Goal: Task Accomplishment & Management: Manage account settings

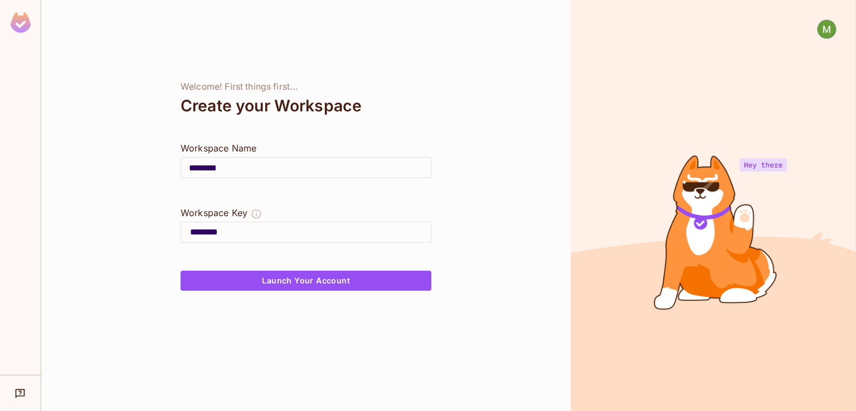
click at [241, 170] on input "********" at bounding box center [306, 167] width 250 height 31
type input "*****"
type input "****"
type input "******"
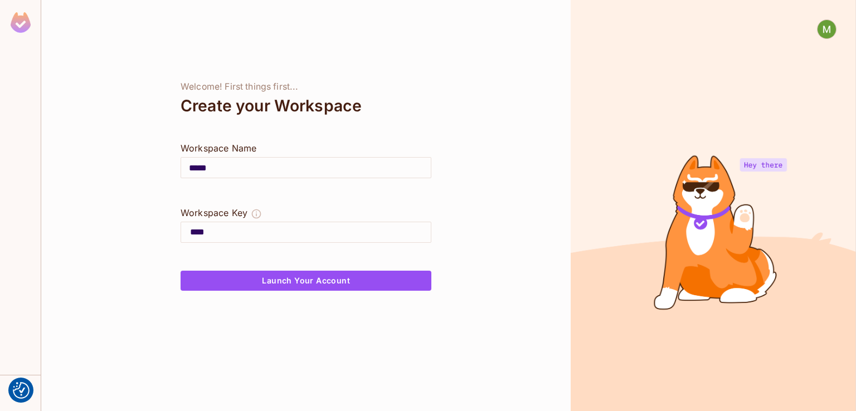
type input "******"
type input "*******"
type input "********"
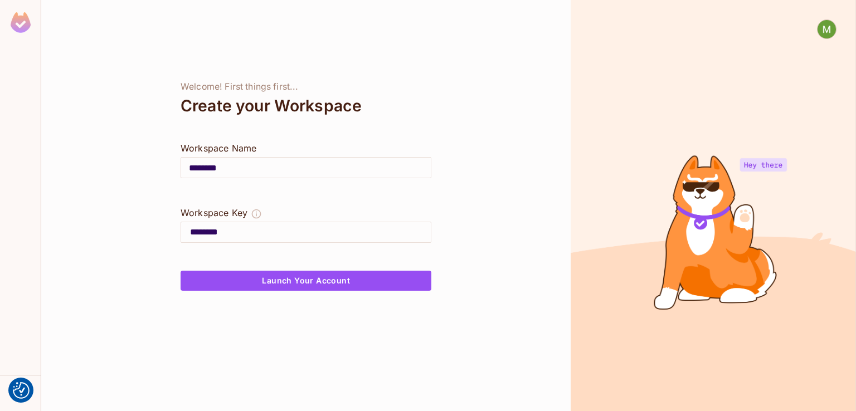
type input "*********"
type input "**********"
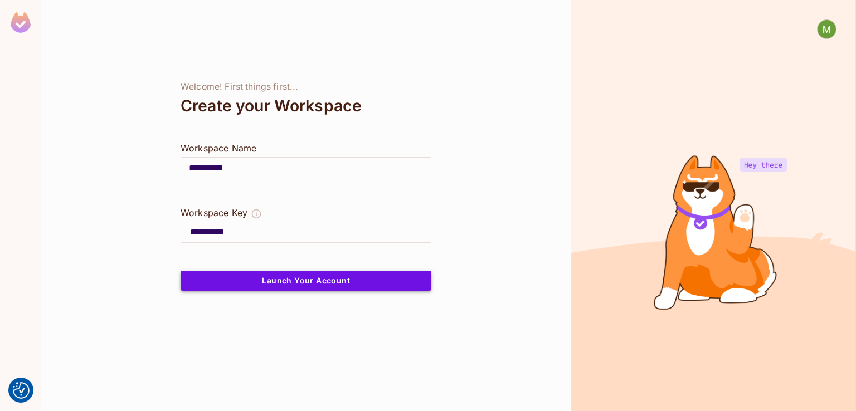
type input "**********"
click at [278, 288] on button "Launch Your Account" at bounding box center [305, 281] width 251 height 20
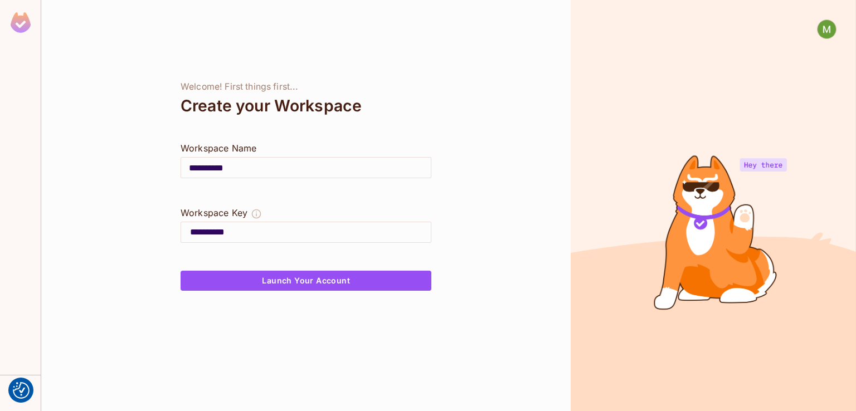
click at [294, 231] on input "**********" at bounding box center [310, 232] width 241 height 18
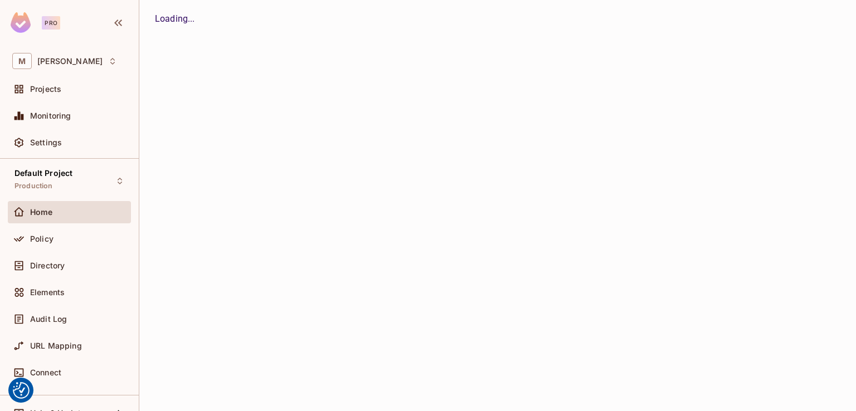
click at [110, 60] on icon at bounding box center [112, 61] width 4 height 7
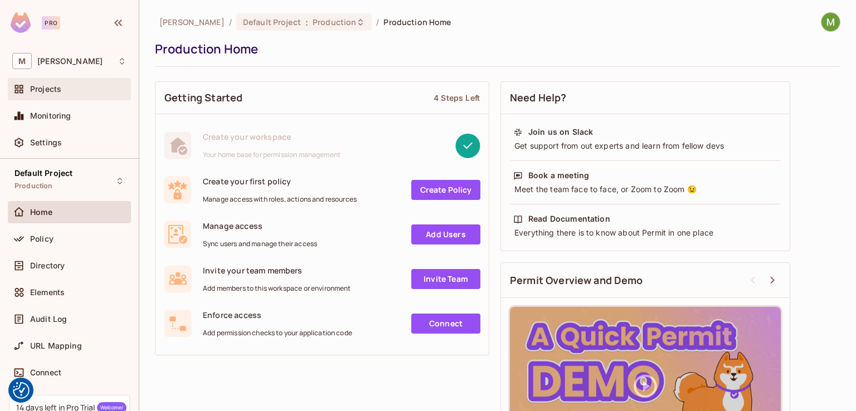
click at [78, 89] on div "Projects" at bounding box center [78, 89] width 96 height 9
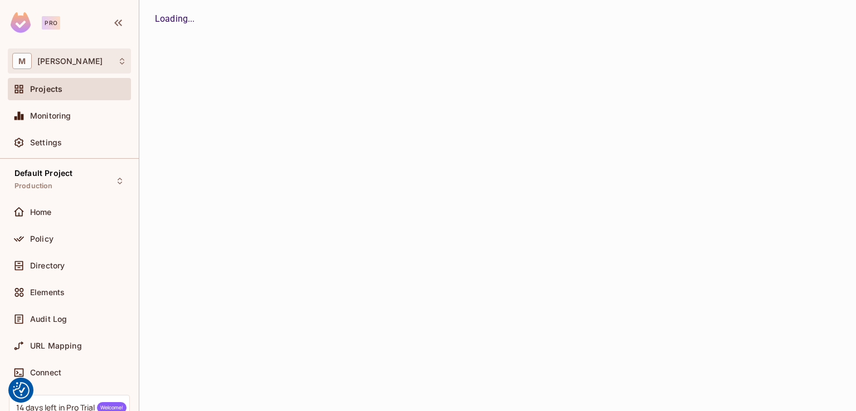
click at [116, 63] on div "M Mark-Hakim" at bounding box center [69, 61] width 114 height 16
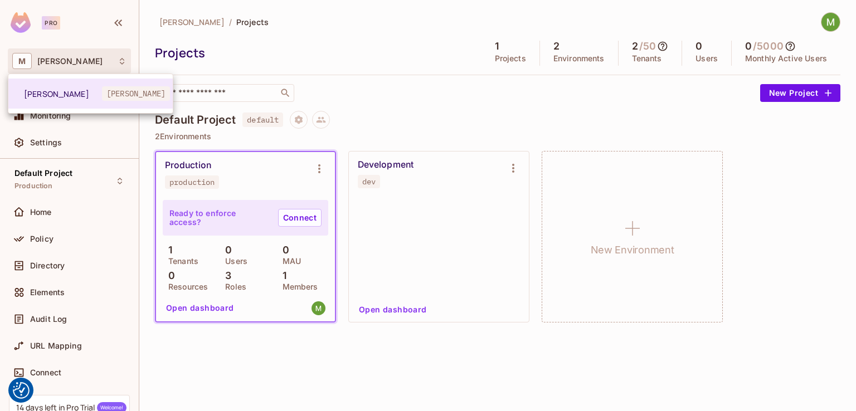
click at [287, 33] on div at bounding box center [428, 205] width 856 height 411
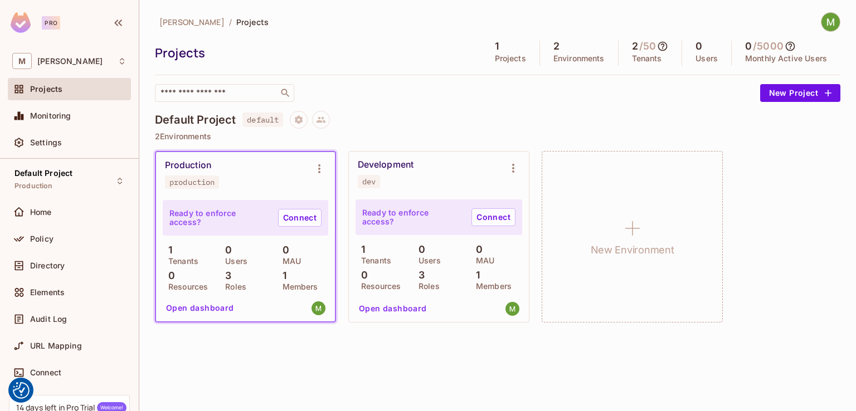
click at [385, 170] on div "Development dev" at bounding box center [430, 173] width 144 height 29
click at [490, 223] on link "Connect" at bounding box center [493, 217] width 44 height 18
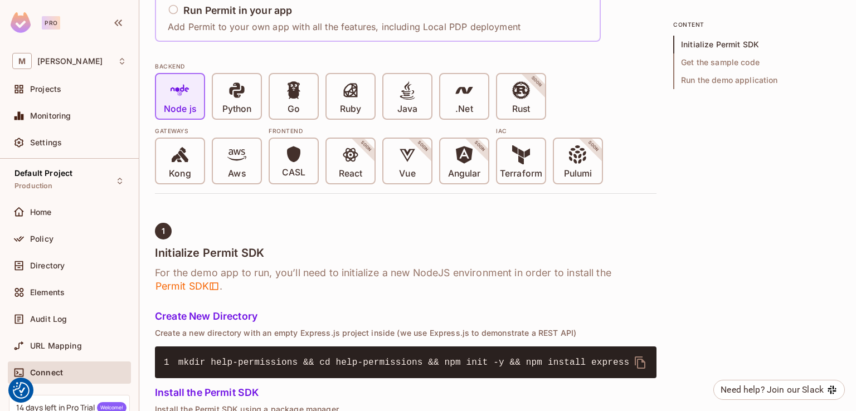
scroll to position [223, 0]
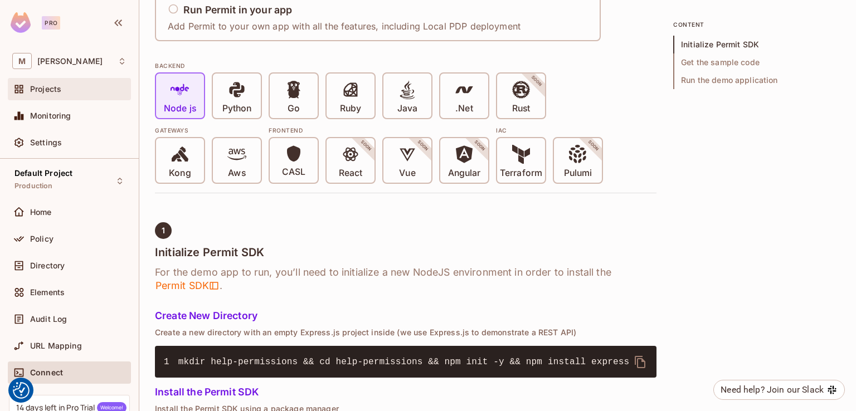
click at [71, 86] on div "Projects" at bounding box center [78, 89] width 96 height 9
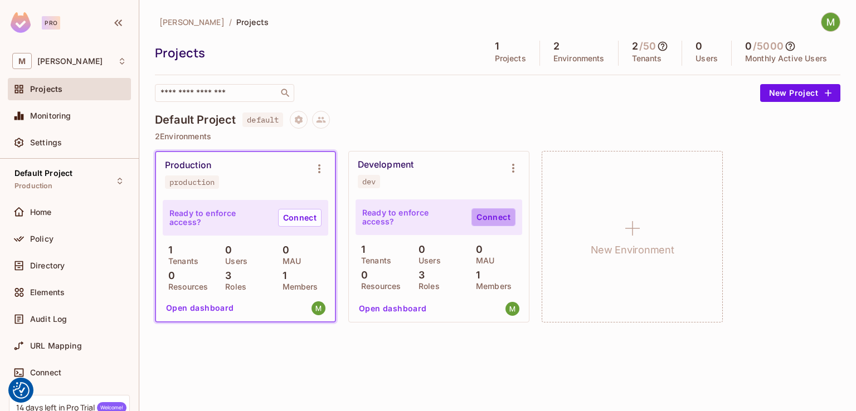
click at [487, 219] on link "Connect" at bounding box center [493, 217] width 44 height 18
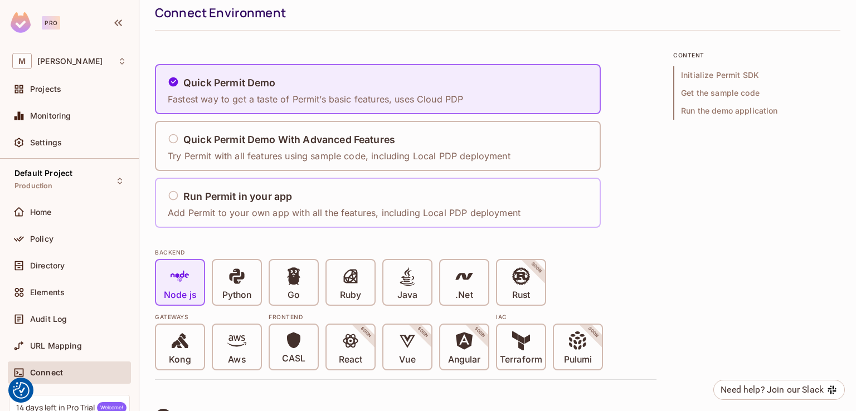
scroll to position [56, 0]
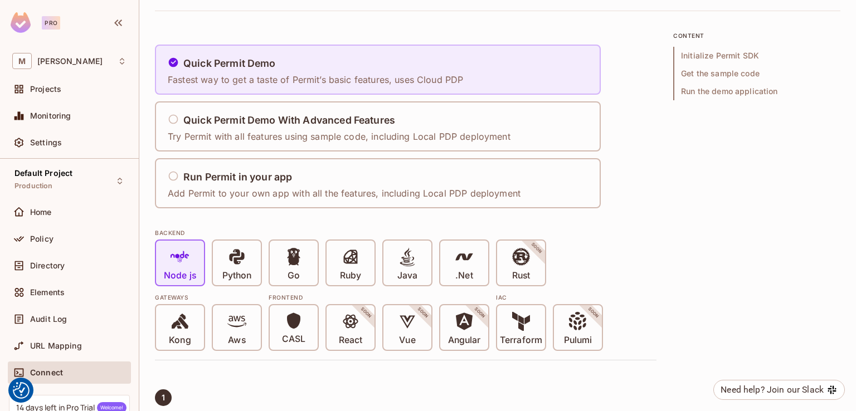
click at [292, 79] on p "Fastest way to get a taste of Permit’s basic features, uses Cloud PDP" at bounding box center [315, 80] width 295 height 12
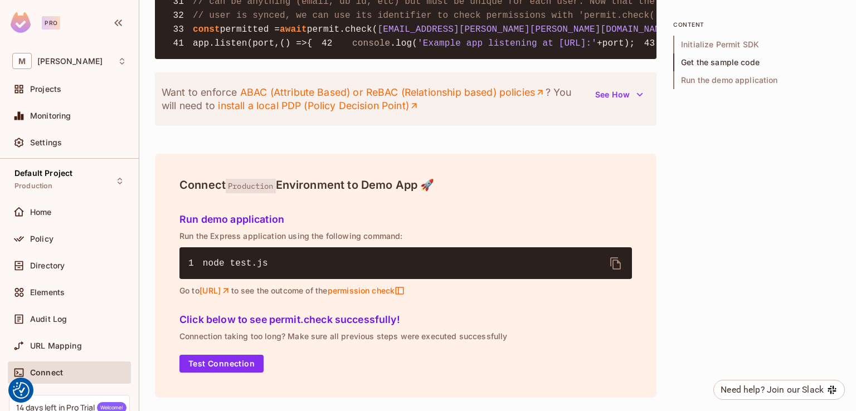
scroll to position [1430, 0]
click at [712, 41] on span "Initialize Permit SDK" at bounding box center [756, 45] width 167 height 18
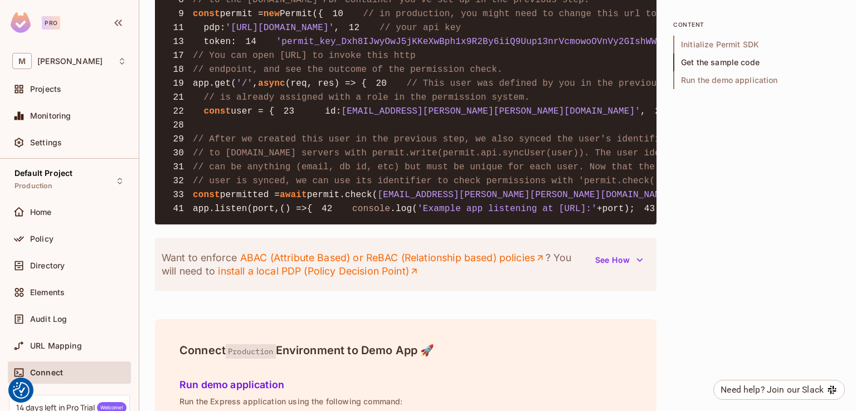
scroll to position [890, 0]
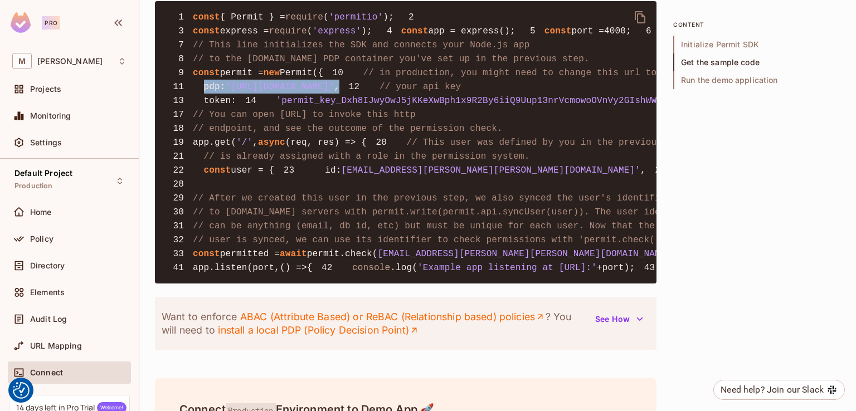
drag, startPoint x: 203, startPoint y: 148, endPoint x: 404, endPoint y: 148, distance: 201.6
click at [404, 148] on pre "1 const { Permit } = require ( 'permitio' ); 2 3 const express = require ( 'exp…" at bounding box center [405, 142] width 501 height 282
copy code "pdp : 'https://cloudpdp.api.permit.io' ,"
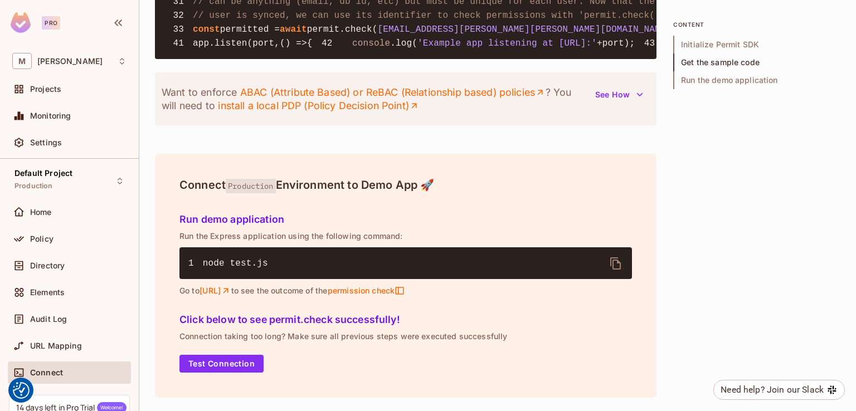
scroll to position [1430, 0]
click at [224, 358] on button "Test Connection" at bounding box center [221, 364] width 84 height 18
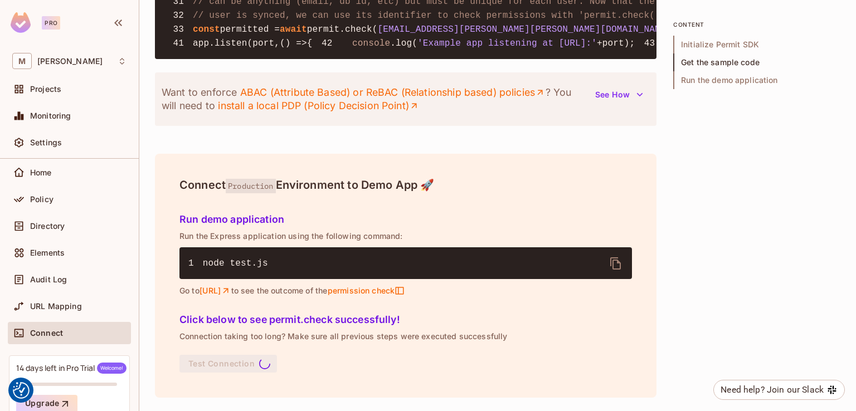
scroll to position [0, 0]
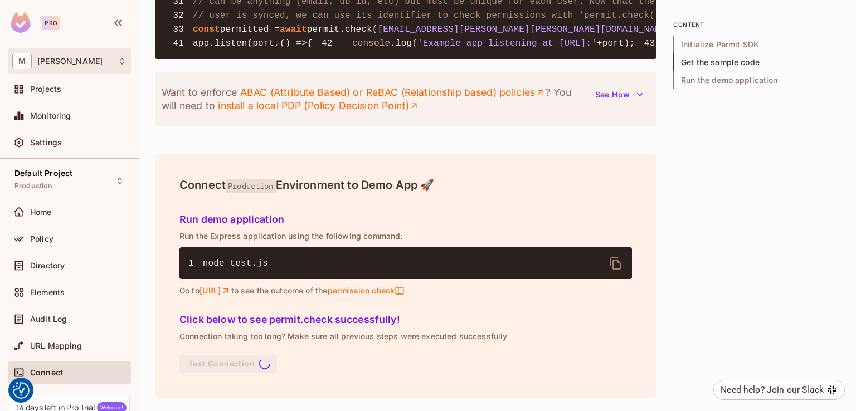
click at [73, 67] on div "M Mark-Hakim" at bounding box center [69, 61] width 114 height 16
click at [71, 66] on div "M Mark-Hakim" at bounding box center [69, 61] width 114 height 16
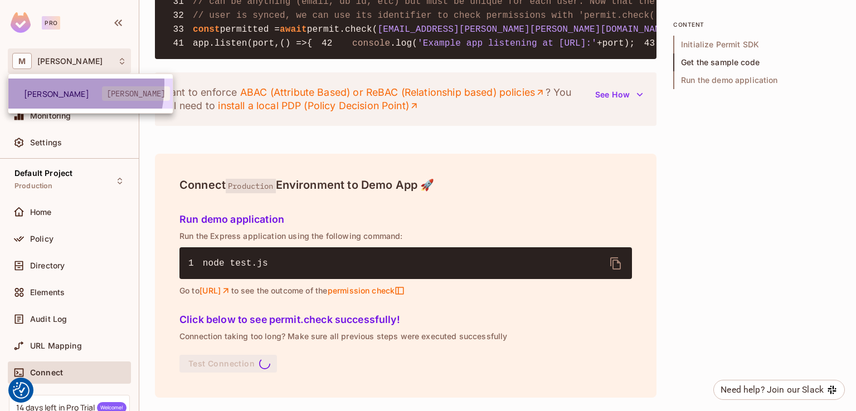
drag, startPoint x: 60, startPoint y: 85, endPoint x: 27, endPoint y: 84, distance: 33.4
click at [27, 84] on li "[PERSON_NAME]" at bounding box center [90, 94] width 164 height 30
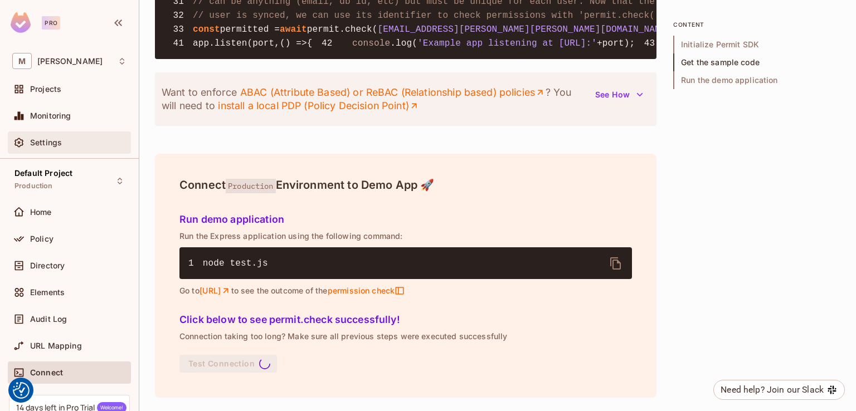
click at [47, 139] on span "Settings" at bounding box center [46, 142] width 32 height 9
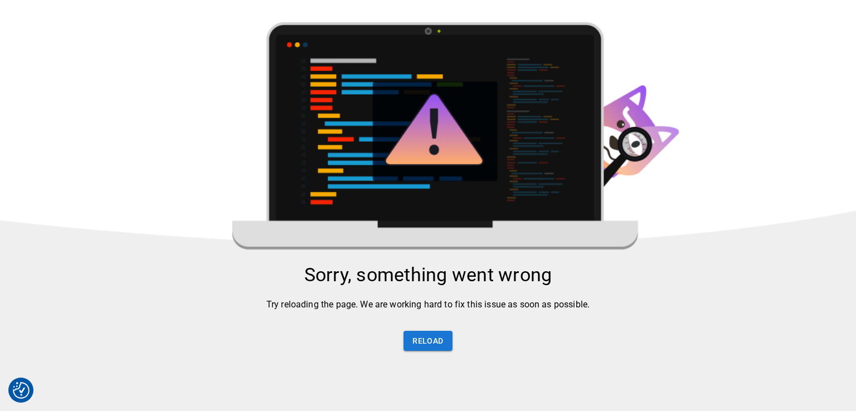
drag, startPoint x: 40, startPoint y: 206, endPoint x: 232, endPoint y: 99, distance: 219.2
click at [232, 99] on html "We use cookies to enhance your browsing experience, serve personalized ads or c…" at bounding box center [428, 259] width 856 height 519
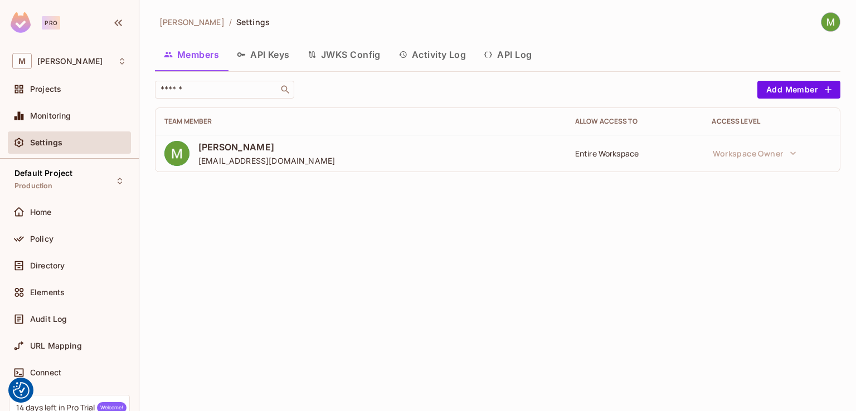
click at [275, 50] on button "API Keys" at bounding box center [263, 55] width 71 height 28
click at [275, 50] on div "Mark-Hakim / Settings Members API Keys JWKS Config Activity Log API Log ​ Add M…" at bounding box center [497, 205] width 716 height 411
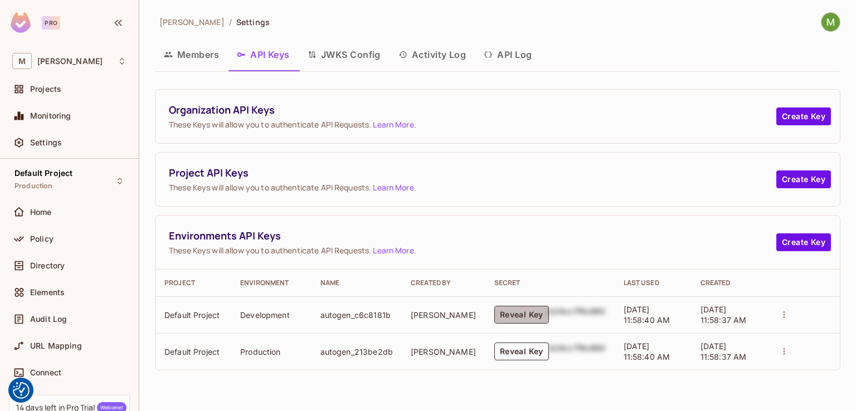
click at [496, 318] on button "Reveal Key" at bounding box center [521, 315] width 55 height 18
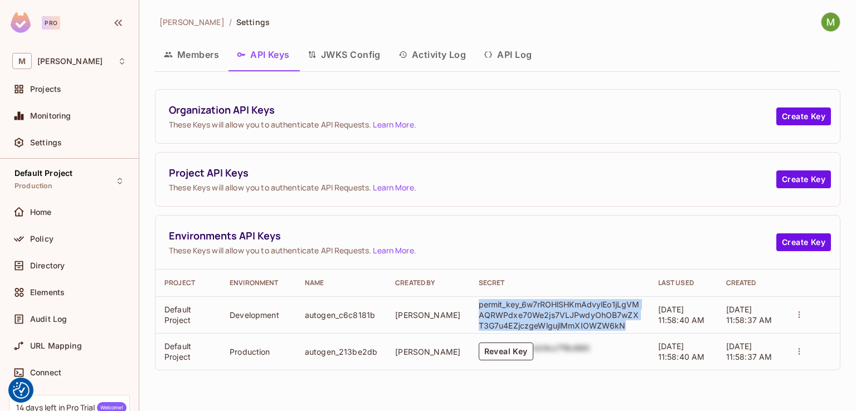
drag, startPoint x: 466, startPoint y: 301, endPoint x: 617, endPoint y: 326, distance: 153.5
click at [617, 326] on p "permit_key_6w7rROHlSHKmAdvylEo1jLgVMAQRWPdxe70We2js7VLJPwdyOhOB7wZXT3G7u4EZjczg…" at bounding box center [559, 315] width 162 height 32
copy p "permit_key_6w7rROHlSHKmAdvylEo1jLgVMAQRWPdxe70We2js7VLJPwdyOhOB7wZXT3G7u4EZjczg…"
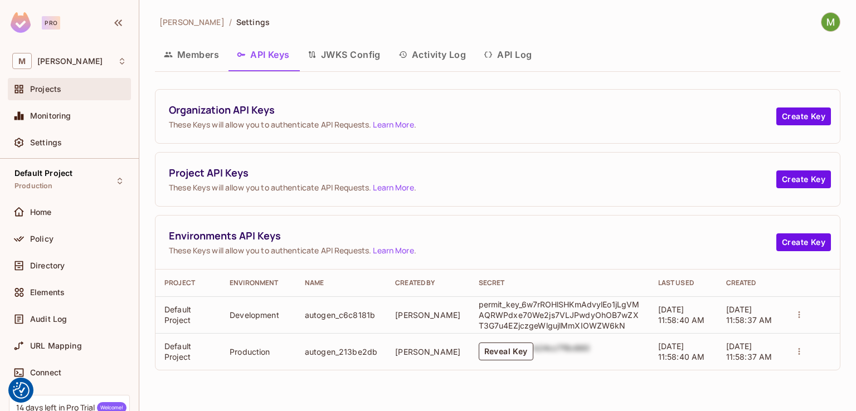
click at [57, 100] on div "Projects" at bounding box center [69, 89] width 123 height 22
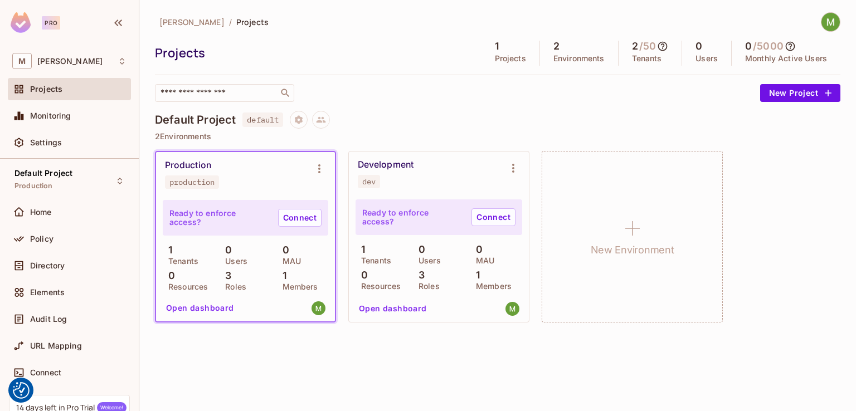
click at [397, 306] on button "Open dashboard" at bounding box center [392, 309] width 77 height 18
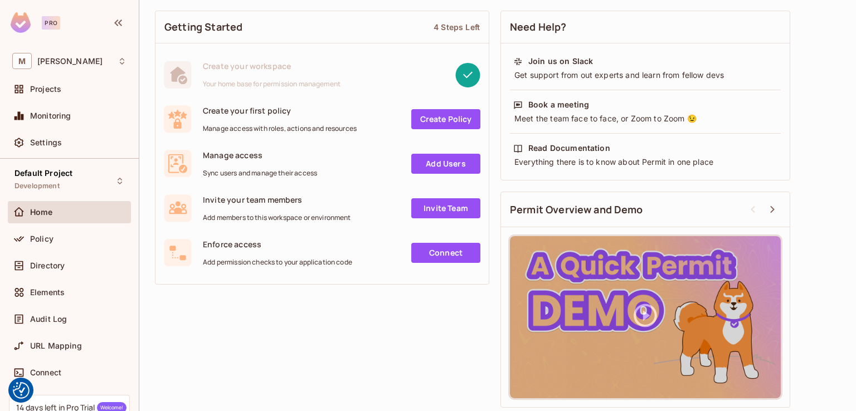
scroll to position [72, 0]
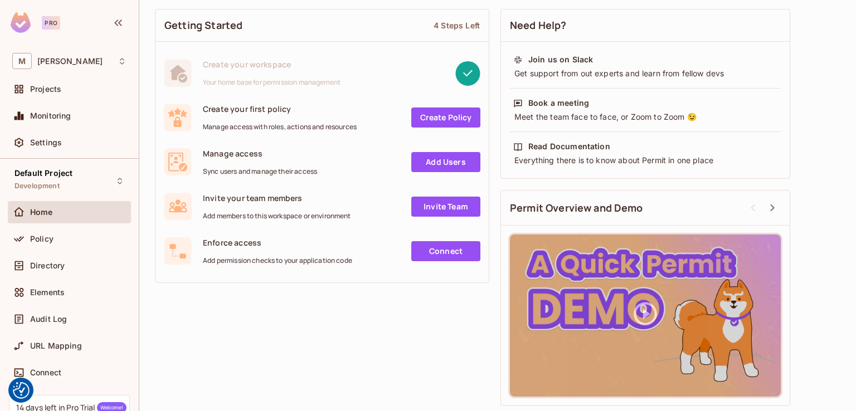
click at [449, 123] on link "Create Policy" at bounding box center [445, 118] width 69 height 20
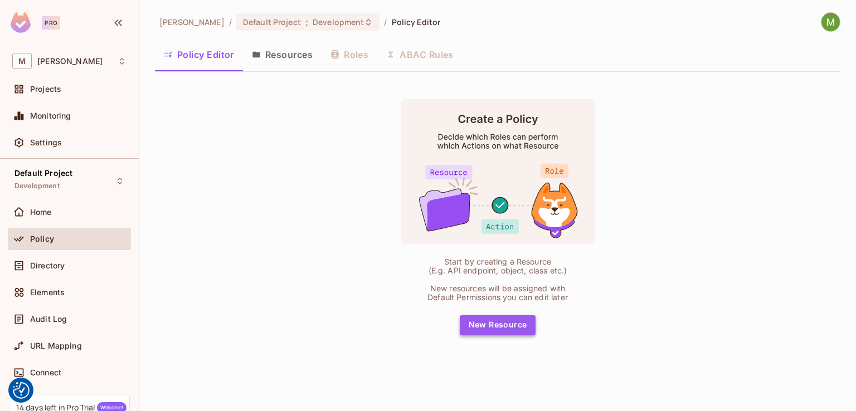
click at [511, 323] on button "New Resource" at bounding box center [498, 325] width 76 height 20
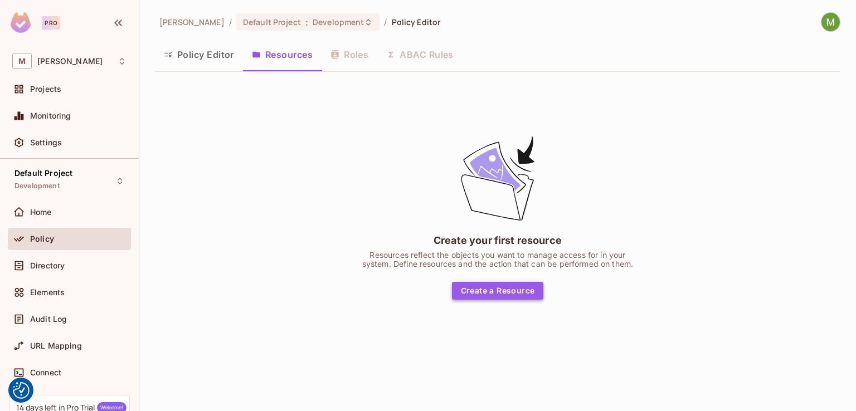
click at [504, 286] on button "Create a Resource" at bounding box center [498, 291] width 92 height 18
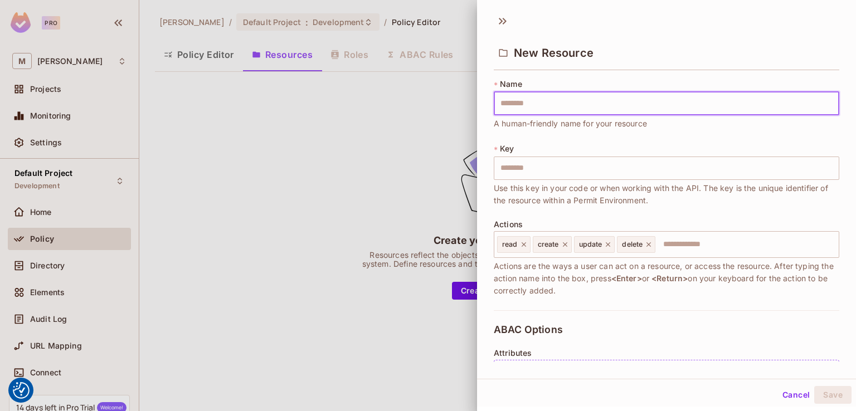
click at [537, 102] on input "text" at bounding box center [666, 103] width 345 height 23
drag, startPoint x: 516, startPoint y: 92, endPoint x: 463, endPoint y: 197, distance: 117.1
click at [516, 92] on input "text" at bounding box center [666, 103] width 345 height 23
click at [548, 100] on input "text" at bounding box center [666, 103] width 345 height 23
paste input "********"
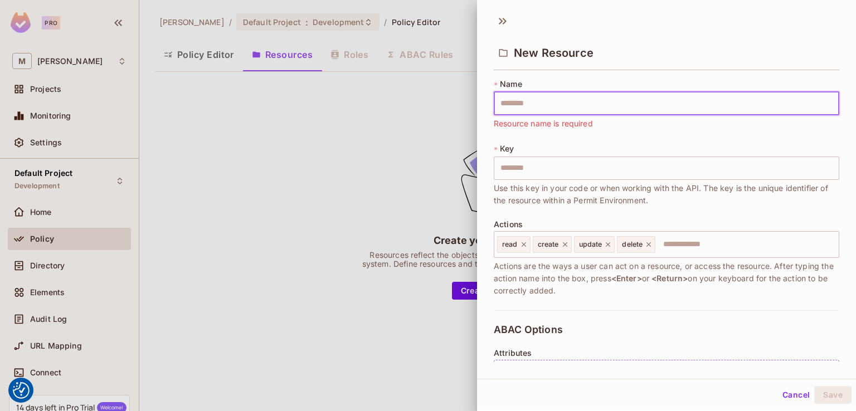
type input "********"
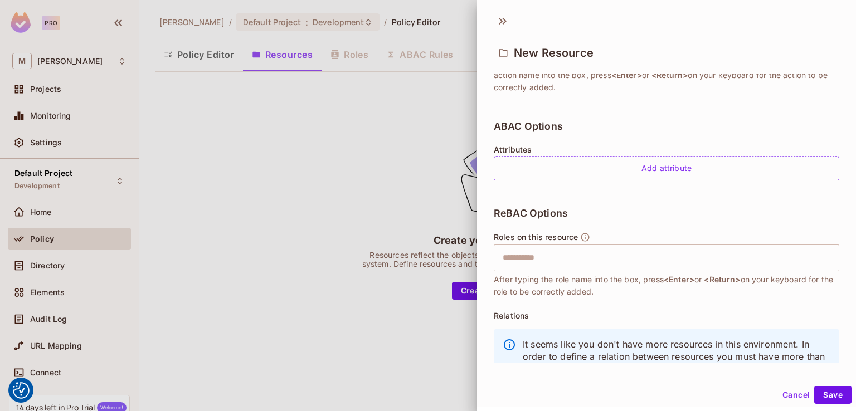
scroll to position [223, 0]
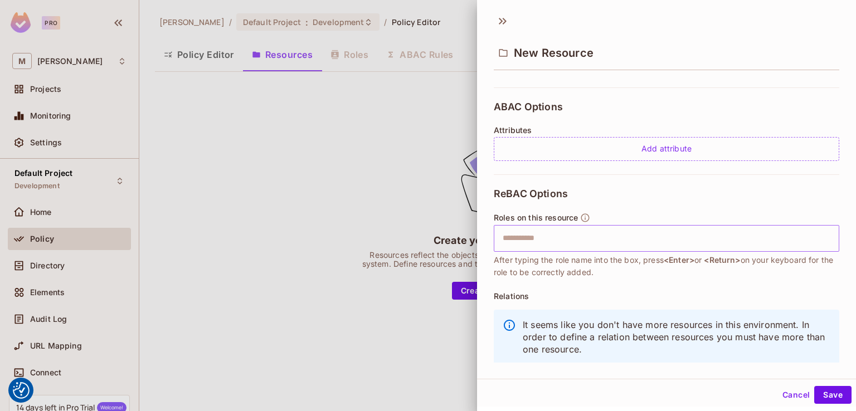
type input "********"
click at [557, 240] on input "text" at bounding box center [665, 238] width 338 height 22
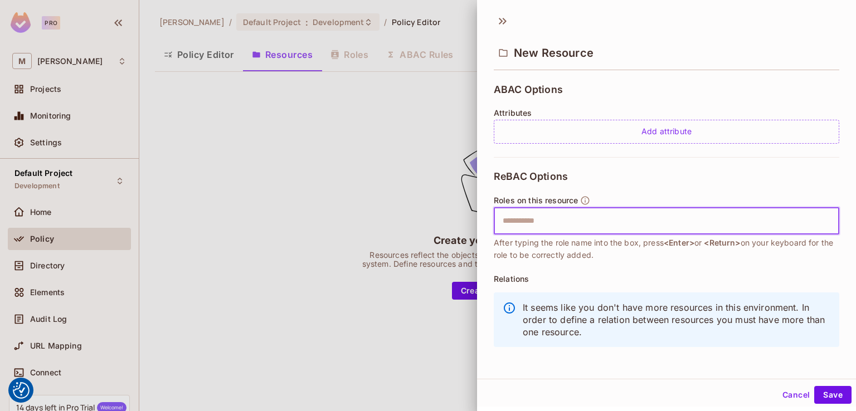
scroll to position [245, 0]
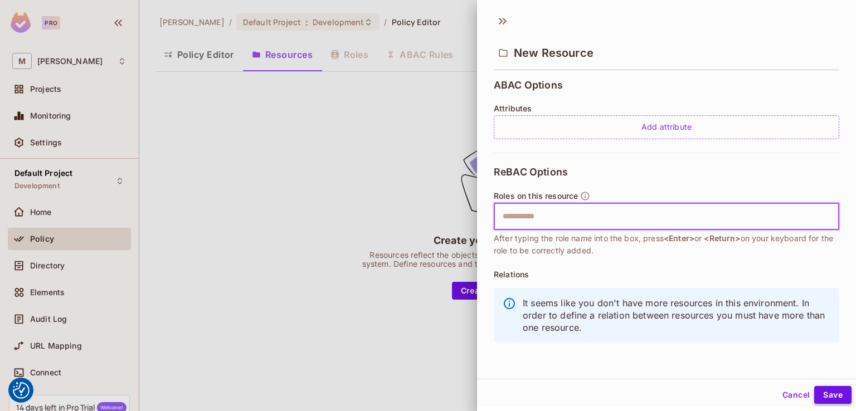
click at [814, 388] on button "Save" at bounding box center [832, 395] width 37 height 18
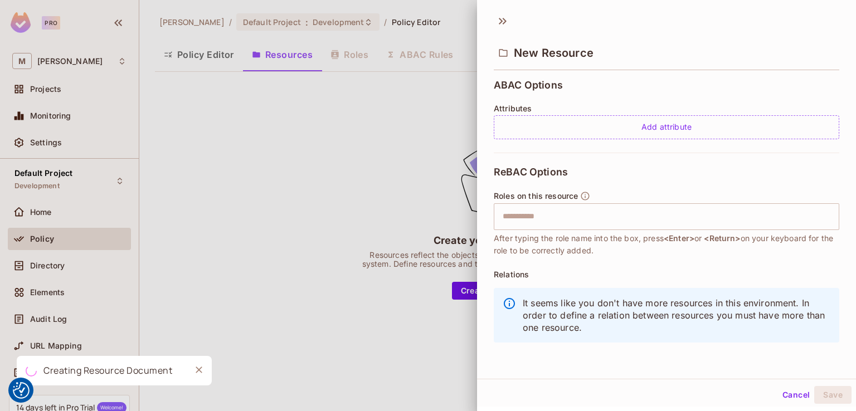
scroll to position [0, 0]
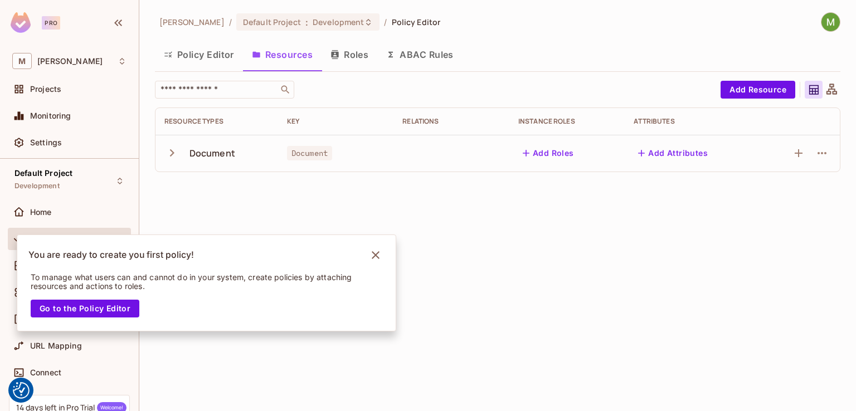
click at [343, 61] on button "Roles" at bounding box center [349, 55] width 56 height 28
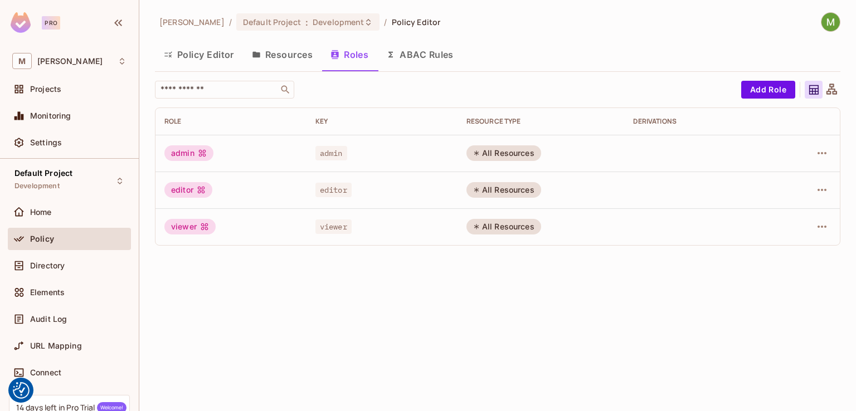
click at [412, 55] on button "ABAC Rules" at bounding box center [419, 55] width 85 height 28
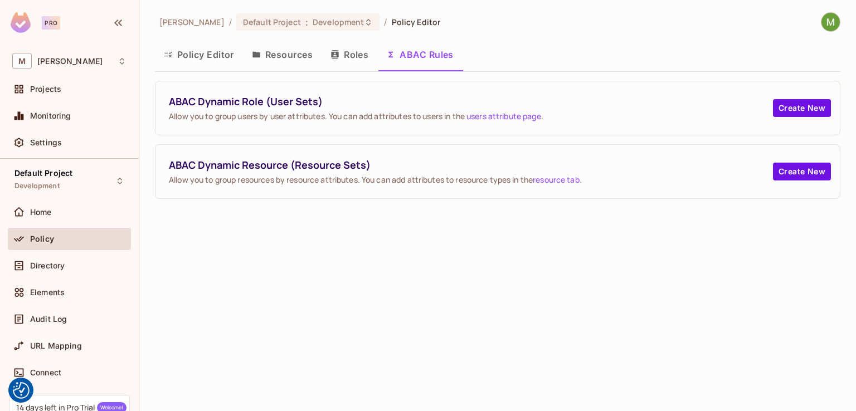
click at [281, 56] on button "Resources" at bounding box center [282, 55] width 79 height 28
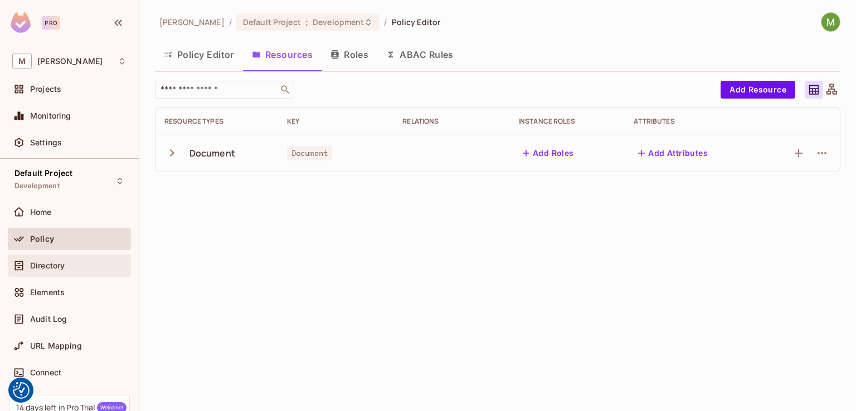
click at [55, 262] on span "Directory" at bounding box center [47, 265] width 35 height 9
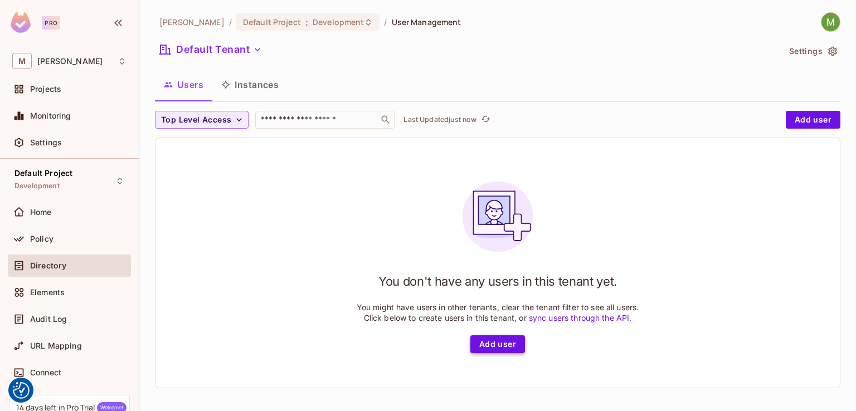
click at [506, 346] on button "Add user" at bounding box center [497, 344] width 55 height 18
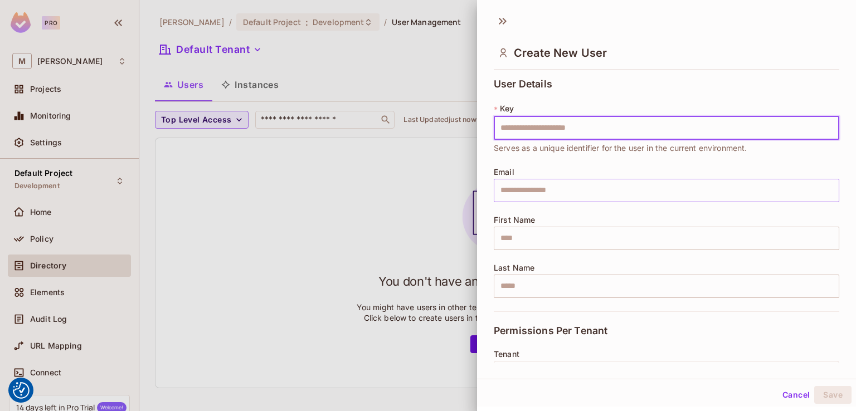
click at [553, 196] on input "text" at bounding box center [666, 190] width 345 height 23
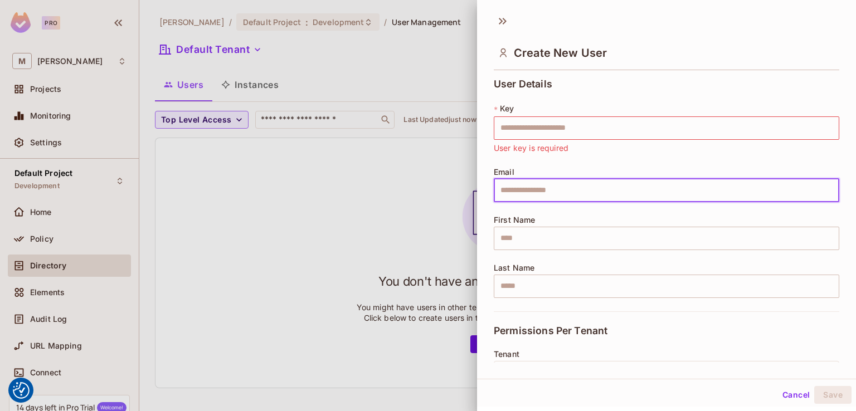
paste input "**********"
type input "**********"
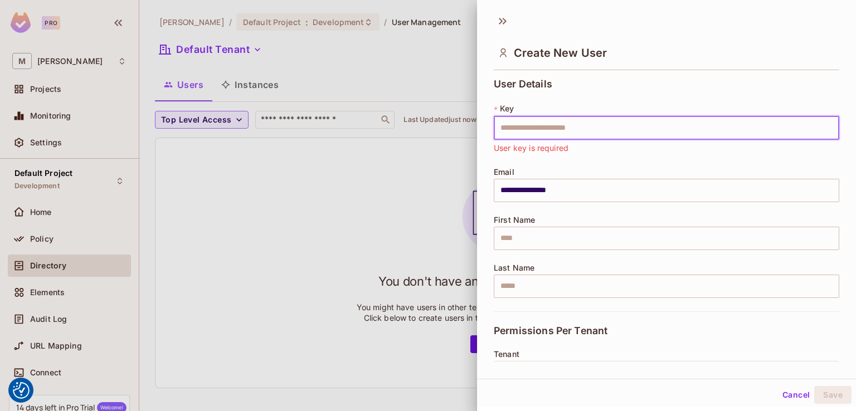
click at [558, 130] on input "text" at bounding box center [666, 127] width 345 height 23
type input "****"
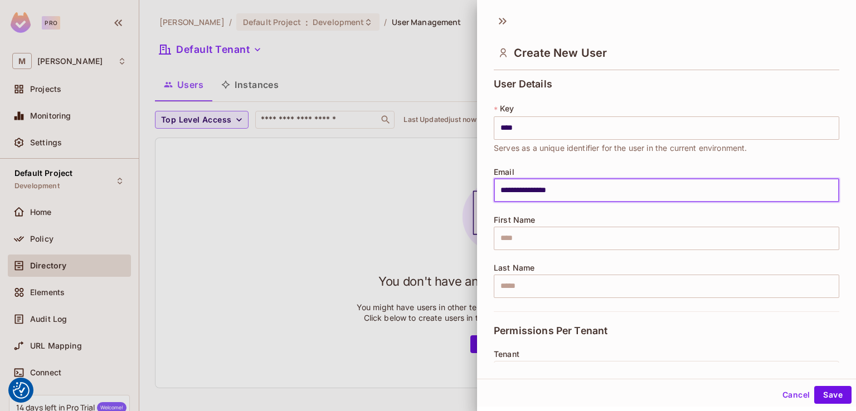
click at [602, 190] on input "**********" at bounding box center [666, 190] width 345 height 23
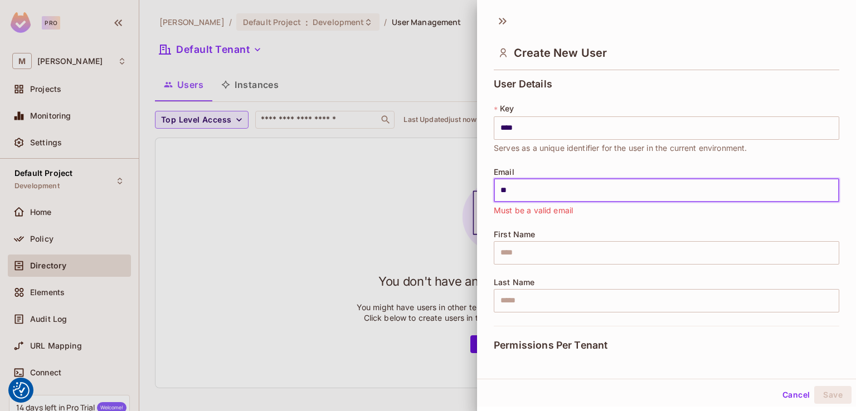
type input "*"
type input "**********"
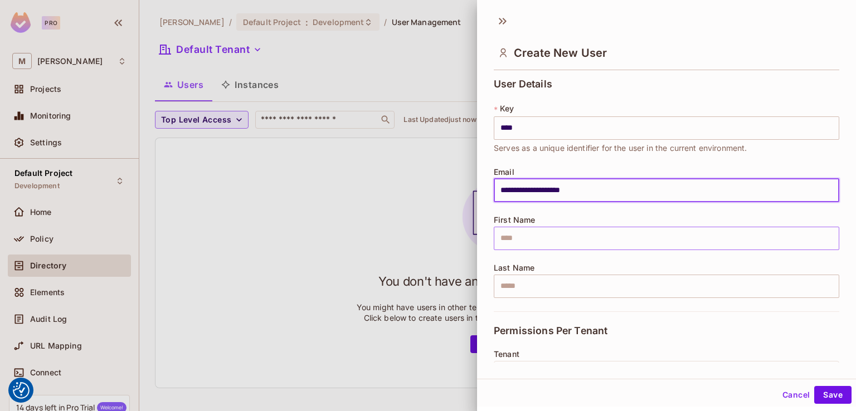
click at [526, 233] on input "text" at bounding box center [666, 238] width 345 height 23
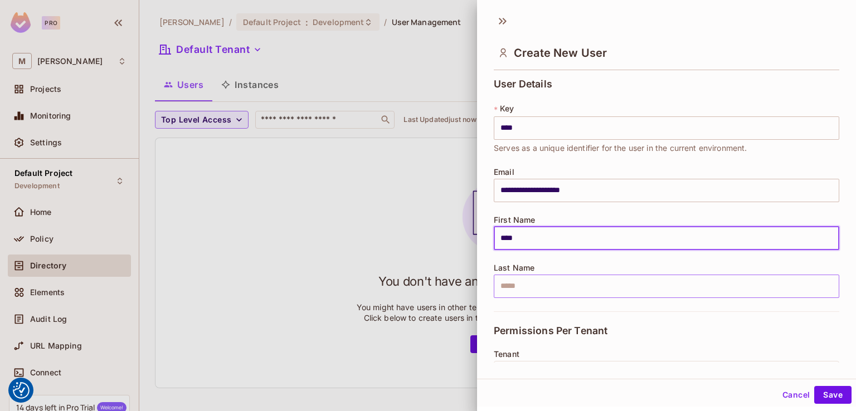
type input "****"
click at [537, 287] on input "text" at bounding box center [666, 286] width 345 height 23
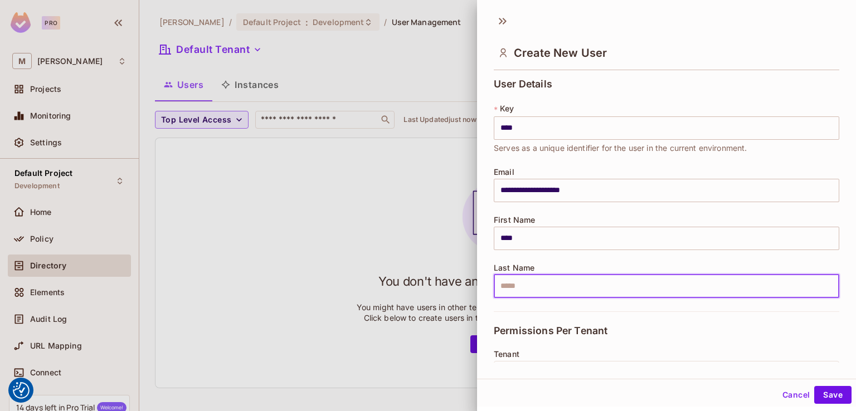
type input "*****"
click at [505, 238] on input "****" at bounding box center [666, 238] width 345 height 23
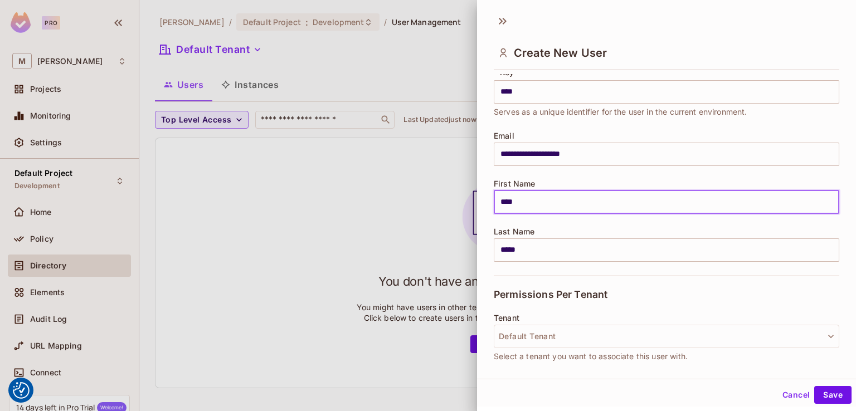
scroll to position [56, 0]
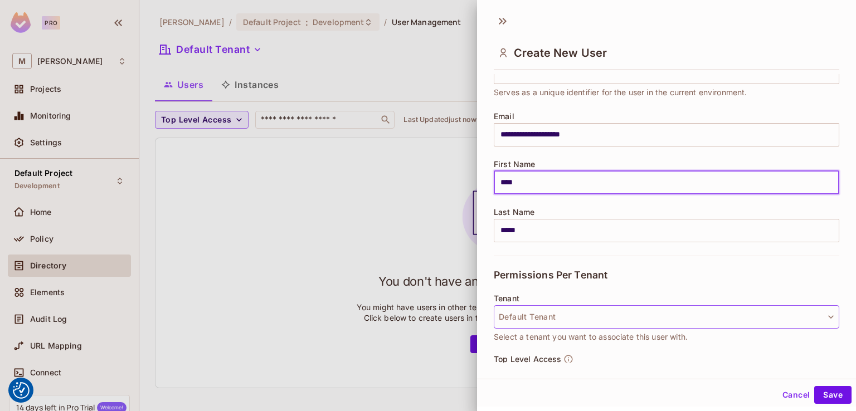
type input "****"
click at [549, 320] on button "Default Tenant" at bounding box center [666, 316] width 345 height 23
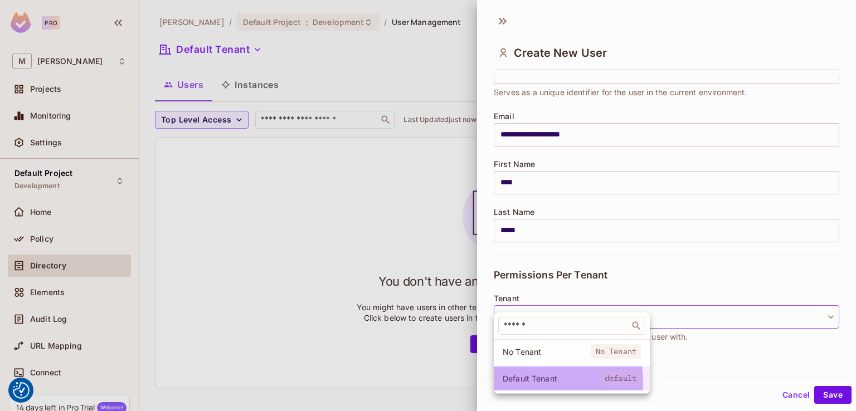
click at [546, 381] on span "Default Tenant" at bounding box center [550, 378] width 97 height 11
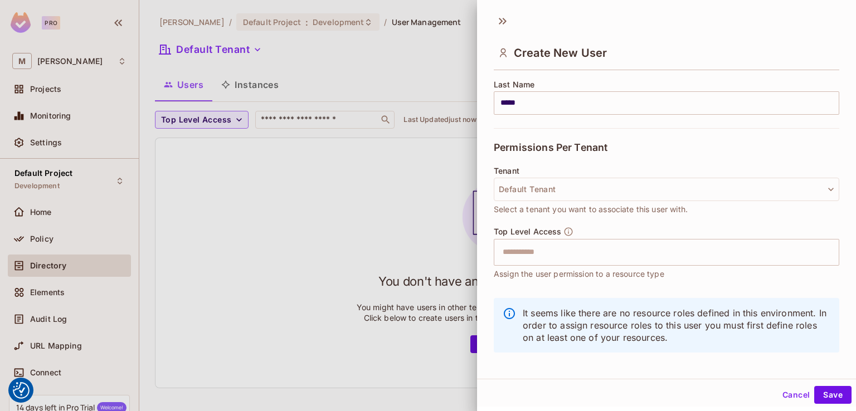
scroll to position [191, 0]
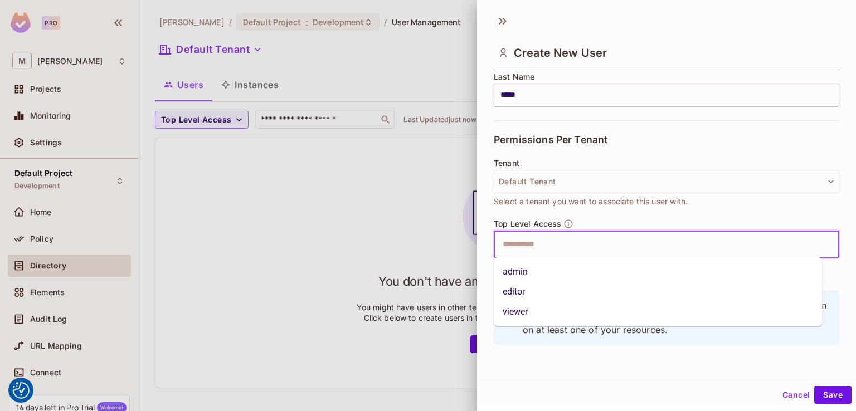
click at [543, 237] on input "text" at bounding box center [656, 244] width 321 height 22
click at [527, 273] on li "admin" at bounding box center [658, 272] width 329 height 20
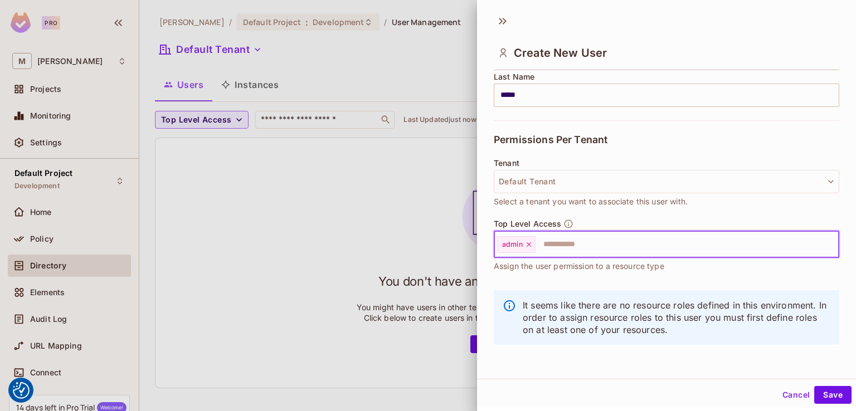
click at [615, 247] on input "text" at bounding box center [676, 244] width 281 height 22
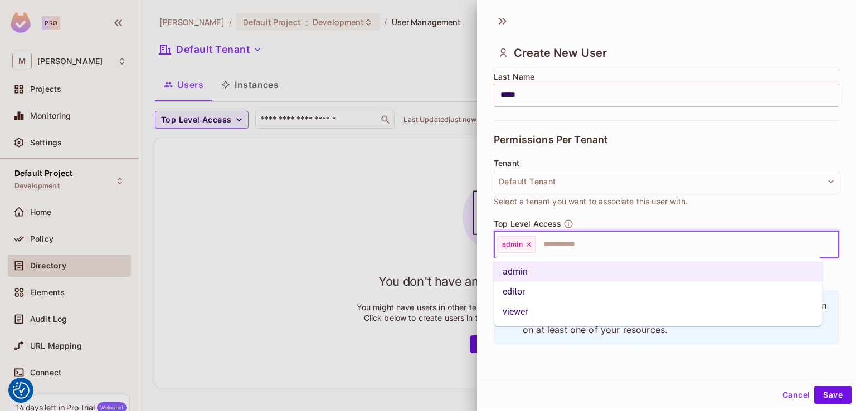
click at [516, 285] on li "editor" at bounding box center [658, 292] width 329 height 20
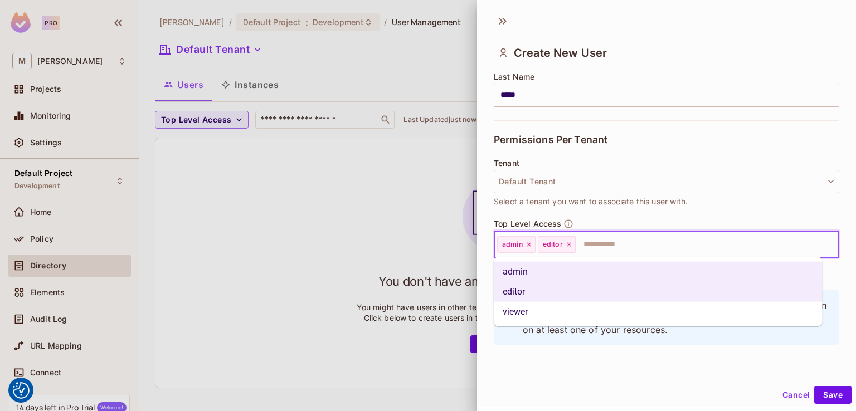
click at [610, 251] on input "text" at bounding box center [697, 244] width 241 height 22
click at [533, 309] on li "viewer" at bounding box center [658, 312] width 329 height 20
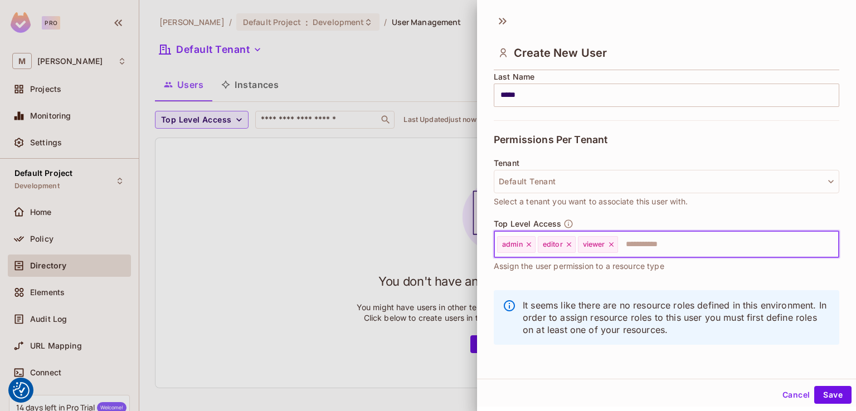
click at [610, 246] on icon at bounding box center [611, 245] width 8 height 8
click at [567, 244] on icon at bounding box center [568, 244] width 4 height 4
click at [528, 241] on icon at bounding box center [529, 245] width 8 height 8
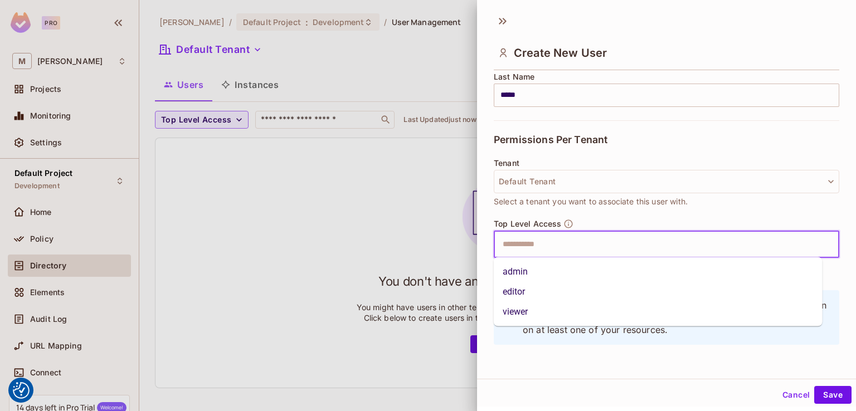
click at [528, 241] on input "text" at bounding box center [656, 244] width 321 height 22
click at [521, 306] on li "viewer" at bounding box center [658, 312] width 329 height 20
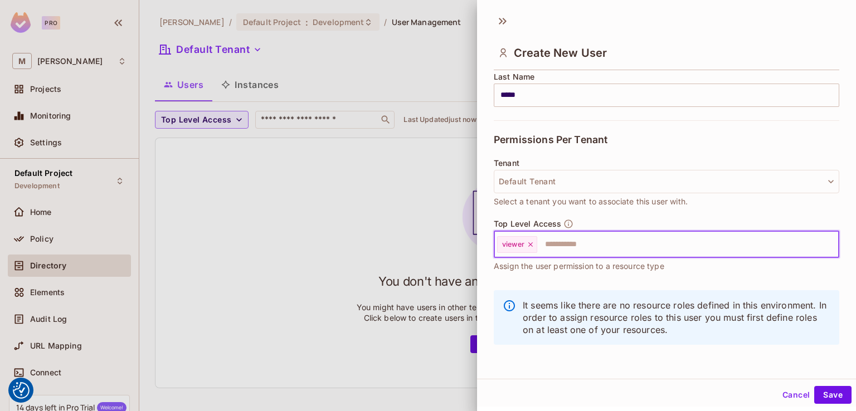
click at [527, 244] on icon at bounding box center [530, 245] width 8 height 8
click at [558, 239] on input "text" at bounding box center [656, 244] width 321 height 22
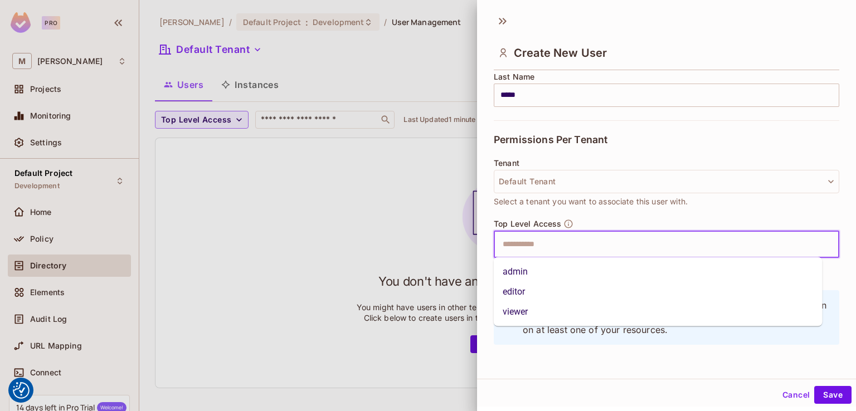
click at [517, 290] on li "editor" at bounding box center [658, 292] width 329 height 20
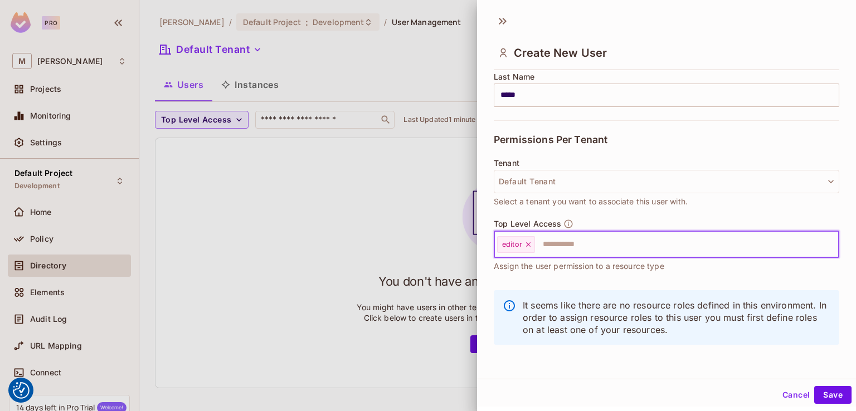
click at [526, 243] on icon at bounding box center [528, 245] width 8 height 8
click at [526, 243] on input "text" at bounding box center [656, 244] width 321 height 22
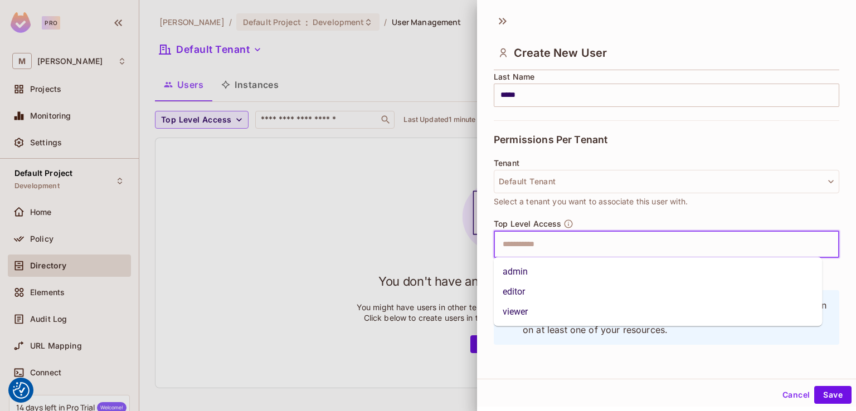
click at [511, 277] on li "admin" at bounding box center [658, 272] width 329 height 20
click at [511, 277] on div "Top Level Access ​ Assign the user permission to a resource type" at bounding box center [666, 251] width 345 height 65
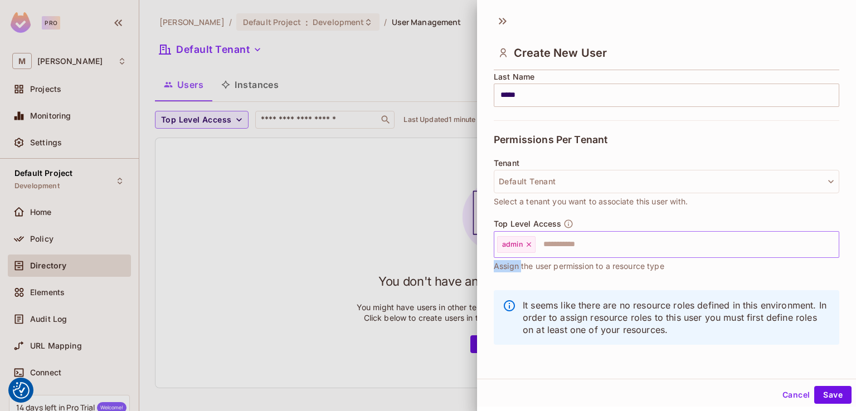
scroll to position [2, 0]
click at [600, 235] on input "text" at bounding box center [676, 243] width 281 height 22
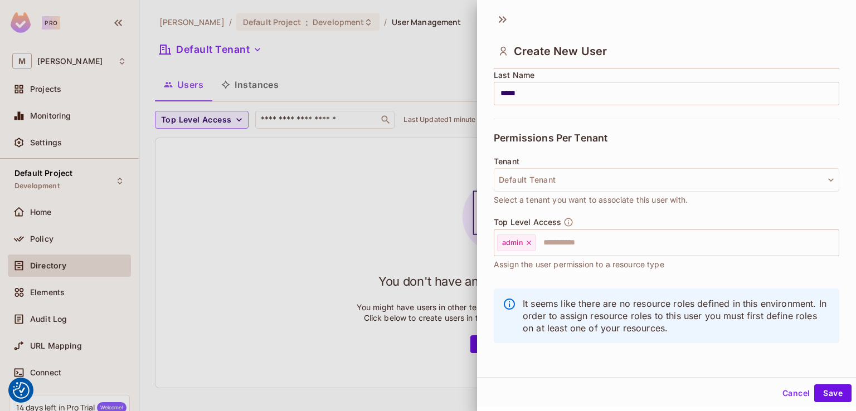
click at [666, 374] on div "**********" at bounding box center [666, 191] width 379 height 371
click at [815, 398] on button "Save" at bounding box center [832, 393] width 37 height 18
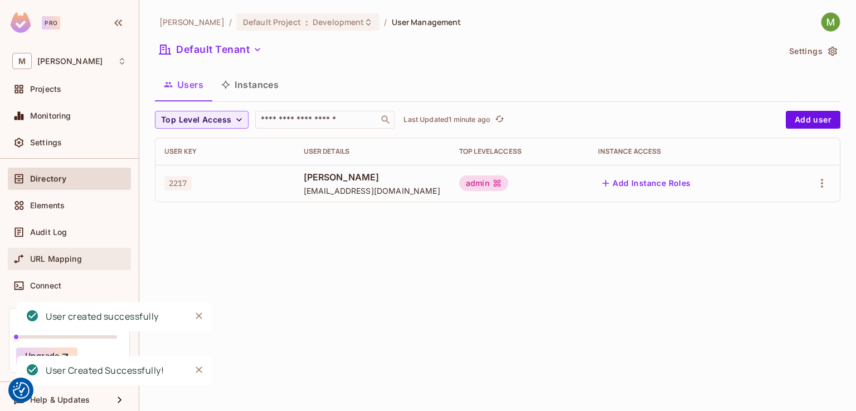
scroll to position [92, 0]
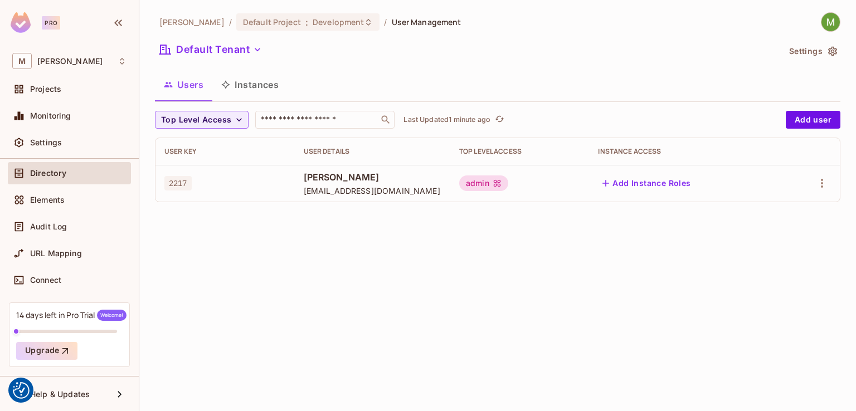
click at [664, 184] on button "Add Instance Roles" at bounding box center [646, 183] width 97 height 18
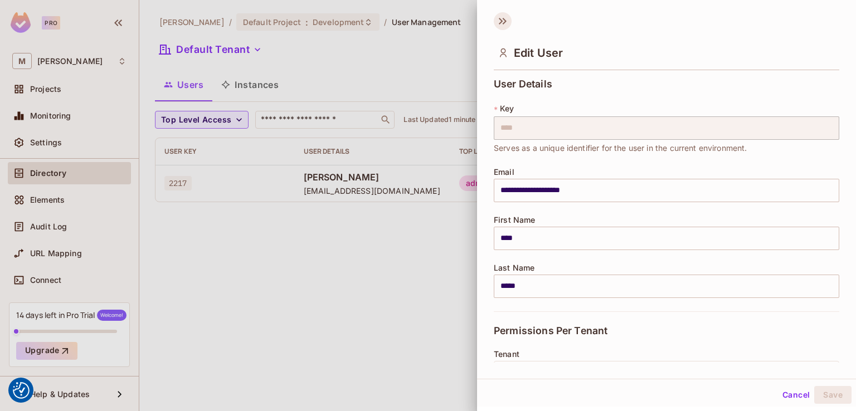
click at [498, 21] on icon at bounding box center [503, 21] width 18 height 18
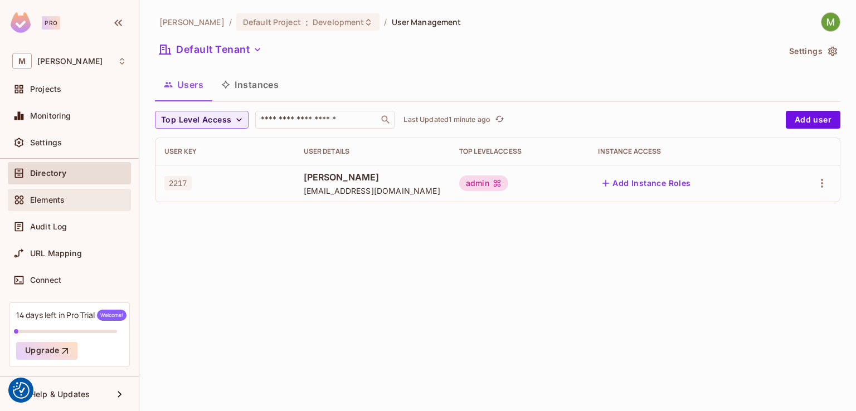
click at [55, 203] on div "Elements" at bounding box center [69, 199] width 114 height 13
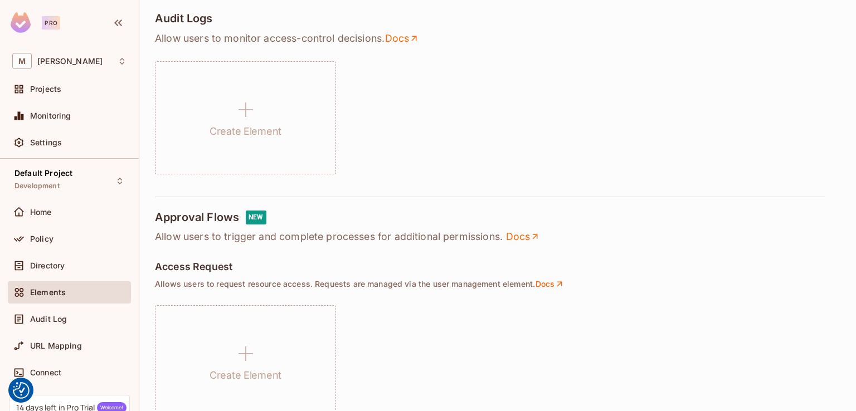
scroll to position [446, 0]
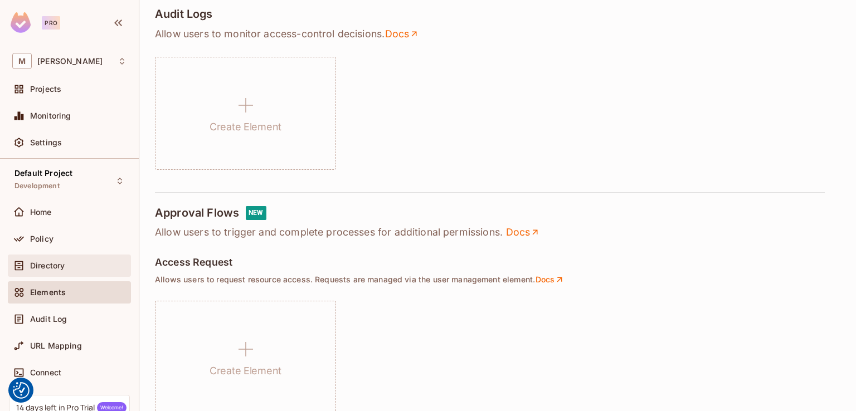
click at [43, 255] on div "Directory" at bounding box center [69, 266] width 123 height 22
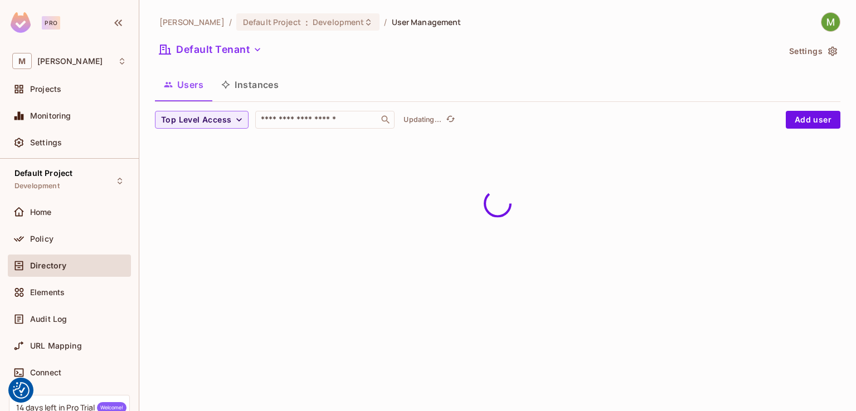
click at [252, 82] on button "Instances" at bounding box center [249, 85] width 75 height 28
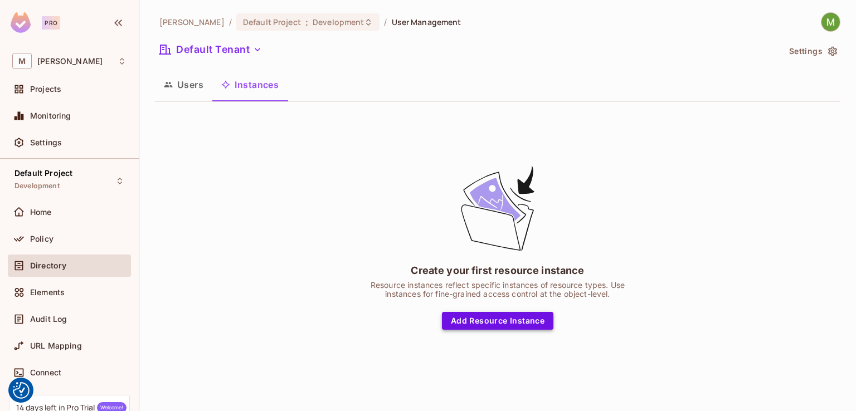
click at [479, 321] on button "Add Resource Instance" at bounding box center [497, 321] width 111 height 18
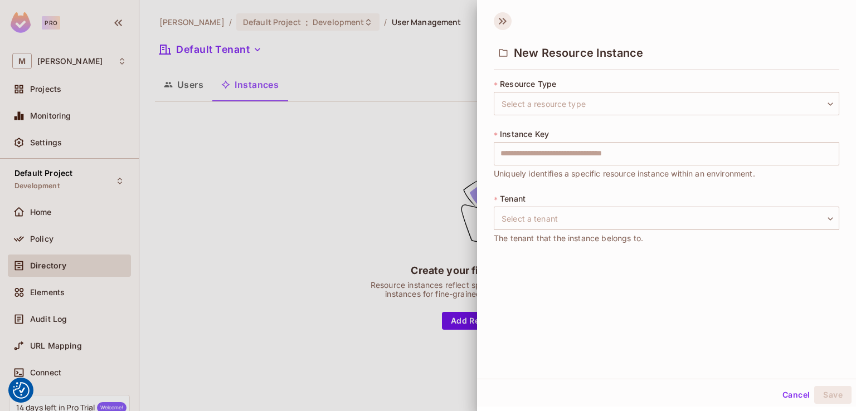
click at [504, 27] on icon at bounding box center [503, 21] width 18 height 18
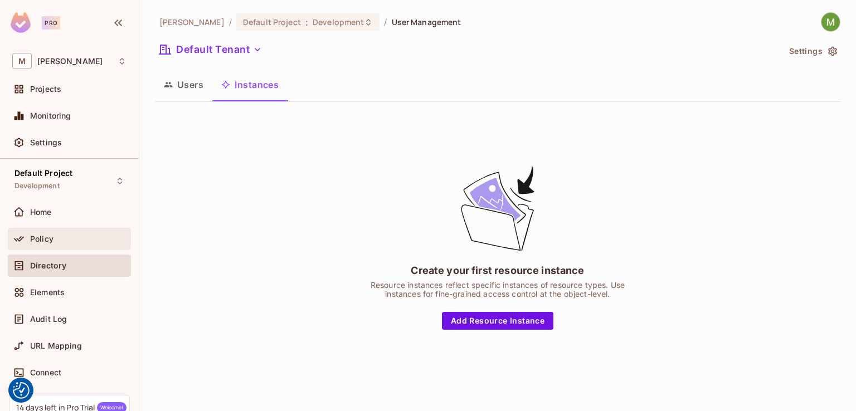
click at [94, 245] on div "Policy" at bounding box center [69, 239] width 123 height 22
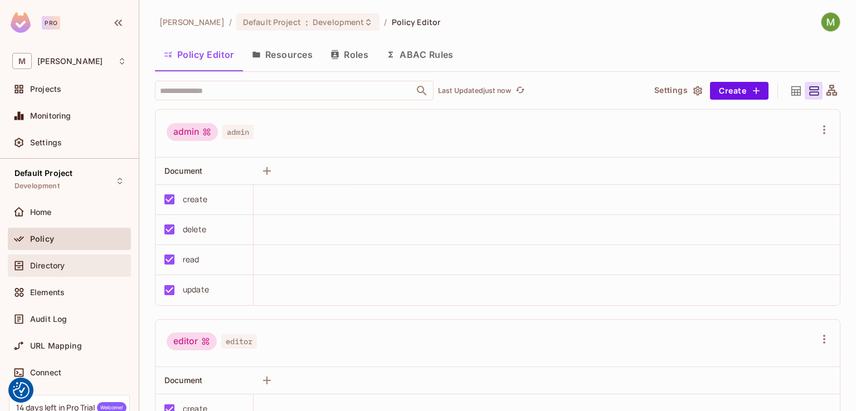
drag, startPoint x: 50, startPoint y: 275, endPoint x: 32, endPoint y: 264, distance: 21.2
click at [32, 264] on span "Directory" at bounding box center [47, 265] width 35 height 9
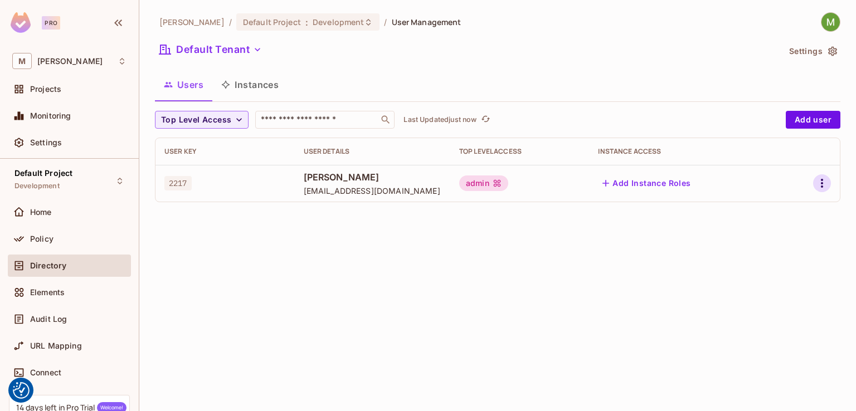
click at [820, 178] on icon "button" at bounding box center [821, 183] width 13 height 13
click at [470, 253] on div at bounding box center [428, 205] width 856 height 411
click at [499, 179] on div "admin" at bounding box center [483, 183] width 49 height 16
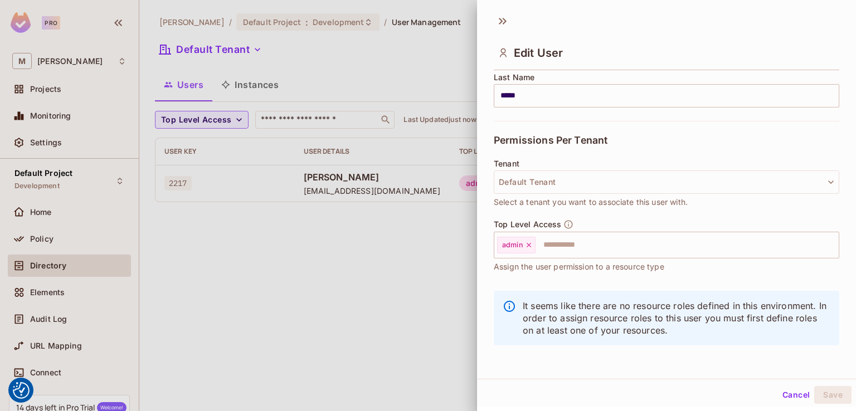
scroll to position [191, 0]
click at [563, 246] on input "text" at bounding box center [676, 244] width 281 height 22
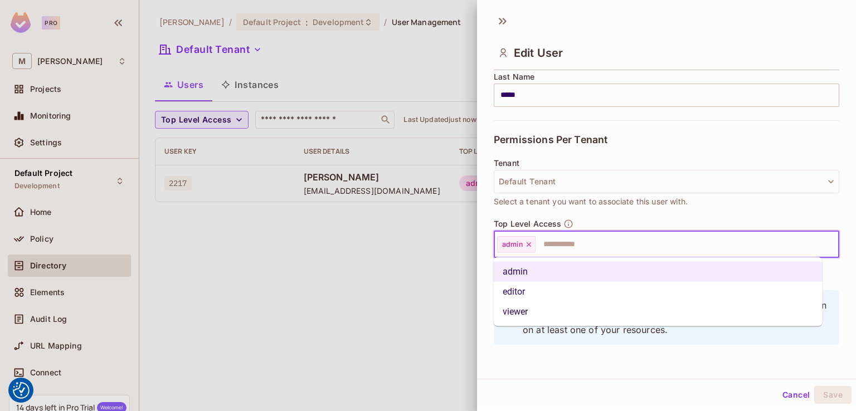
click at [520, 311] on li "viewer" at bounding box center [658, 312] width 329 height 20
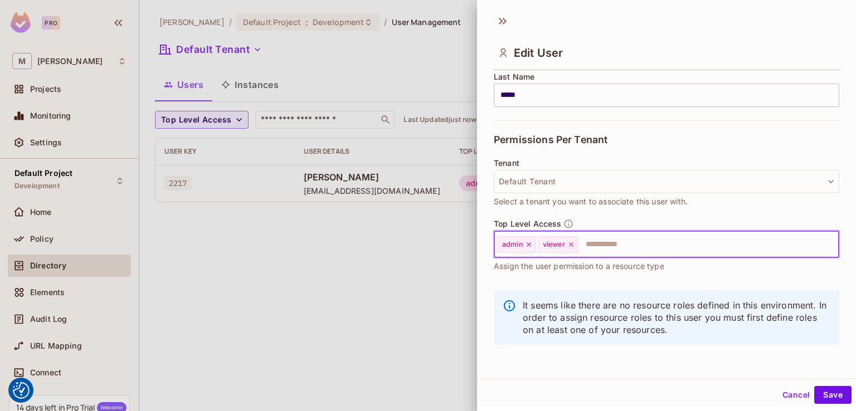
click at [526, 245] on icon at bounding box center [529, 245] width 8 height 8
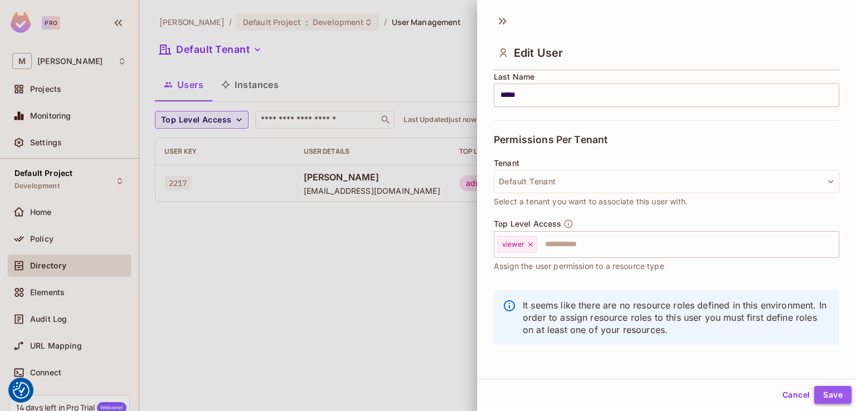
click at [816, 390] on button "Save" at bounding box center [832, 395] width 37 height 18
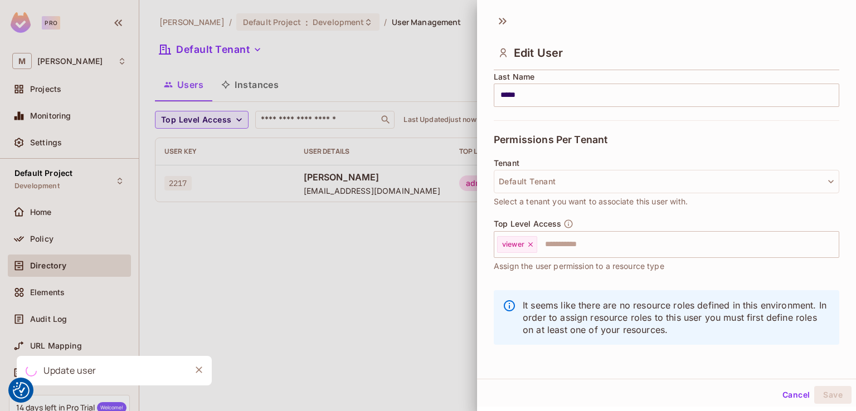
click at [281, 302] on div at bounding box center [428, 205] width 856 height 411
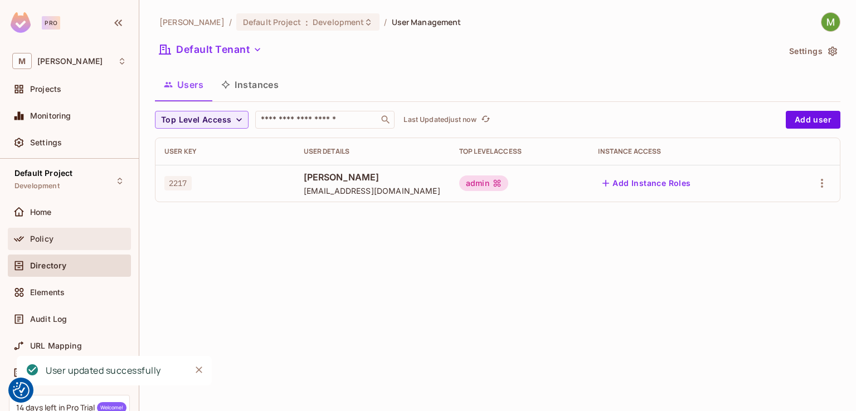
click at [38, 247] on div "Policy" at bounding box center [69, 239] width 123 height 22
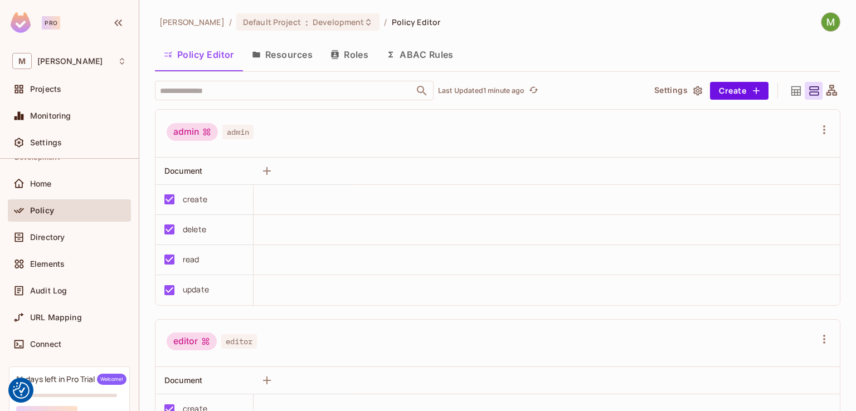
scroll to position [56, 0]
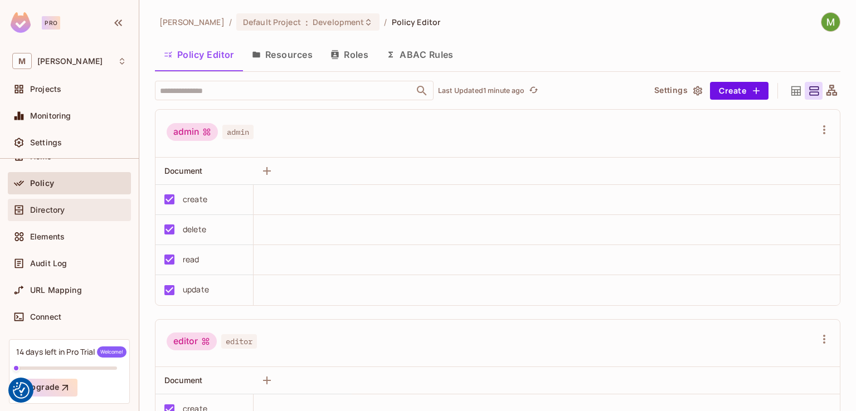
click at [62, 206] on span "Directory" at bounding box center [47, 210] width 35 height 9
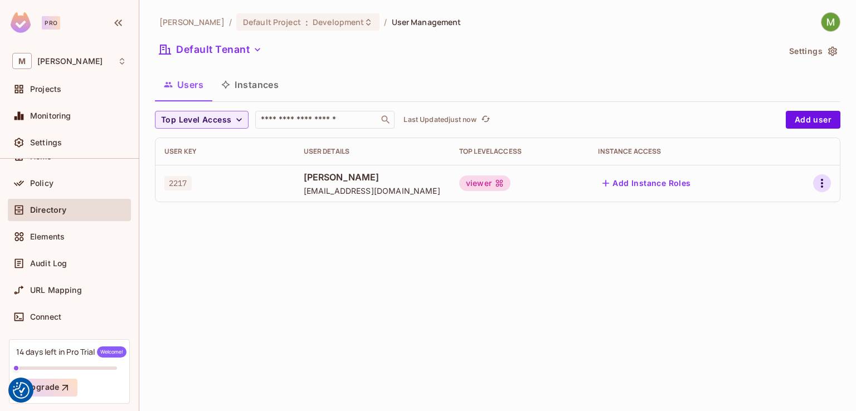
click at [824, 180] on icon "button" at bounding box center [821, 183] width 13 height 13
click at [656, 151] on div at bounding box center [428, 205] width 856 height 411
click at [644, 174] on button "Add Instance Roles" at bounding box center [646, 183] width 97 height 18
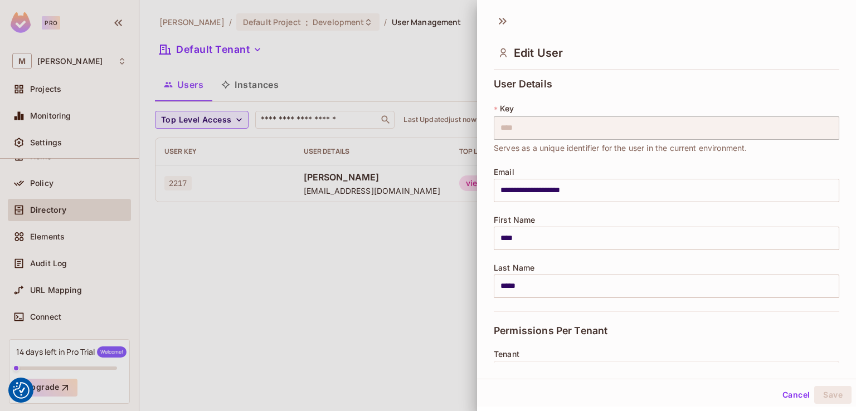
scroll to position [191, 0]
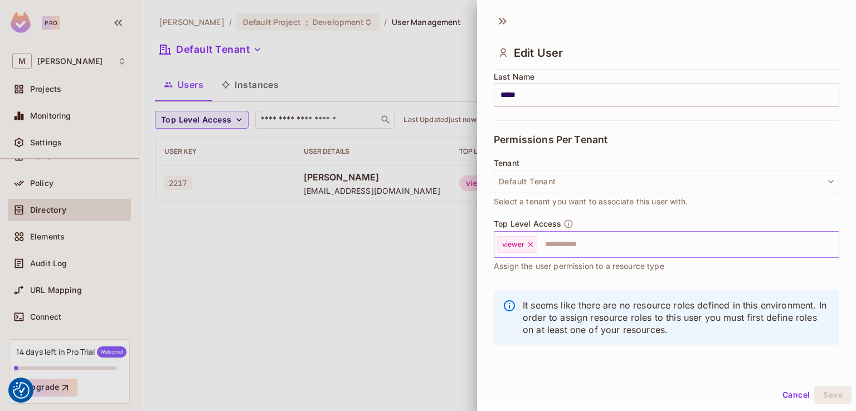
click at [558, 245] on input "text" at bounding box center [677, 244] width 279 height 22
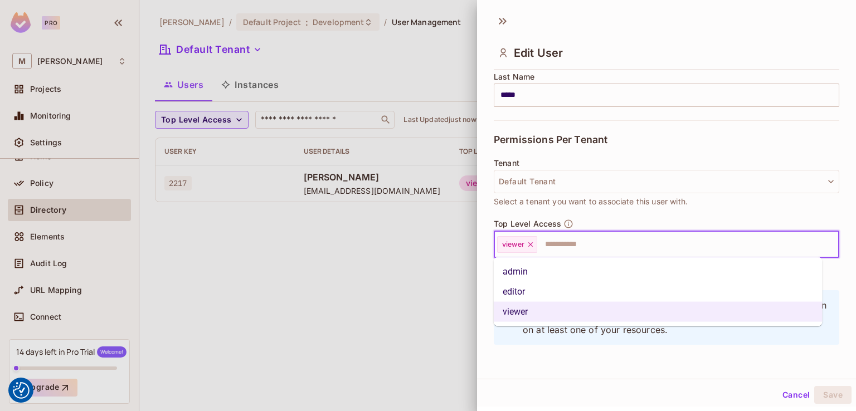
click at [531, 276] on li "admin" at bounding box center [658, 272] width 329 height 20
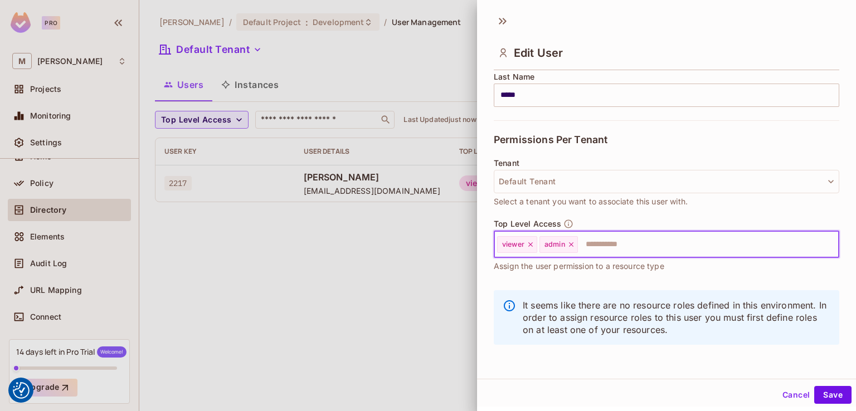
click at [534, 248] on div "viewer" at bounding box center [517, 244] width 40 height 17
click at [530, 245] on icon at bounding box center [530, 245] width 8 height 8
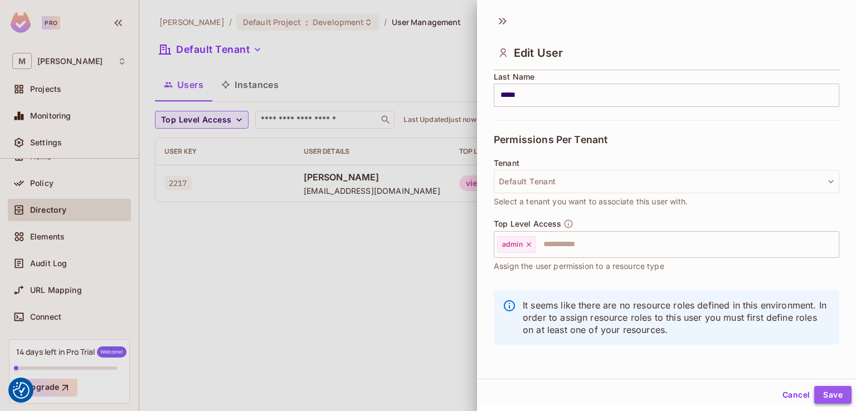
click at [822, 391] on button "Save" at bounding box center [832, 395] width 37 height 18
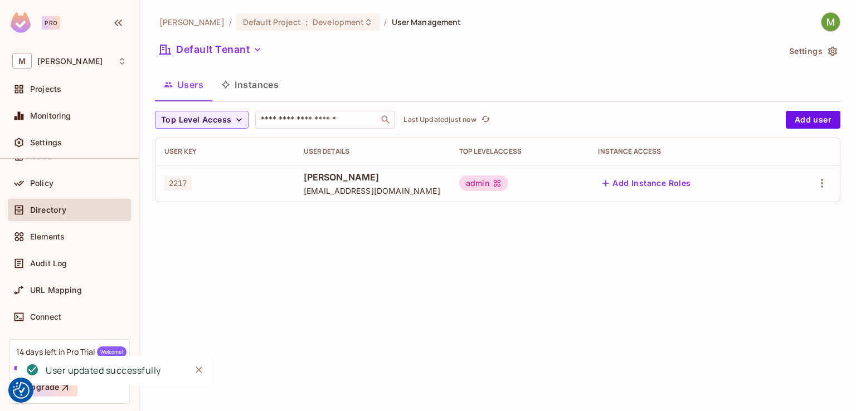
click at [450, 382] on div "Mark-Hakim / Default Project : Development / User Management Default Tenant Set…" at bounding box center [497, 205] width 716 height 411
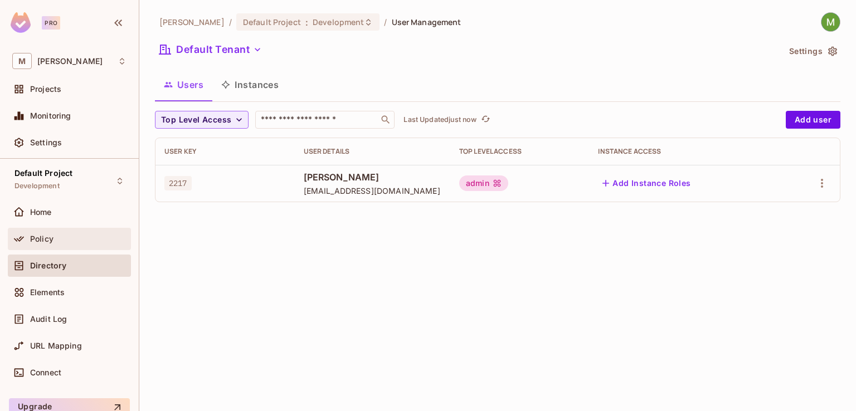
click at [21, 229] on div "Policy" at bounding box center [69, 239] width 123 height 22
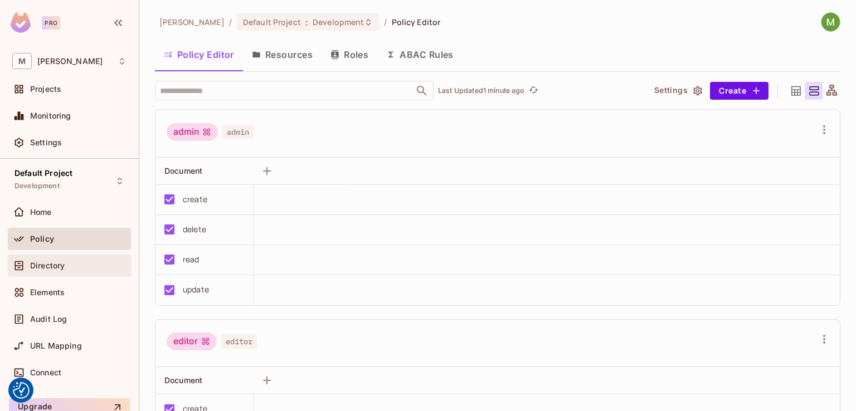
click at [60, 256] on div "Directory" at bounding box center [69, 266] width 123 height 22
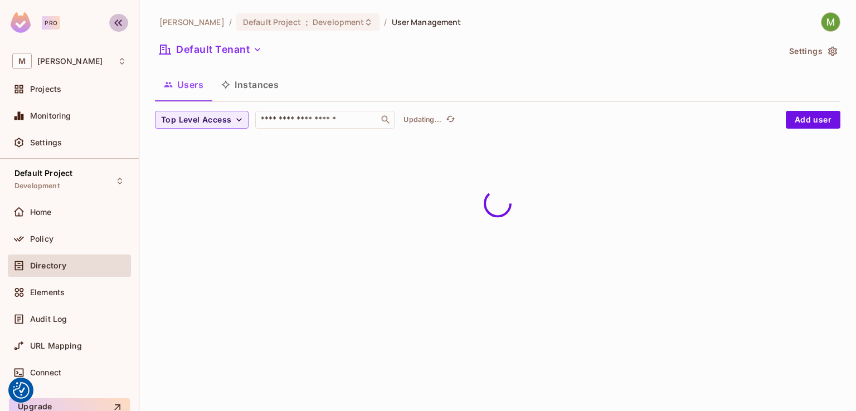
drag, startPoint x: 119, startPoint y: 60, endPoint x: 117, endPoint y: 23, distance: 36.8
click at [117, 23] on icon "button" at bounding box center [117, 22] width 13 height 13
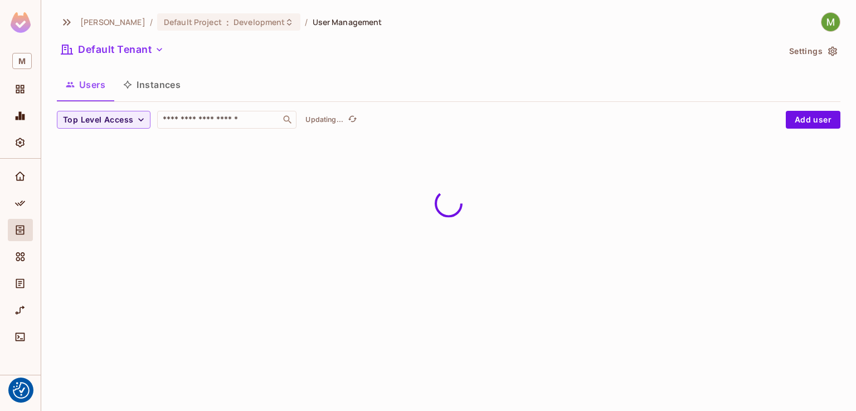
click at [157, 82] on button "Instances" at bounding box center [151, 85] width 75 height 28
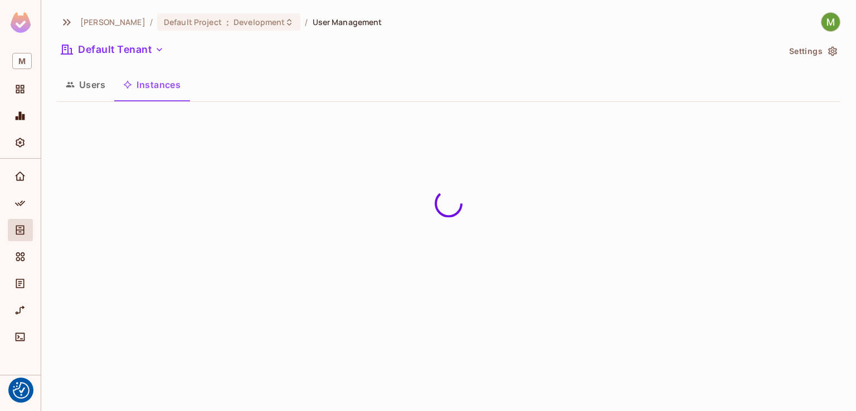
click at [98, 80] on button "Users" at bounding box center [85, 85] width 57 height 28
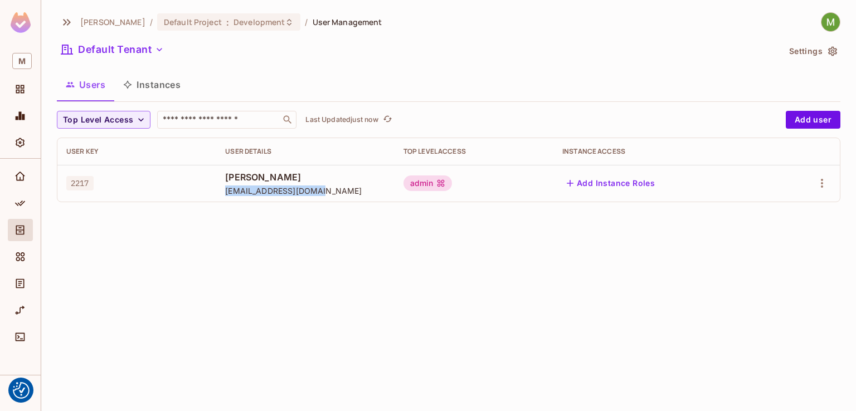
drag, startPoint x: 217, startPoint y: 192, endPoint x: 319, endPoint y: 195, distance: 102.0
click at [319, 195] on td "Mark Hakim markhakim32@gmail.com" at bounding box center [305, 183] width 178 height 37
copy span "[EMAIL_ADDRESS][DOMAIN_NAME]"
click at [17, 284] on icon "Audit Log" at bounding box center [19, 283] width 11 height 11
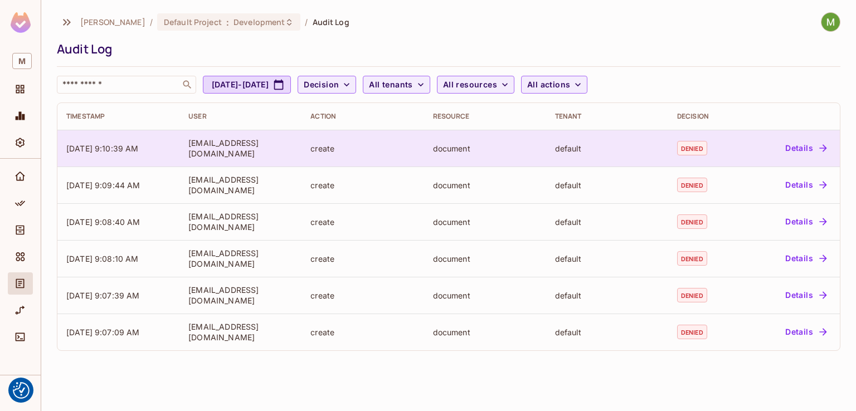
click at [803, 148] on button "Details" at bounding box center [805, 148] width 50 height 18
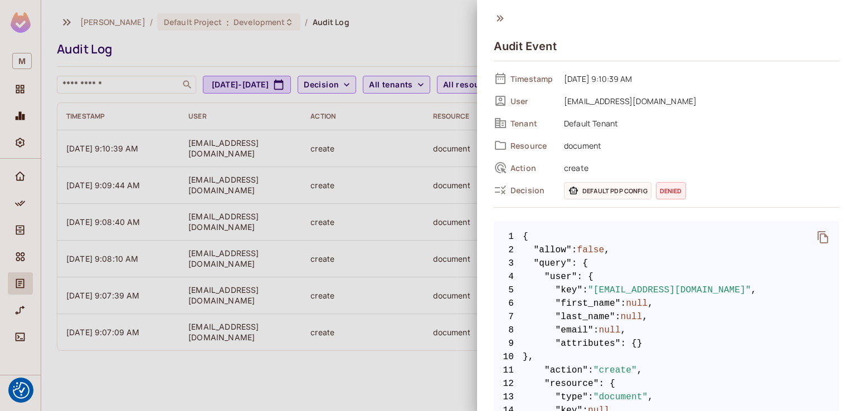
click at [498, 7] on div "Audit Event Timestamp 08/23/2025 9:10:39 AM User markhakim32@gmail.com Tenant D…" at bounding box center [666, 205] width 379 height 411
click at [498, 9] on div "Audit Event Timestamp 08/23/2025 9:10:39 AM User markhakim32@gmail.com Tenant D…" at bounding box center [666, 205] width 379 height 411
click at [498, 16] on icon at bounding box center [499, 18] width 7 height 6
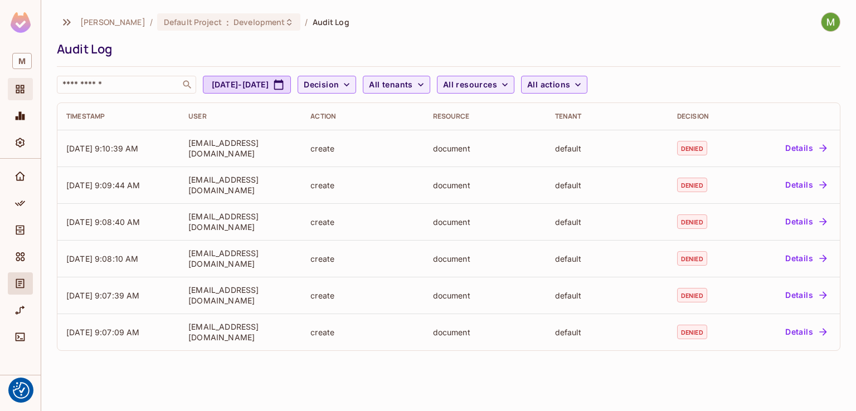
click at [24, 81] on div "Projects" at bounding box center [20, 89] width 25 height 22
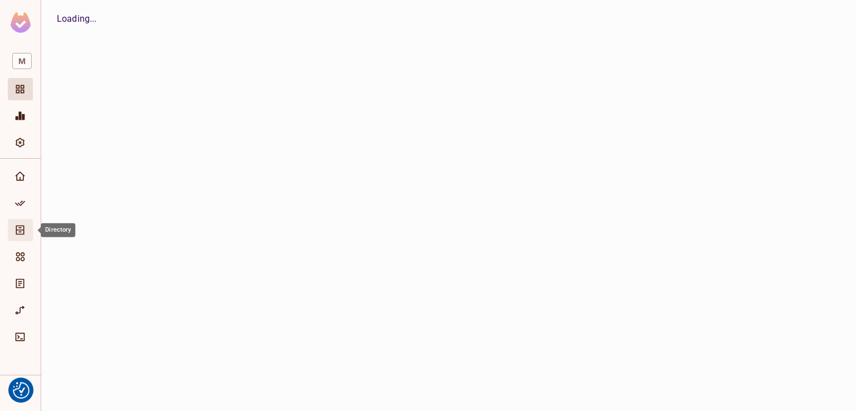
click at [10, 231] on div "Directory" at bounding box center [20, 230] width 25 height 22
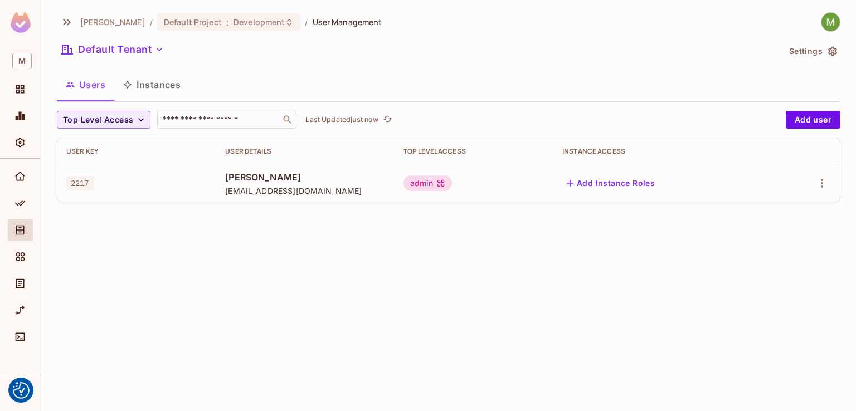
click at [261, 177] on span "[PERSON_NAME]" at bounding box center [305, 177] width 160 height 12
click at [819, 185] on icon "button" at bounding box center [821, 183] width 13 height 13
click at [754, 199] on li "Edit" at bounding box center [773, 209] width 99 height 25
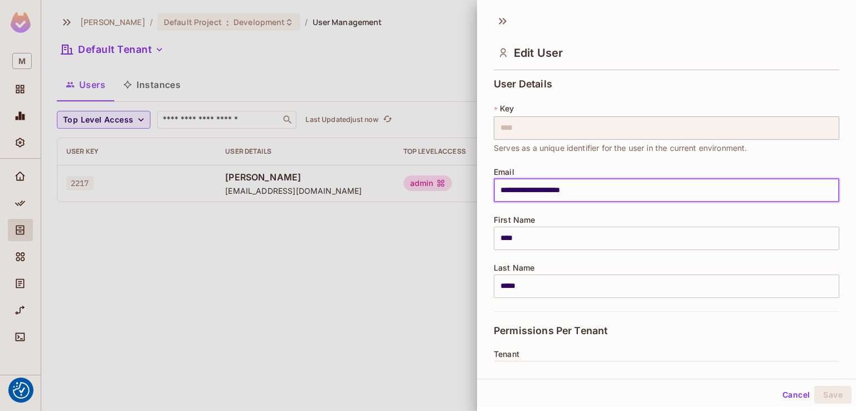
click at [530, 187] on input "**********" at bounding box center [666, 190] width 345 height 23
click at [604, 185] on input "**********" at bounding box center [666, 190] width 345 height 23
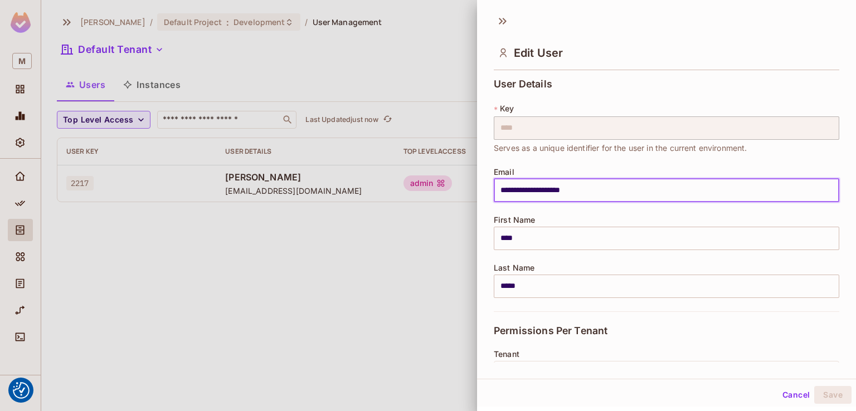
click at [604, 185] on input "**********" at bounding box center [666, 190] width 345 height 23
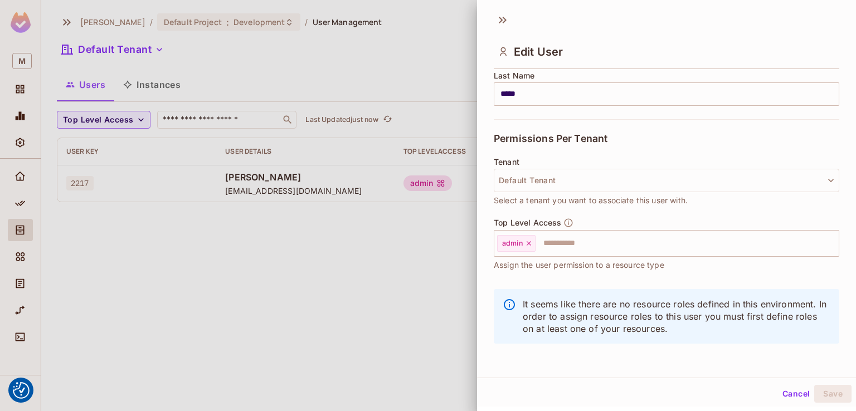
scroll to position [2, 0]
click at [820, 394] on button "Save" at bounding box center [832, 393] width 37 height 18
click at [789, 394] on button "Cancel" at bounding box center [796, 393] width 36 height 18
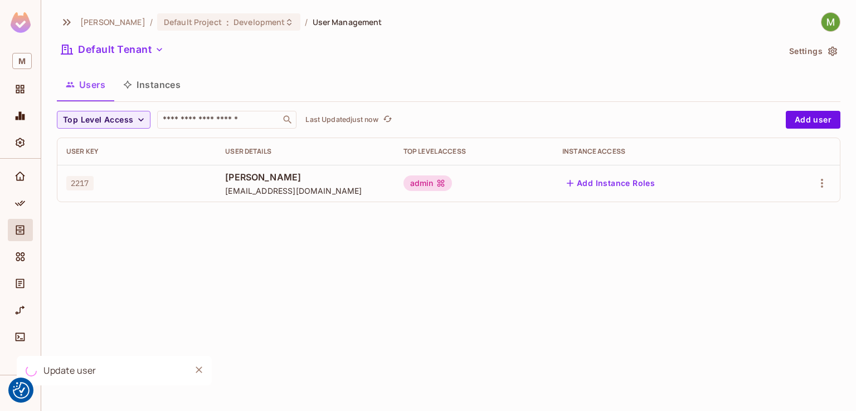
click at [789, 394] on div "Mark-Hakim / Default Project : Development / User Management Default Tenant Set…" at bounding box center [448, 205] width 814 height 411
drag, startPoint x: 219, startPoint y: 190, endPoint x: 313, endPoint y: 191, distance: 94.1
click at [313, 191] on span "[EMAIL_ADDRESS][DOMAIN_NAME]" at bounding box center [305, 190] width 160 height 11
copy span "[EMAIL_ADDRESS][DOMAIN_NAME]"
click at [23, 279] on icon "Audit Log" at bounding box center [20, 283] width 8 height 9
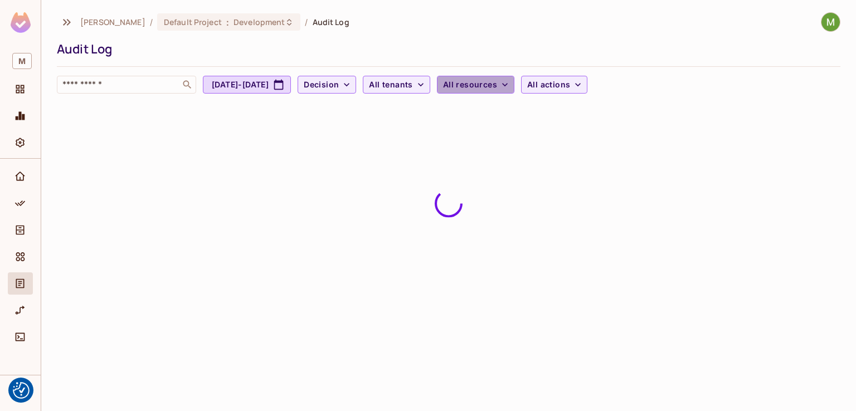
click at [497, 82] on span "All resources" at bounding box center [470, 85] width 54 height 14
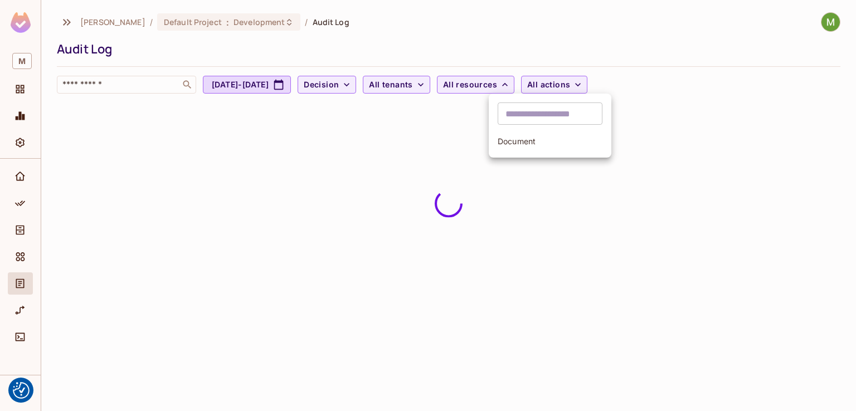
click at [524, 146] on span "Document" at bounding box center [549, 141] width 105 height 11
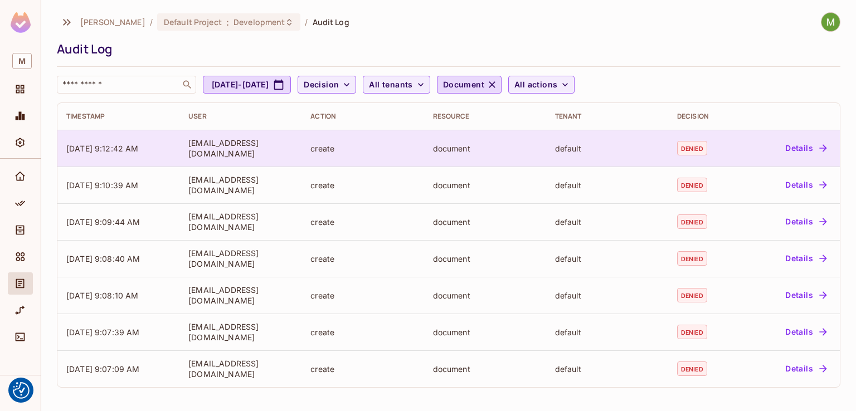
click at [808, 145] on button "Details" at bounding box center [805, 148] width 50 height 18
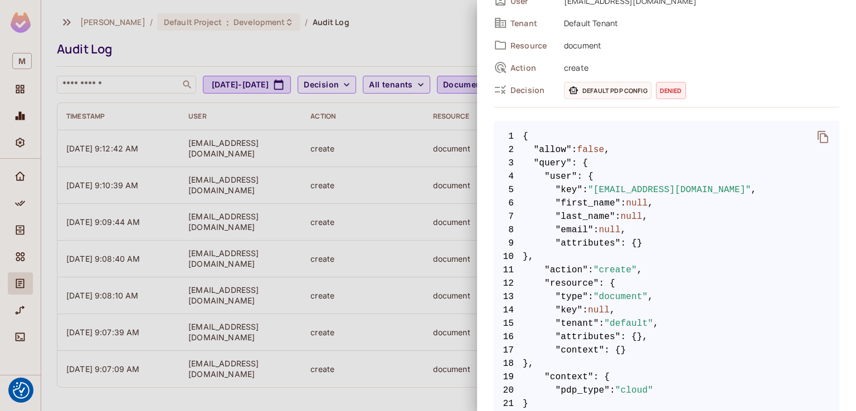
scroll to position [111, 0]
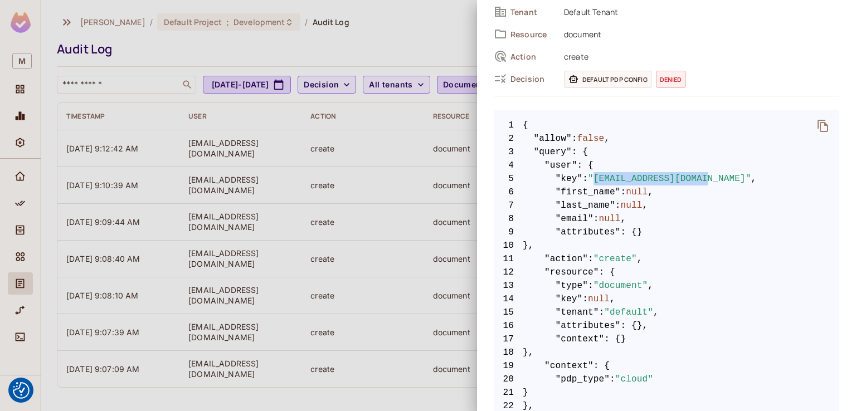
drag, startPoint x: 593, startPoint y: 177, endPoint x: 696, endPoint y: 177, distance: 103.6
click at [696, 177] on span ""[EMAIL_ADDRESS][DOMAIN_NAME]"" at bounding box center [669, 178] width 163 height 13
copy span "[EMAIL_ADDRESS][DOMAIN_NAME]"
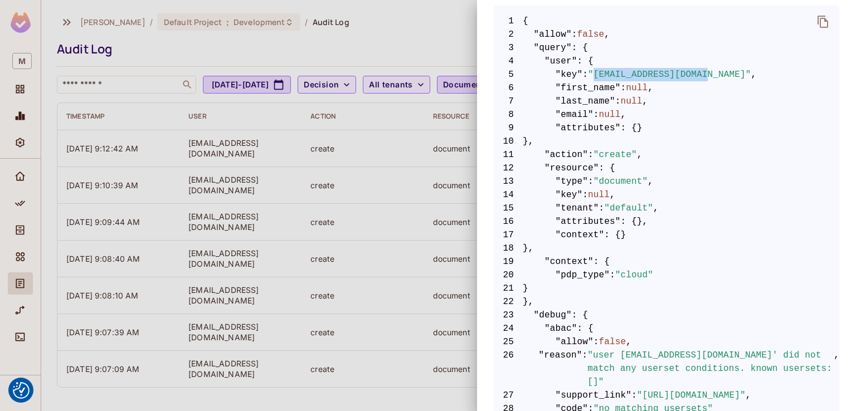
scroll to position [223, 0]
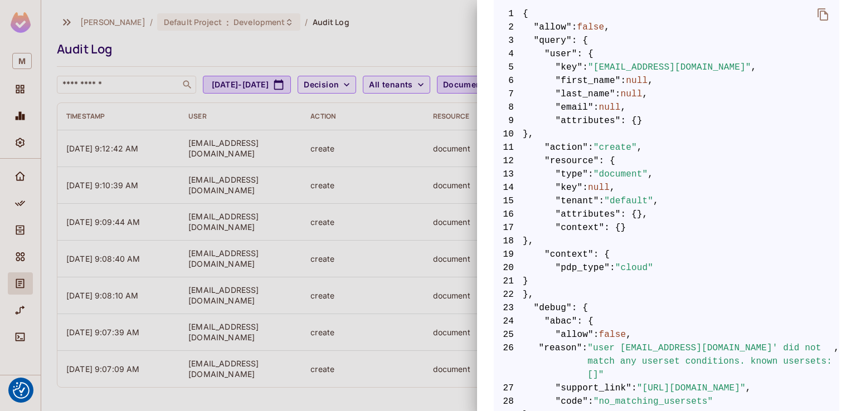
click at [382, 50] on div at bounding box center [428, 205] width 856 height 411
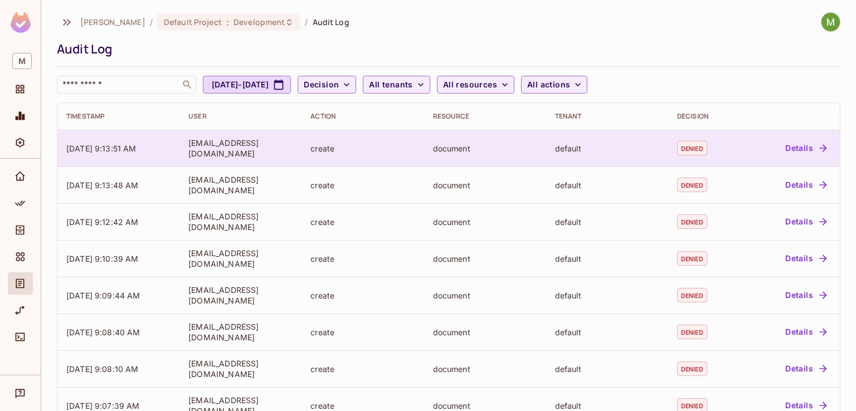
click at [216, 157] on td "markhakim32@gmail.com" at bounding box center [240, 148] width 122 height 37
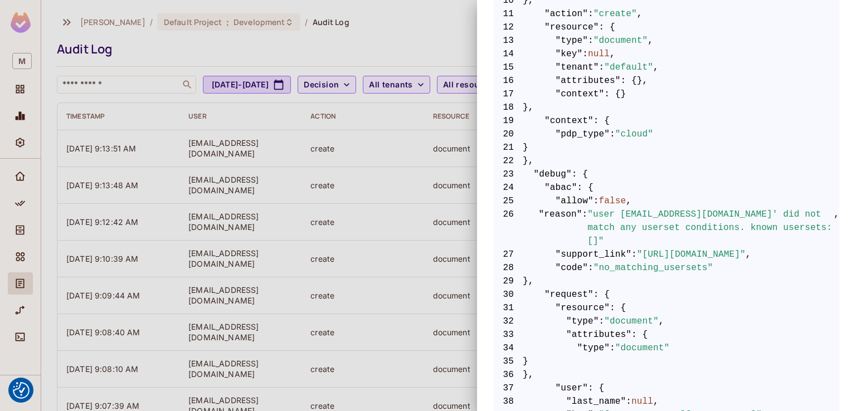
scroll to position [223, 0]
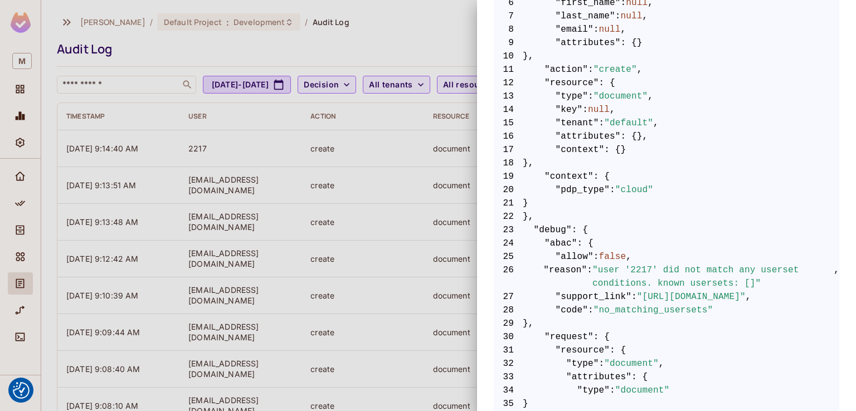
scroll to position [334, 0]
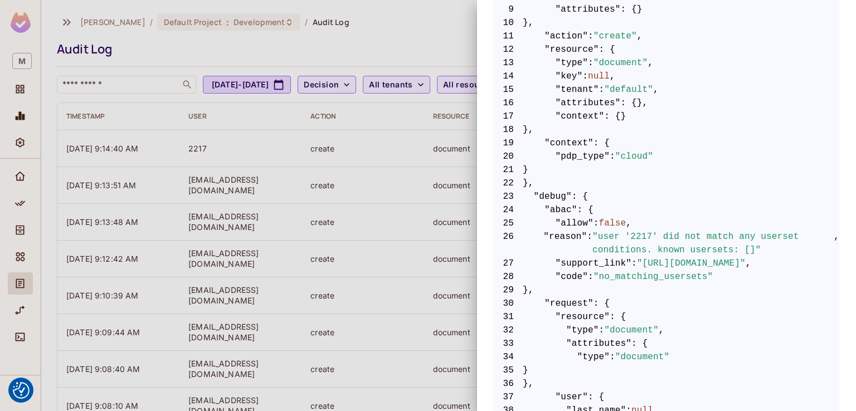
click at [392, 255] on div at bounding box center [428, 205] width 856 height 411
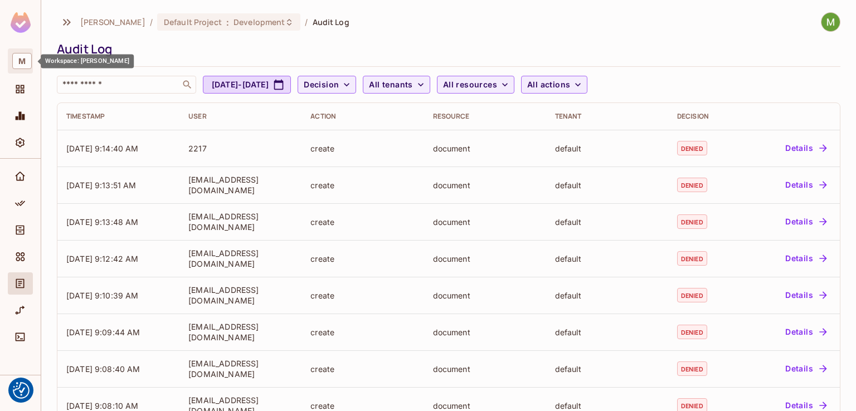
click at [22, 62] on span "M" at bounding box center [21, 61] width 19 height 16
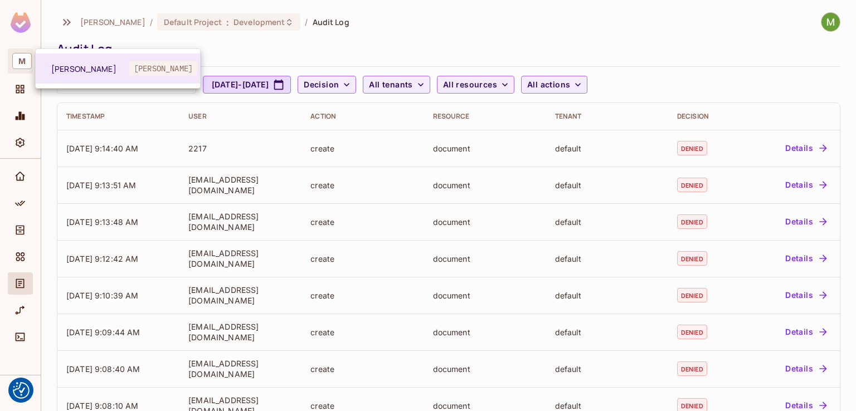
click at [16, 87] on div at bounding box center [428, 205] width 856 height 411
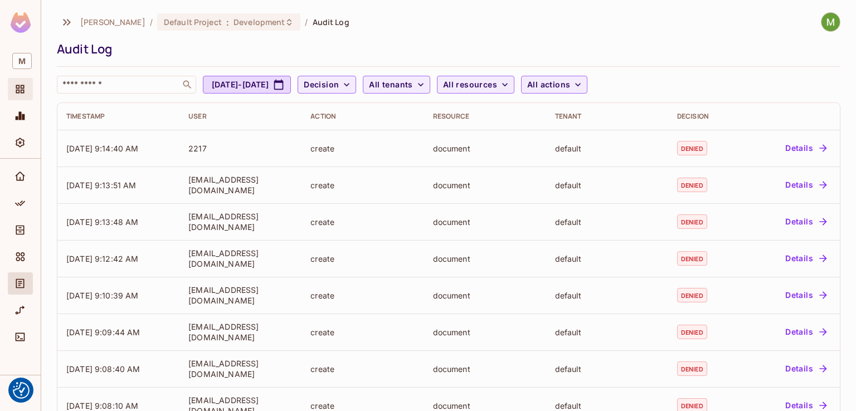
click at [18, 92] on icon "Projects" at bounding box center [20, 89] width 8 height 8
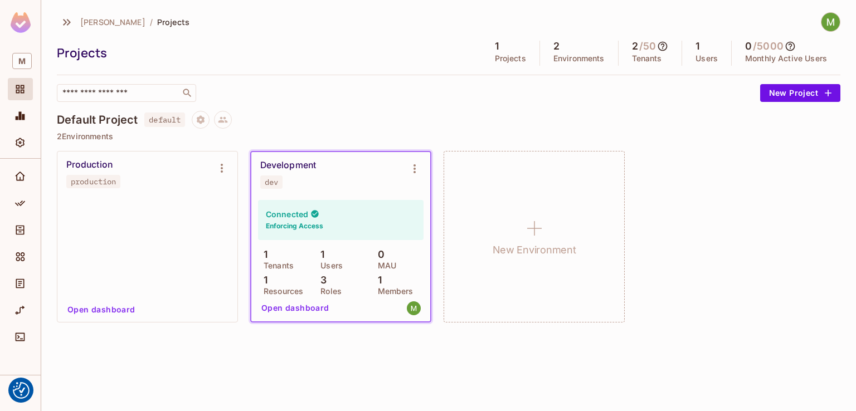
click at [281, 214] on h4 "Connected" at bounding box center [287, 214] width 42 height 11
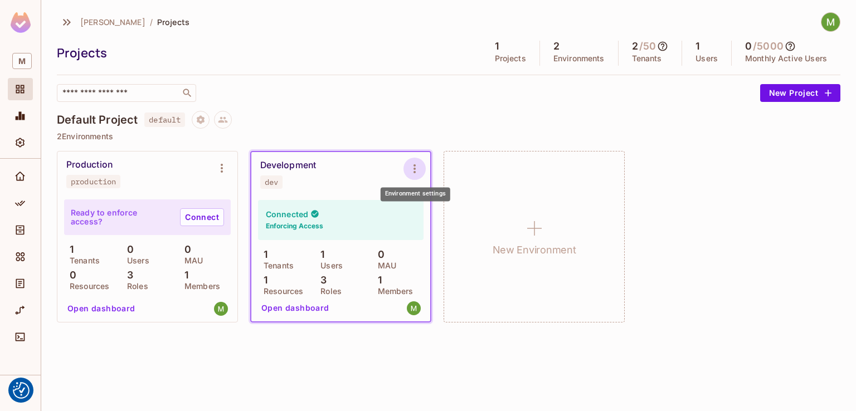
click at [408, 167] on icon "Environment settings" at bounding box center [414, 168] width 13 height 13
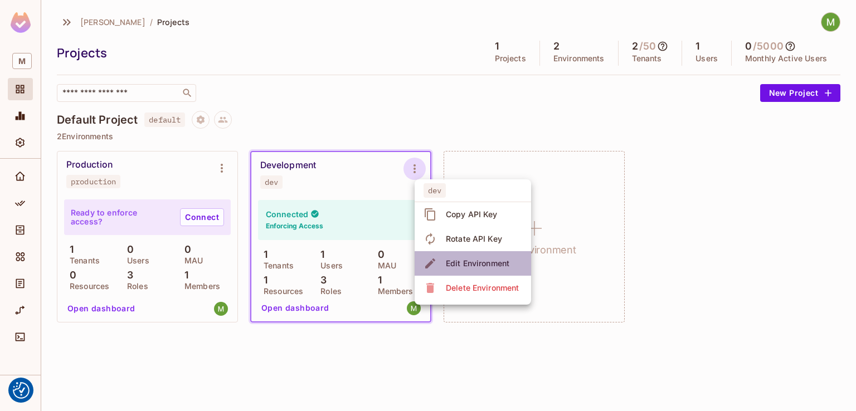
click at [476, 271] on span "Edit Environment" at bounding box center [477, 264] width 70 height 18
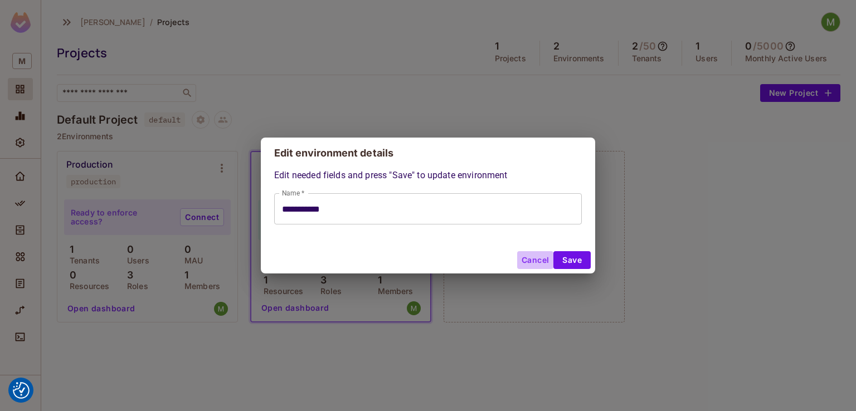
click at [536, 263] on button "Cancel" at bounding box center [535, 260] width 36 height 18
type input "**********"
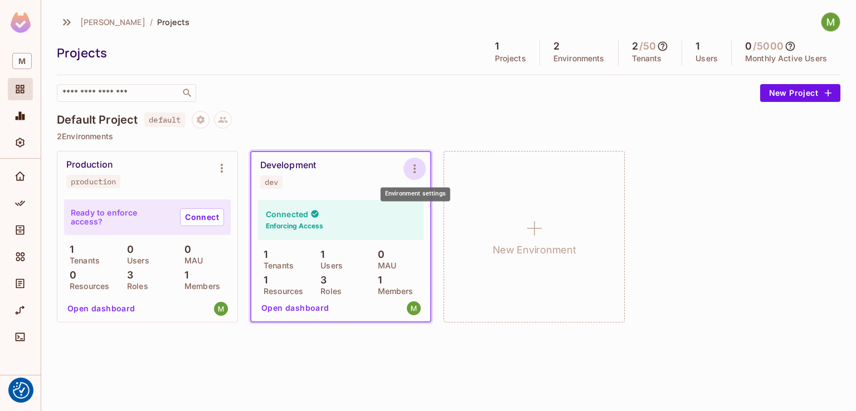
click at [412, 167] on icon "Environment settings" at bounding box center [414, 168] width 13 height 13
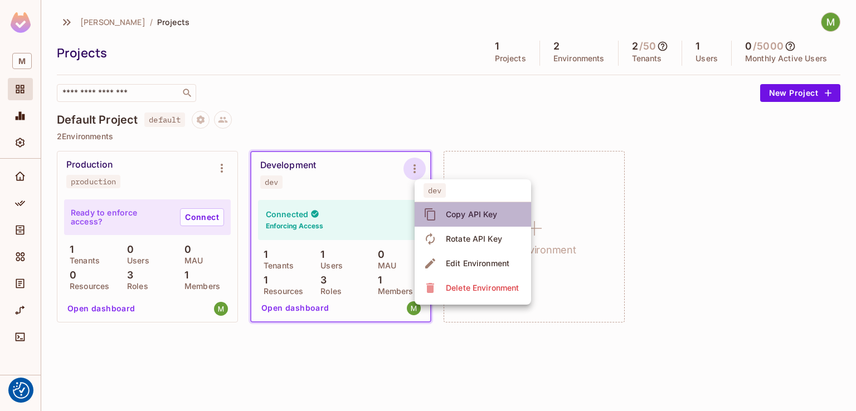
click at [440, 210] on div "Copy API Key" at bounding box center [461, 215] width 77 height 18
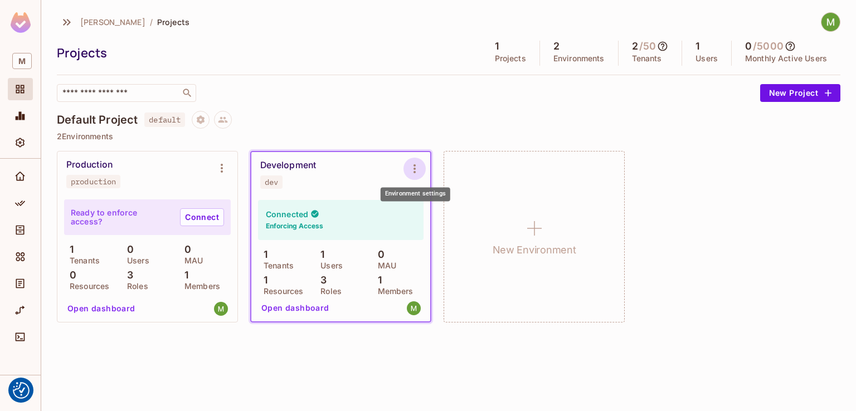
click at [410, 169] on icon "Environment settings" at bounding box center [414, 168] width 13 height 13
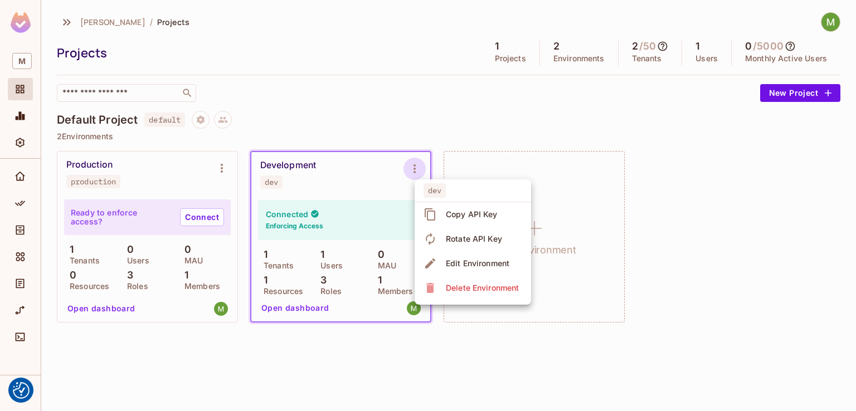
click at [323, 179] on div at bounding box center [428, 205] width 856 height 411
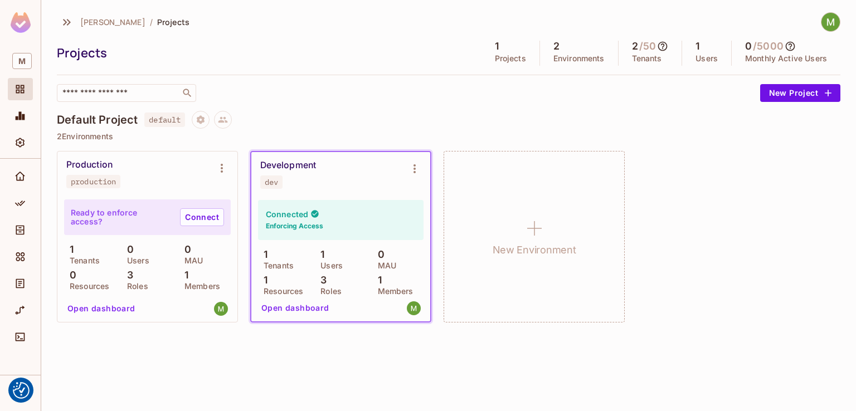
click at [275, 190] on div "Development dev" at bounding box center [340, 174] width 179 height 45
click at [194, 214] on link "Connect" at bounding box center [202, 217] width 44 height 18
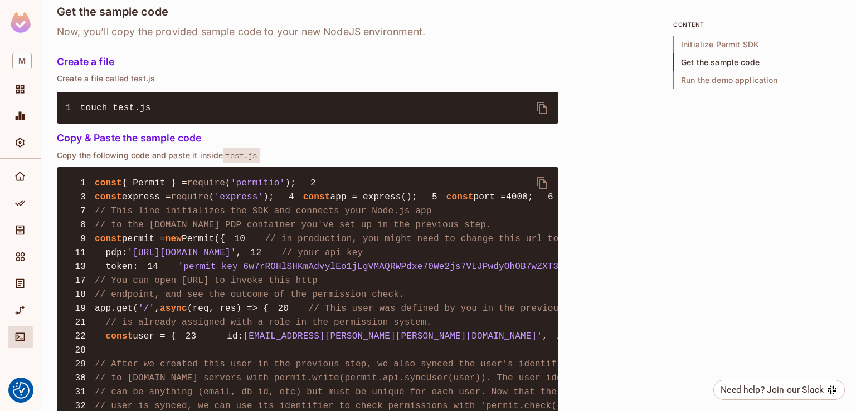
scroll to position [780, 0]
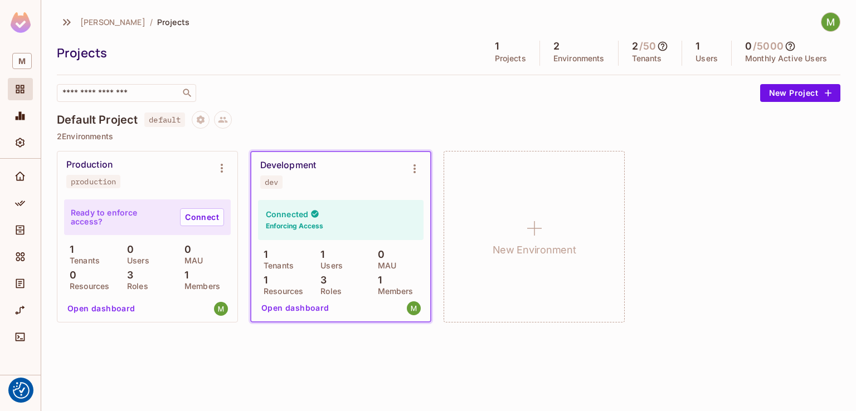
click at [348, 189] on div "Development dev" at bounding box center [340, 174] width 179 height 45
click at [304, 306] on button "Open dashboard" at bounding box center [295, 308] width 77 height 18
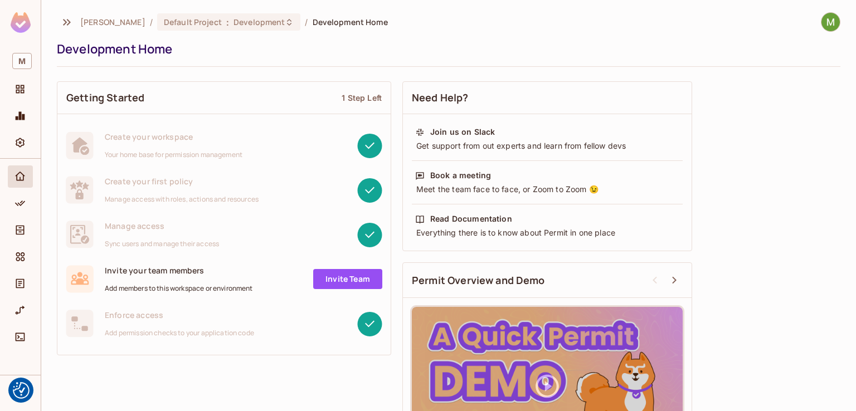
click at [359, 282] on link "Invite Team" at bounding box center [347, 279] width 69 height 20
click at [359, 282] on div "[PERSON_NAME] / Default Project : Development / Development Home Development Ho…" at bounding box center [448, 205] width 814 height 411
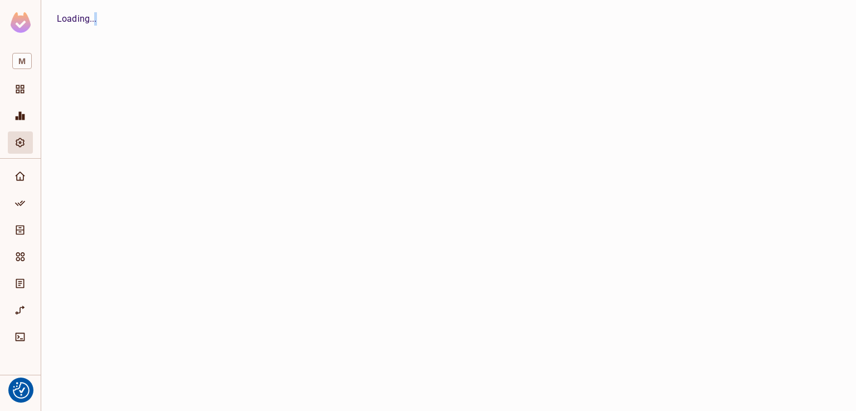
click at [25, 23] on img at bounding box center [21, 22] width 20 height 21
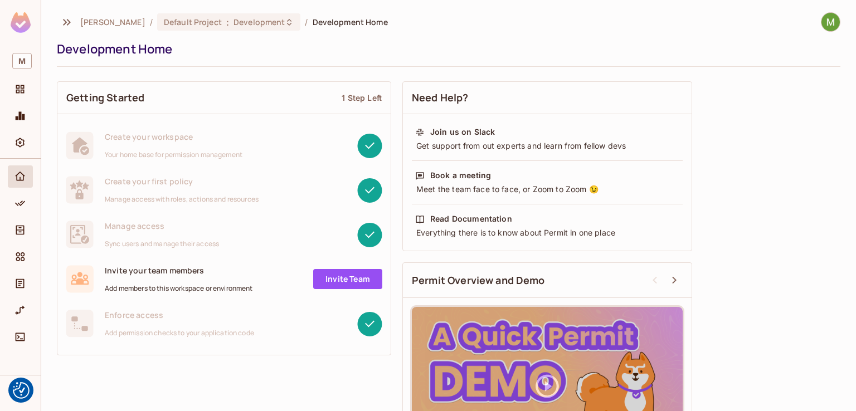
click at [18, 27] on img at bounding box center [21, 22] width 20 height 21
click at [63, 22] on icon "button" at bounding box center [66, 22] width 13 height 13
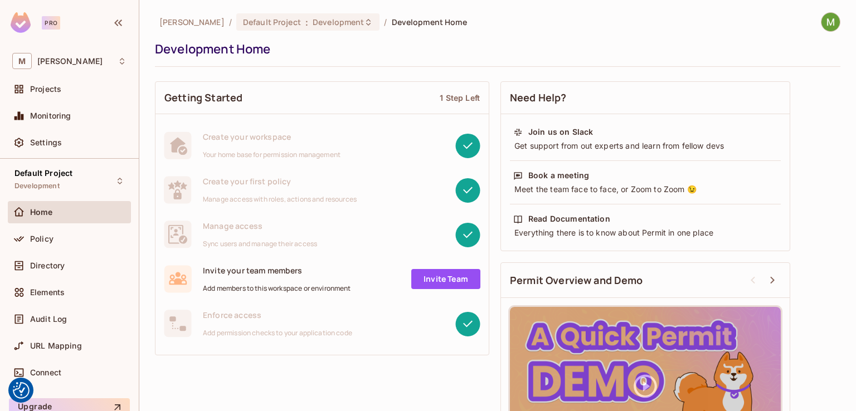
click at [440, 271] on link "Invite Team" at bounding box center [445, 279] width 69 height 20
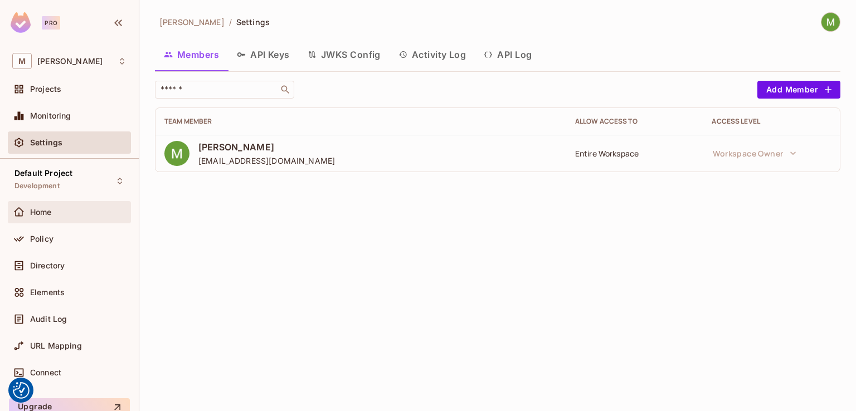
click at [56, 206] on div "Home" at bounding box center [69, 212] width 114 height 13
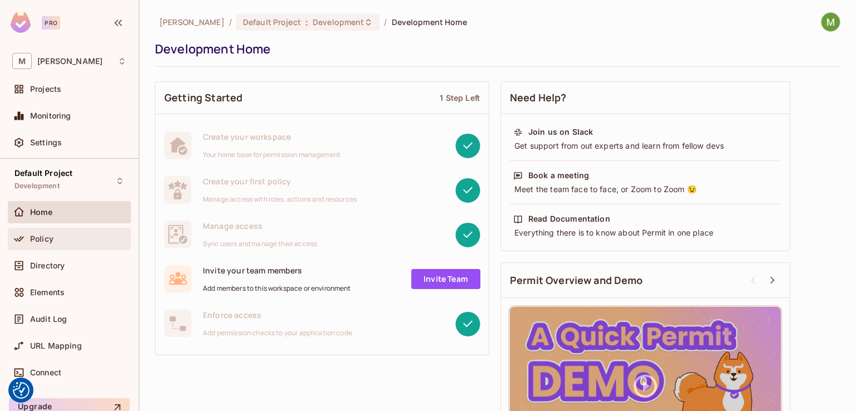
click at [55, 241] on div "Policy" at bounding box center [78, 239] width 96 height 9
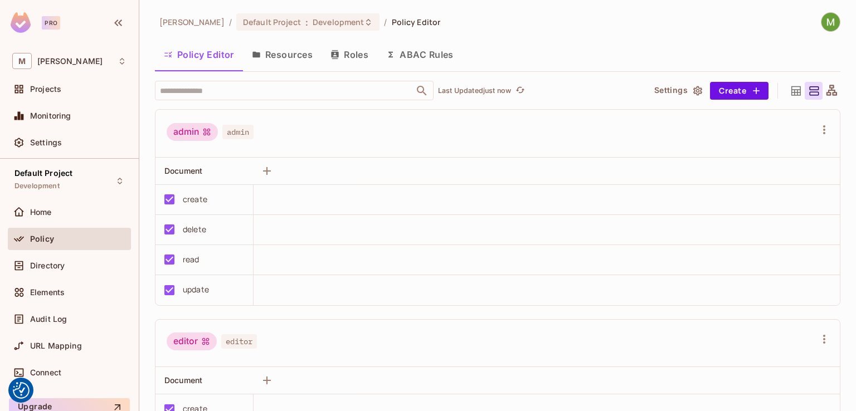
click at [267, 51] on button "Resources" at bounding box center [282, 55] width 79 height 28
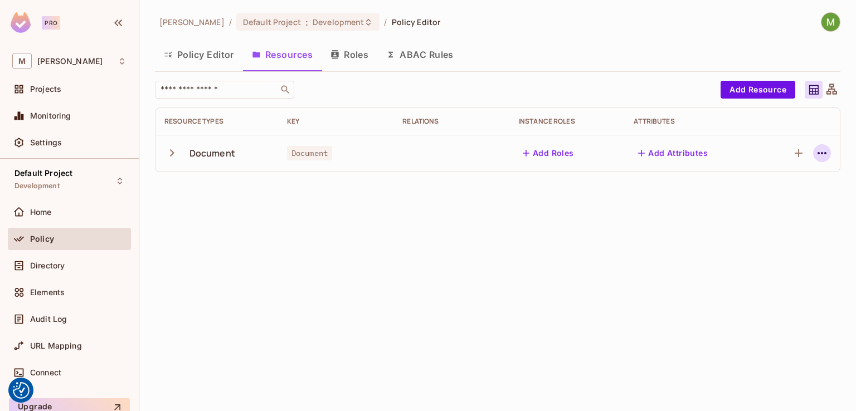
click at [825, 154] on icon "button" at bounding box center [821, 152] width 13 height 13
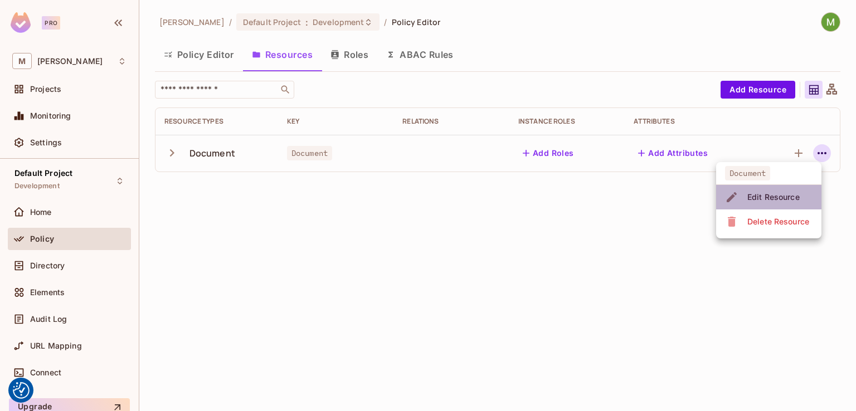
click at [792, 193] on div "Edit Resource" at bounding box center [773, 197] width 52 height 11
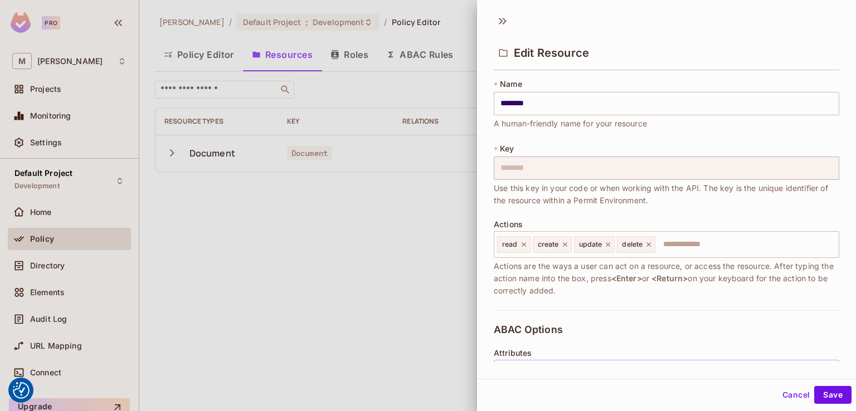
click at [778, 397] on button "Cancel" at bounding box center [796, 395] width 36 height 18
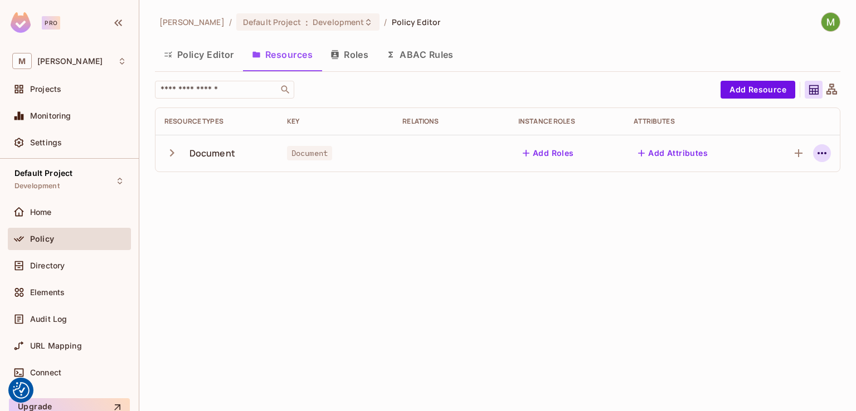
click at [825, 145] on button "button" at bounding box center [822, 153] width 18 height 18
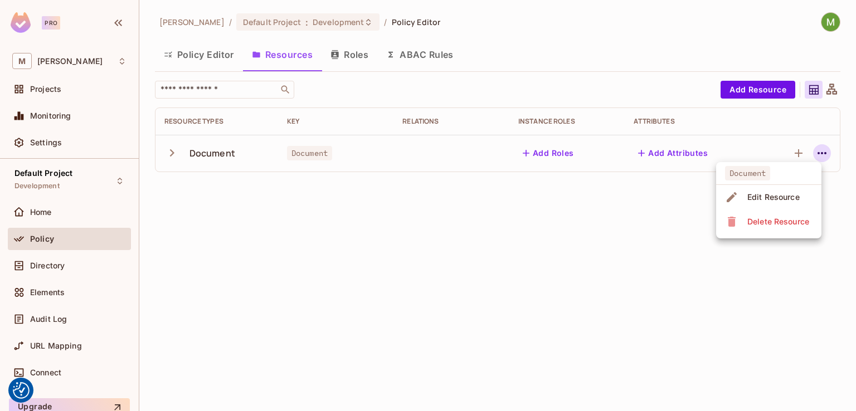
click at [768, 221] on div "Delete Resource" at bounding box center [778, 221] width 62 height 11
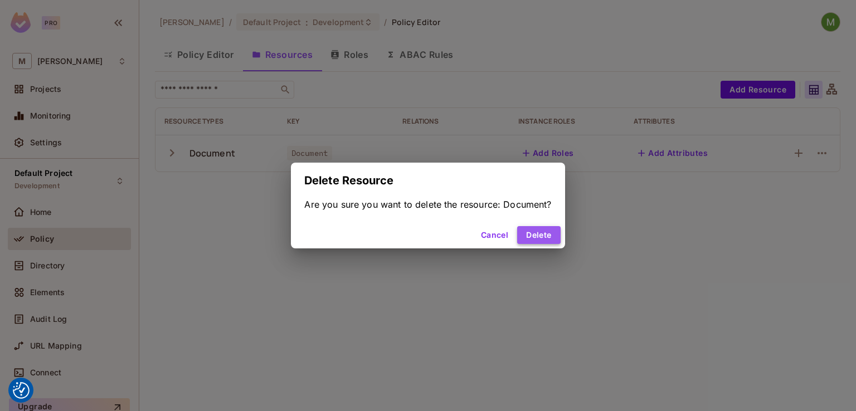
click at [557, 237] on button "Delete" at bounding box center [538, 235] width 43 height 18
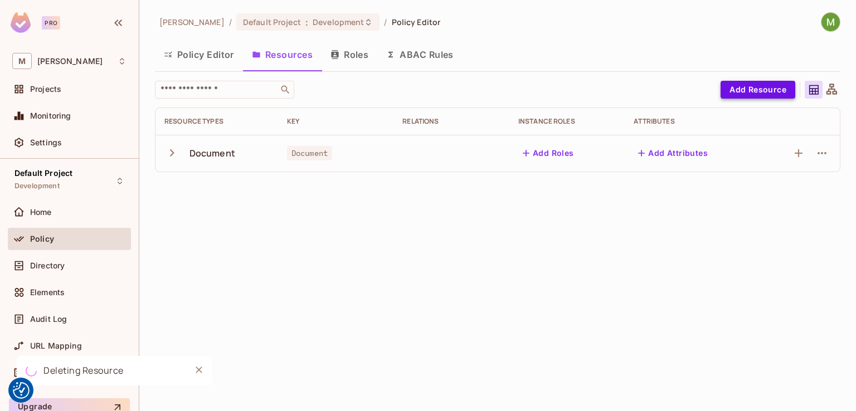
click at [766, 94] on button "Add Resource" at bounding box center [757, 90] width 75 height 18
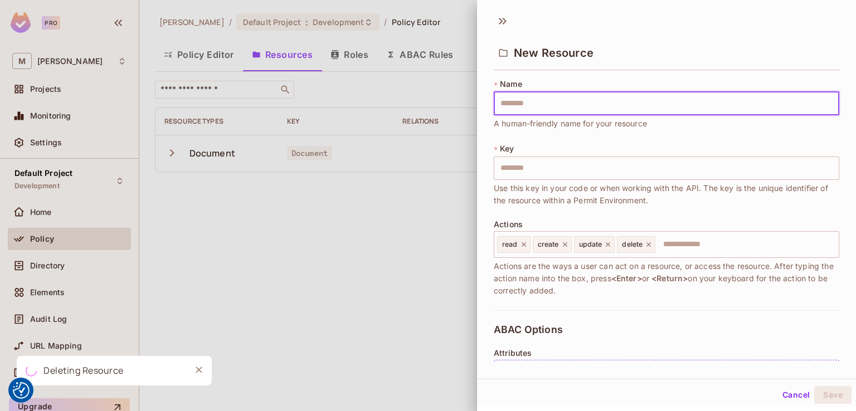
type input "**********"
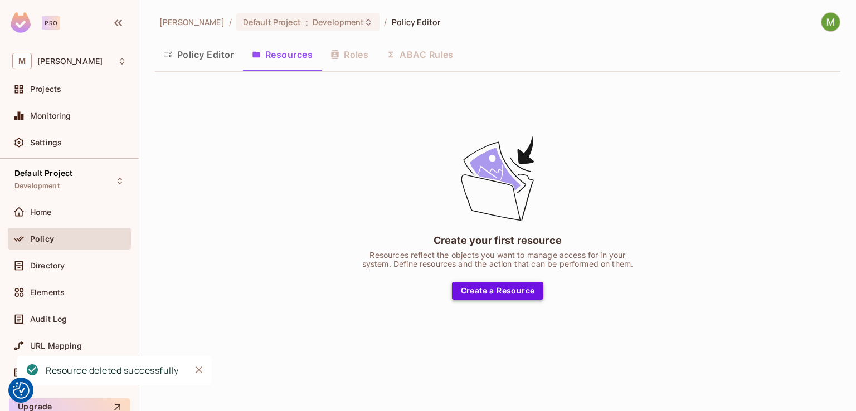
drag, startPoint x: 597, startPoint y: 132, endPoint x: 519, endPoint y: 292, distance: 178.1
click at [519, 292] on button "Create a Resource" at bounding box center [498, 291] width 92 height 18
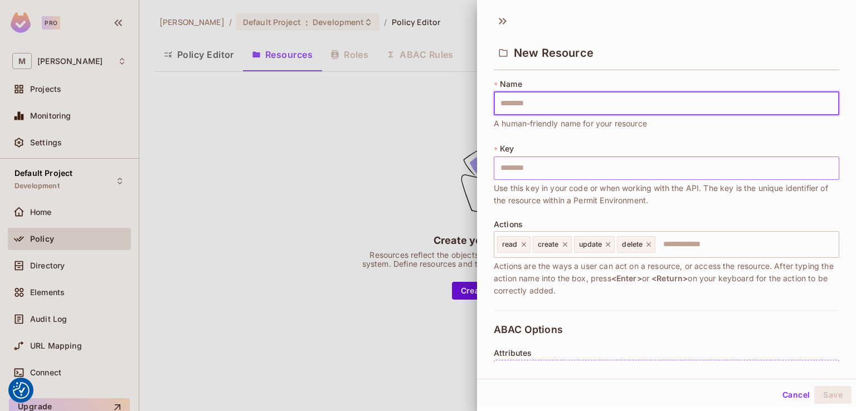
type input "********"
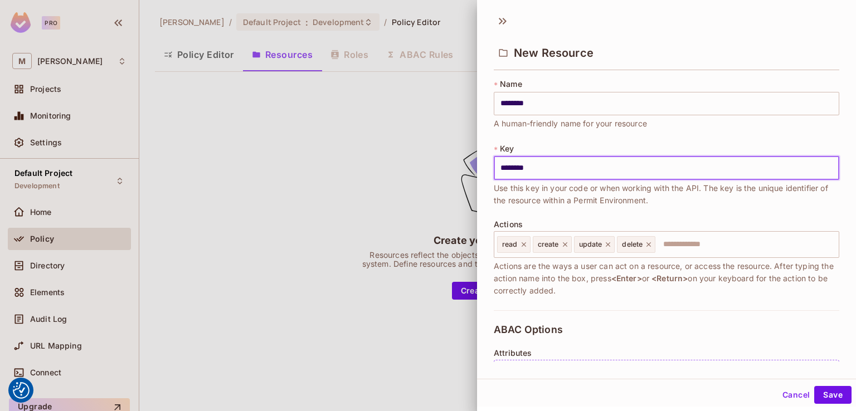
click at [507, 167] on input "********" at bounding box center [666, 168] width 345 height 23
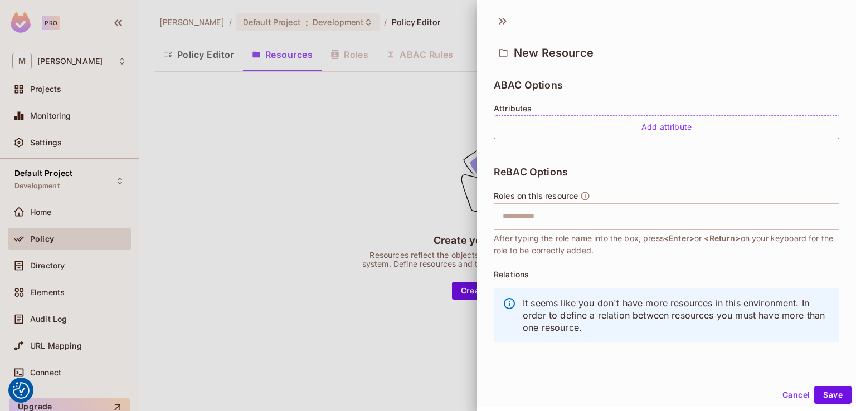
scroll to position [2, 0]
type input "********"
click at [838, 393] on button "Save" at bounding box center [832, 393] width 37 height 18
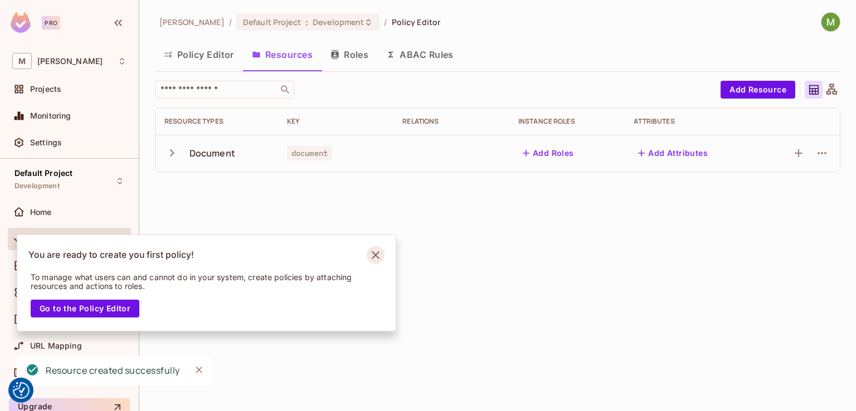
click at [378, 252] on icon "Notifications Alt+T" at bounding box center [376, 255] width 8 height 8
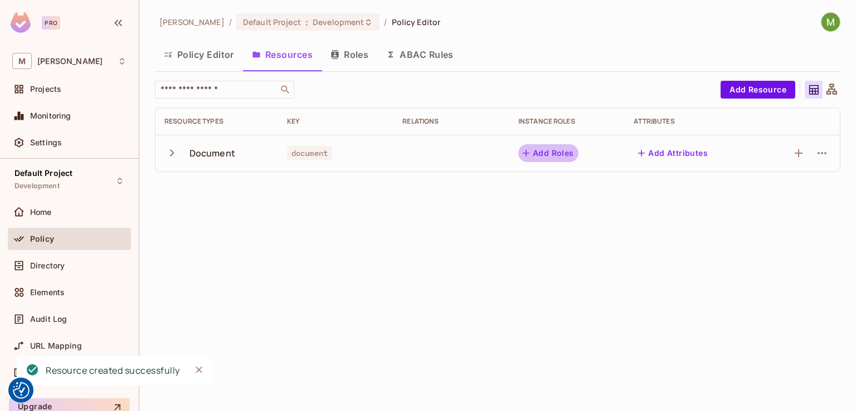
click at [554, 152] on button "Add Roles" at bounding box center [548, 153] width 60 height 18
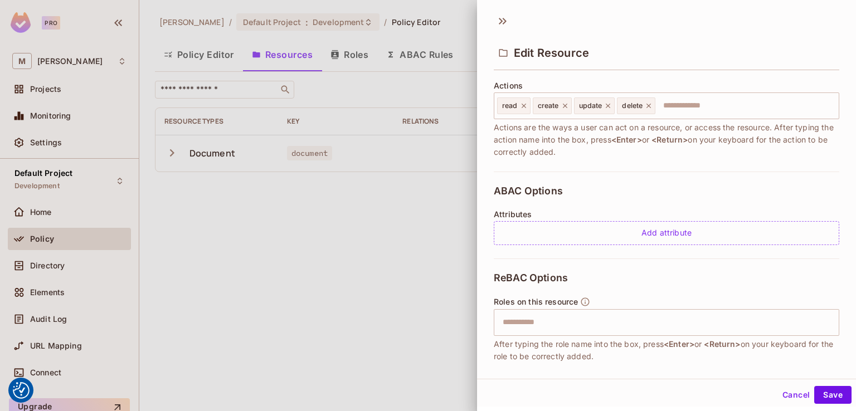
scroll to position [167, 0]
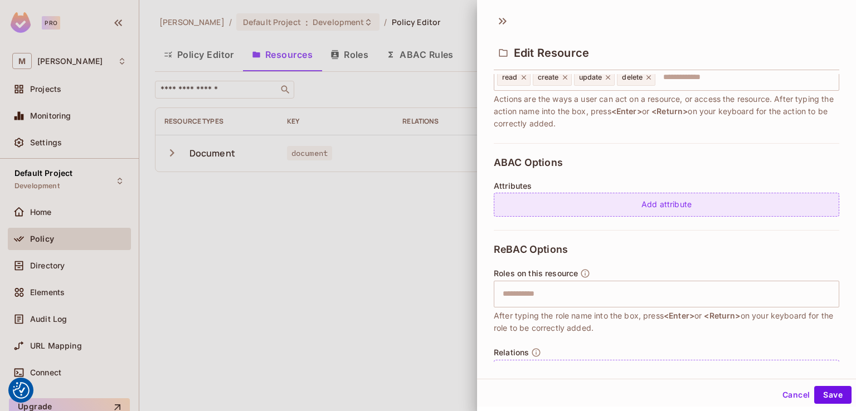
click at [568, 193] on div "Add attribute" at bounding box center [666, 205] width 345 height 24
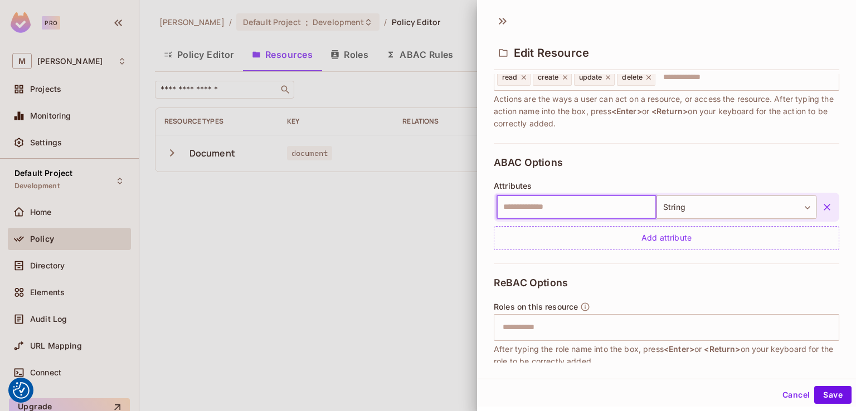
click at [550, 210] on input "text" at bounding box center [576, 207] width 160 height 23
click at [745, 208] on body "We use cookies to enhance your browsing experience, serve personalized ads or c…" at bounding box center [428, 205] width 856 height 411
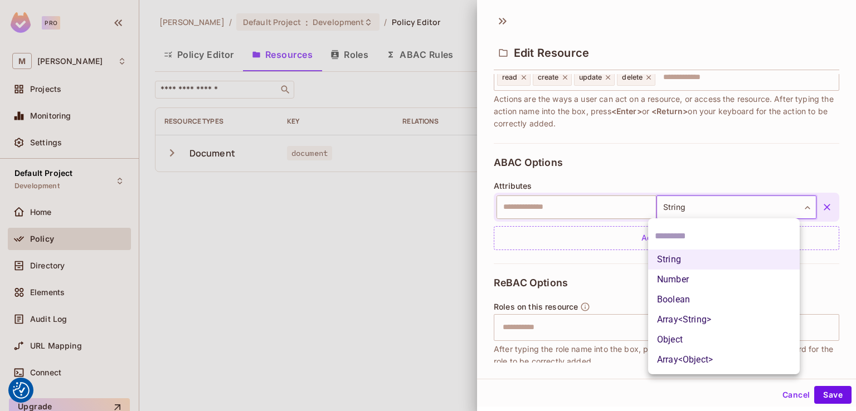
click at [810, 206] on div at bounding box center [428, 205] width 856 height 411
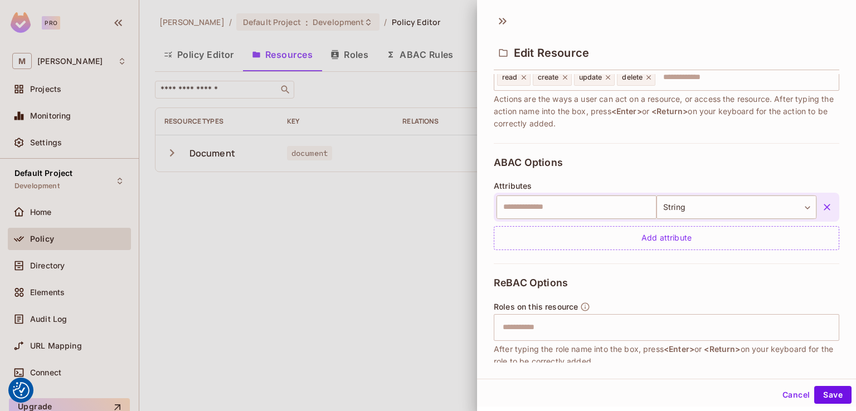
click at [823, 206] on icon "button" at bounding box center [826, 207] width 7 height 7
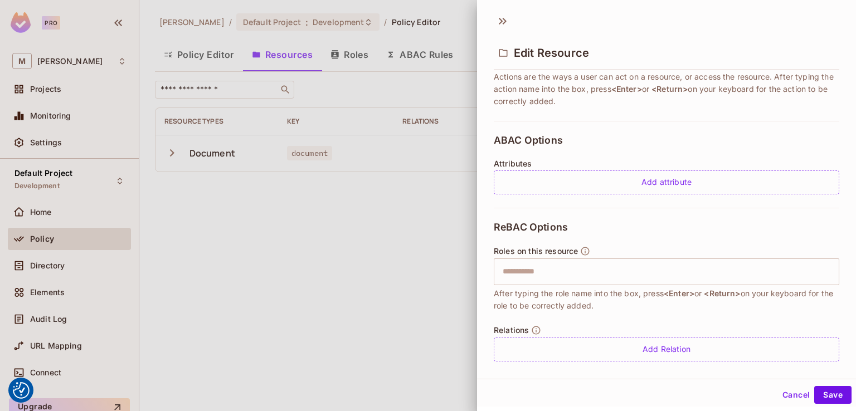
scroll to position [202, 0]
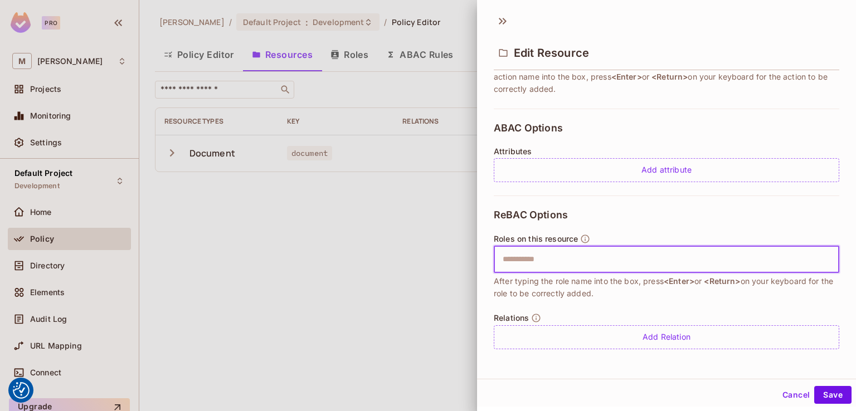
click at [509, 266] on input "text" at bounding box center [665, 259] width 338 height 22
click at [789, 387] on button "Cancel" at bounding box center [796, 395] width 36 height 18
click at [789, 387] on div "[PERSON_NAME] / Default Project : Development / Policy Editor Policy Editor Res…" at bounding box center [497, 205] width 716 height 411
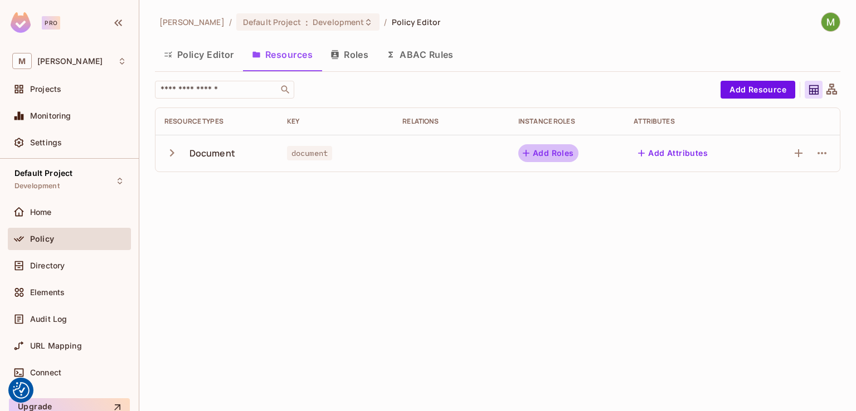
click at [547, 152] on button "Add Roles" at bounding box center [548, 153] width 60 height 18
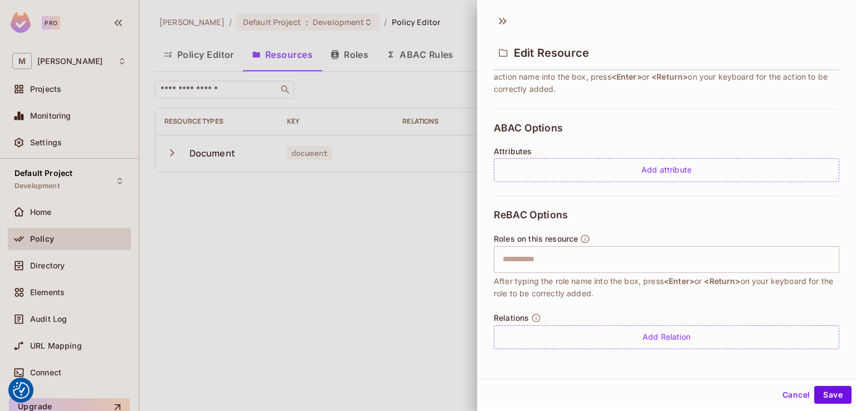
scroll to position [2, 0]
click at [537, 250] on input "text" at bounding box center [665, 258] width 338 height 22
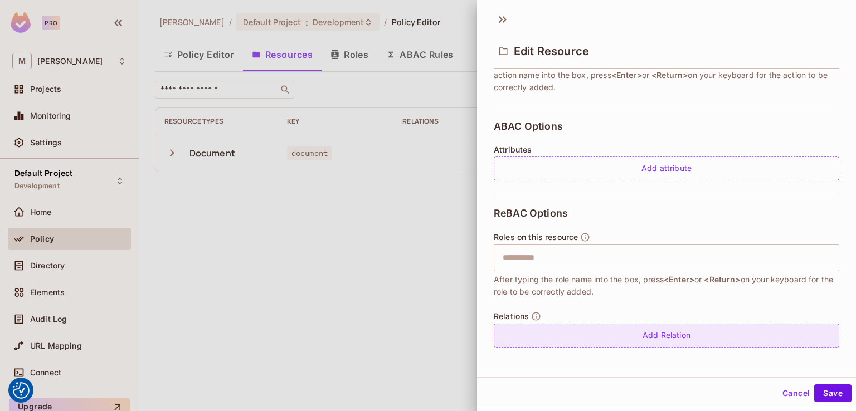
click at [556, 328] on div "Add Relation" at bounding box center [666, 336] width 345 height 24
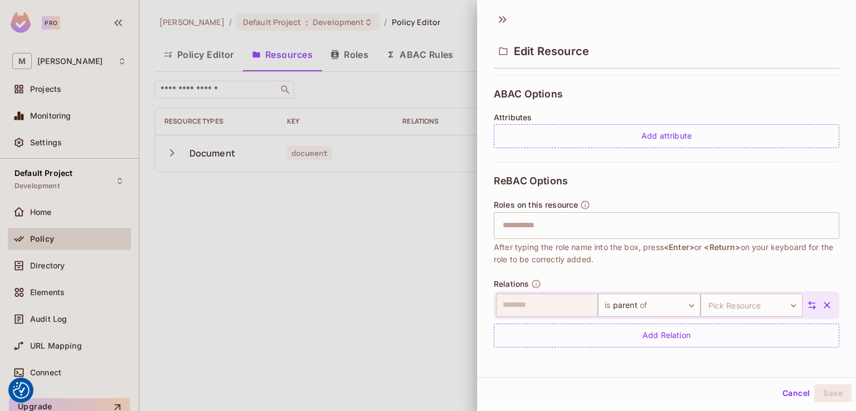
click at [821, 300] on icon "button" at bounding box center [826, 305] width 11 height 11
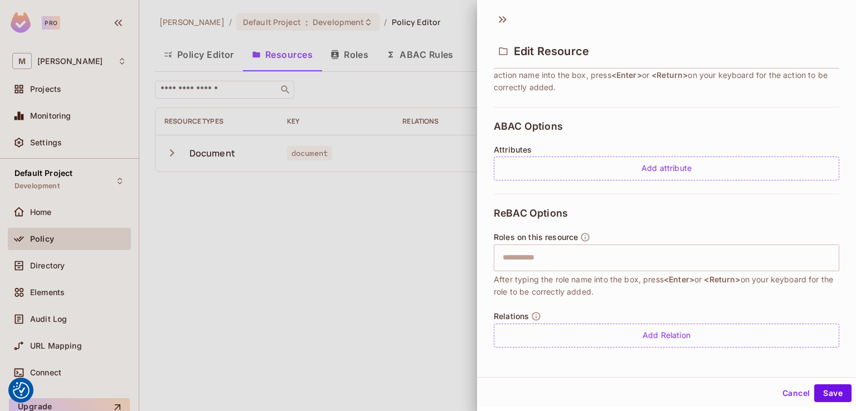
scroll to position [202, 0]
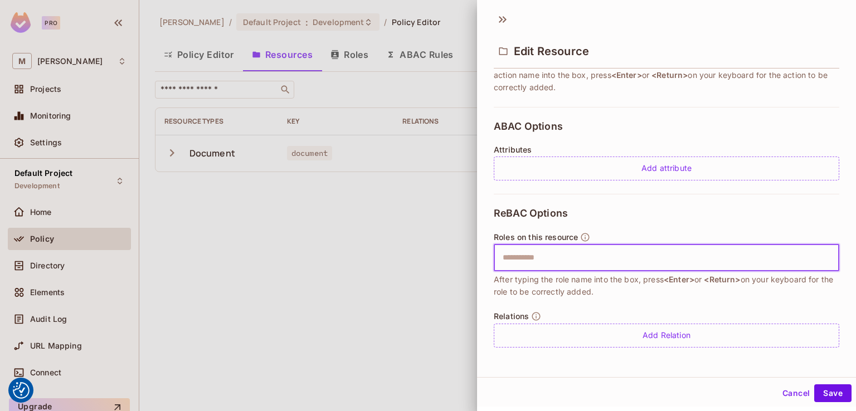
click at [534, 258] on input "text" at bounding box center [665, 258] width 338 height 22
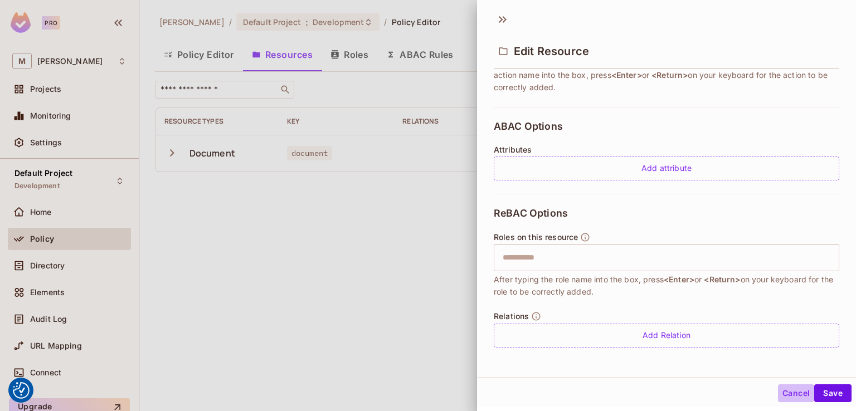
click at [791, 391] on button "Cancel" at bounding box center [796, 393] width 36 height 18
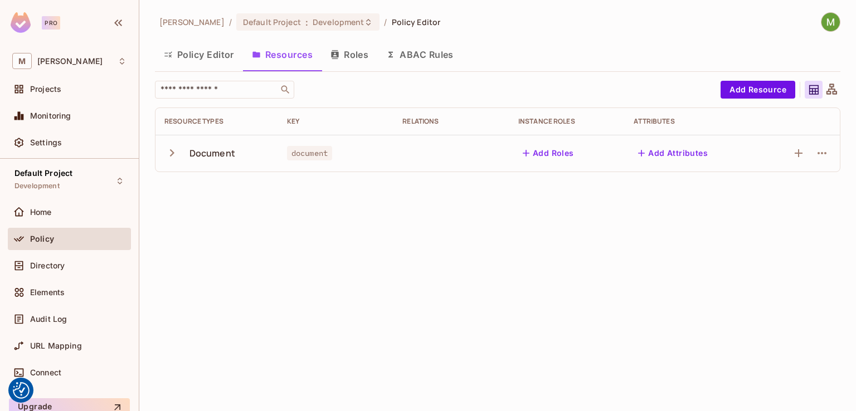
click at [369, 62] on button "Roles" at bounding box center [349, 55] width 56 height 28
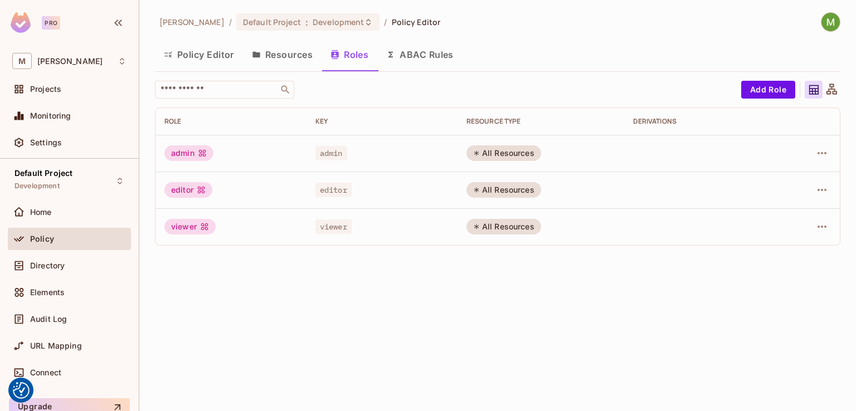
click at [414, 55] on button "ABAC Rules" at bounding box center [419, 55] width 85 height 28
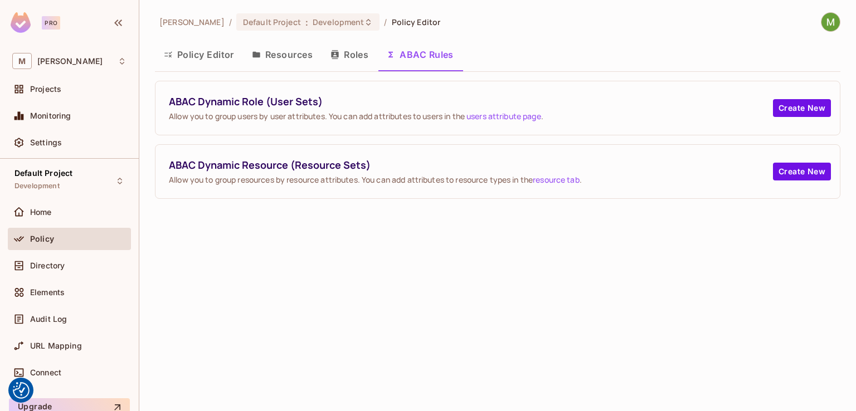
click at [187, 52] on button "Policy Editor" at bounding box center [199, 55] width 88 height 28
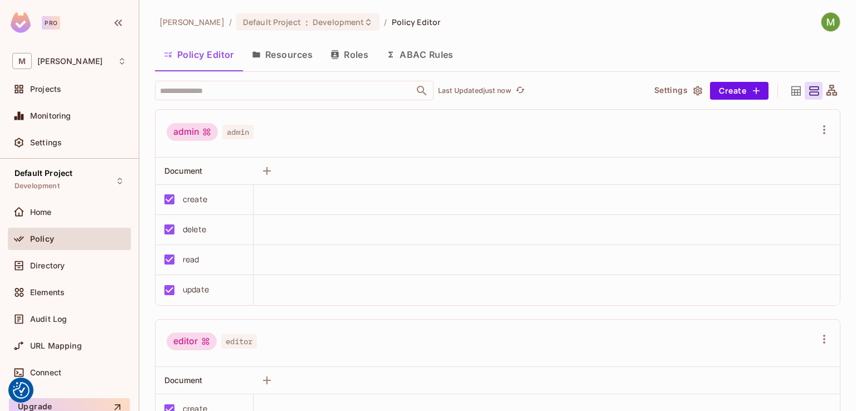
click at [826, 90] on icon at bounding box center [831, 90] width 11 height 11
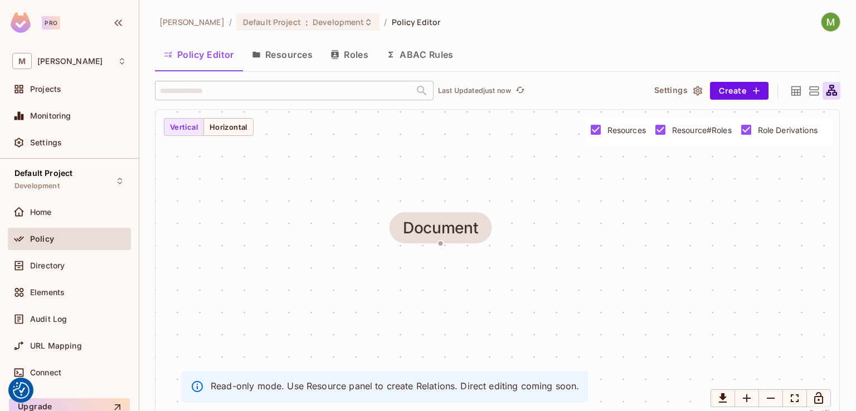
drag, startPoint x: 573, startPoint y: 309, endPoint x: 519, endPoint y: 277, distance: 62.5
click at [519, 277] on div "Document" at bounding box center [496, 263] width 683 height 307
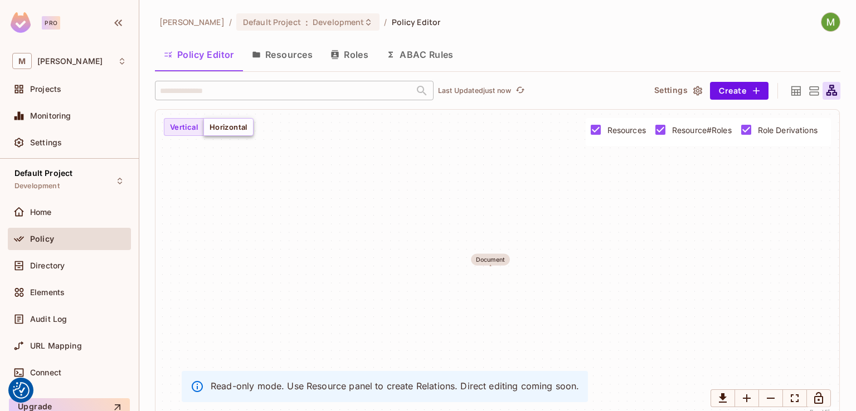
click at [223, 120] on button "Horizontal" at bounding box center [228, 127] width 50 height 18
click at [167, 131] on button "Vertical" at bounding box center [184, 127] width 40 height 18
click at [789, 94] on icon at bounding box center [796, 91] width 14 height 14
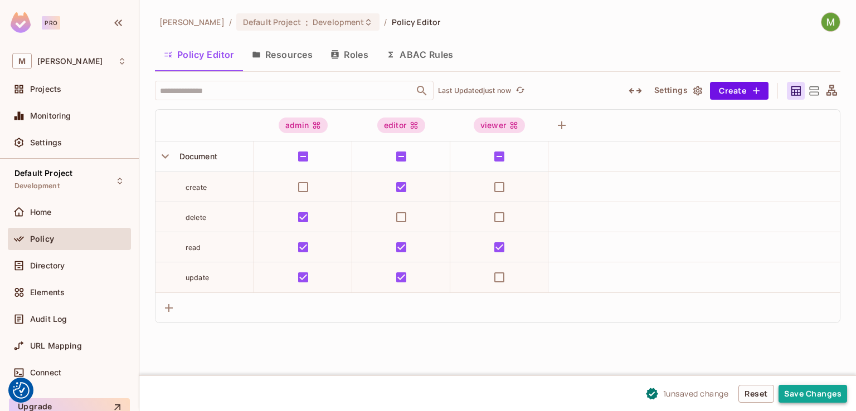
click at [842, 395] on button "Save Changes" at bounding box center [812, 394] width 69 height 18
click at [823, 388] on button "Save Changes" at bounding box center [812, 394] width 69 height 18
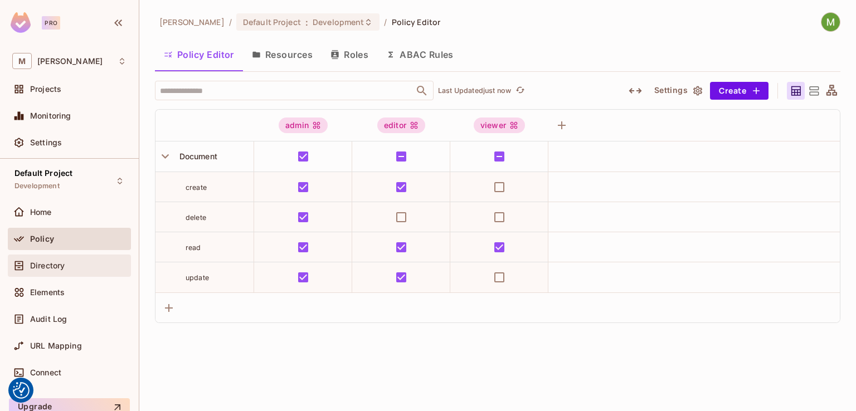
click at [47, 262] on span "Directory" at bounding box center [47, 265] width 35 height 9
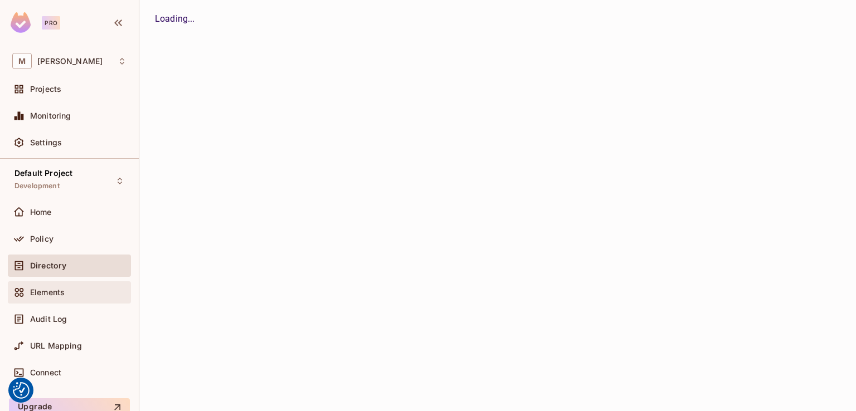
click at [51, 297] on div "Elements" at bounding box center [69, 292] width 114 height 13
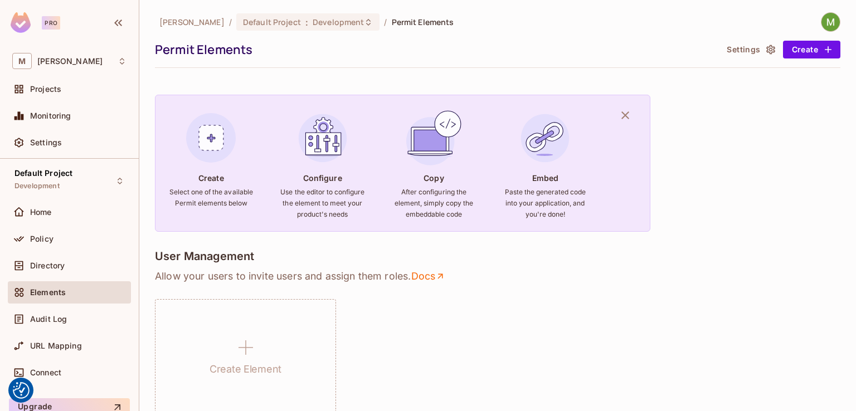
click at [85, 328] on div "Audit Log" at bounding box center [69, 319] width 123 height 22
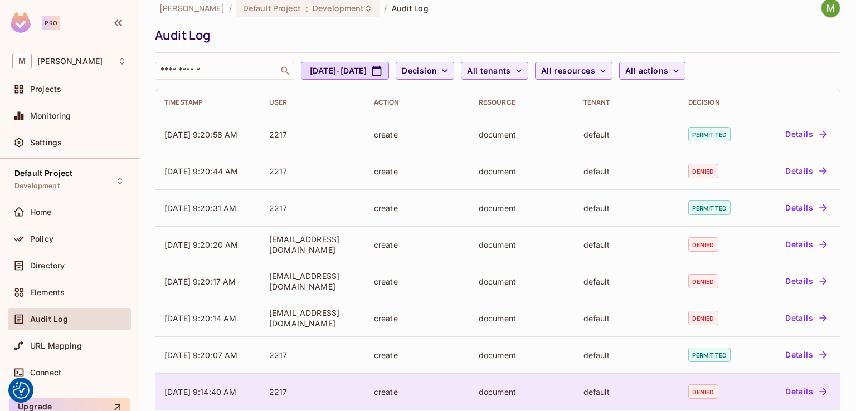
scroll to position [56, 0]
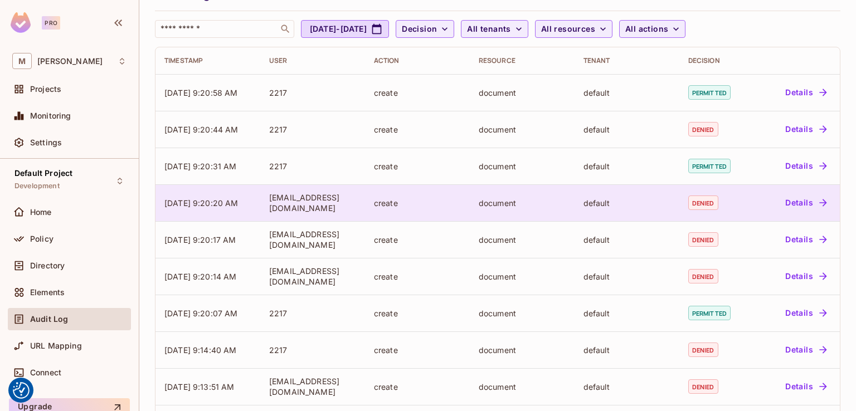
click at [807, 198] on button "Details" at bounding box center [805, 203] width 50 height 18
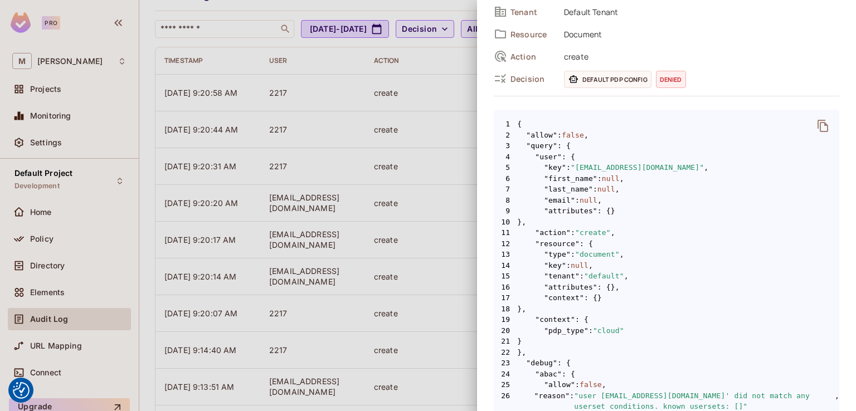
scroll to position [0, 0]
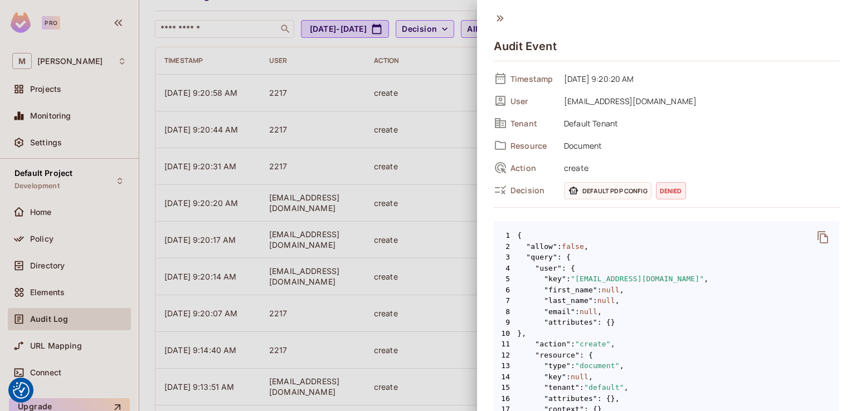
click at [498, 19] on icon at bounding box center [499, 18] width 7 height 6
